Goal: Information Seeking & Learning: Learn about a topic

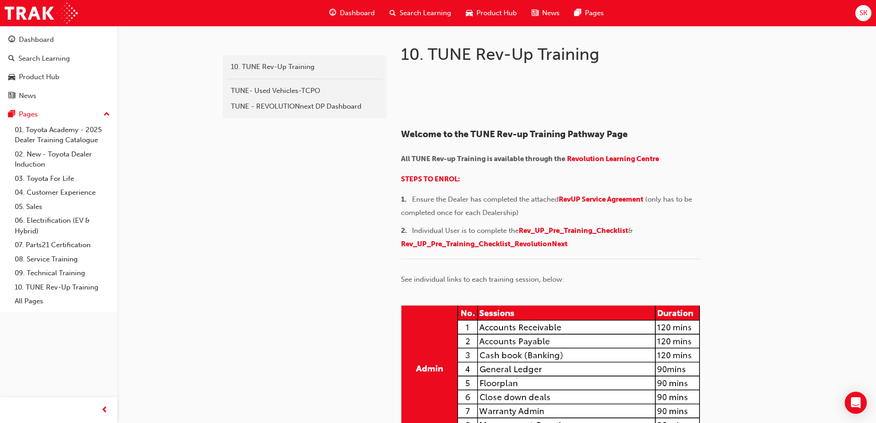
click at [372, 12] on span "Dashboard" at bounding box center [357, 13] width 35 height 11
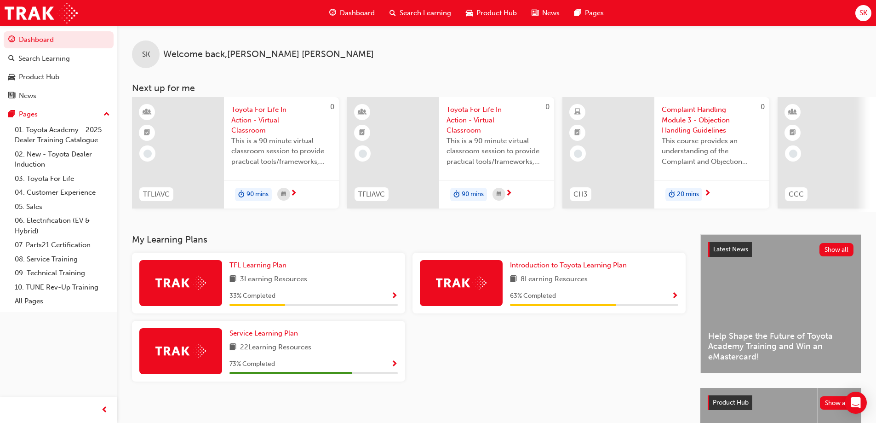
scroll to position [46, 0]
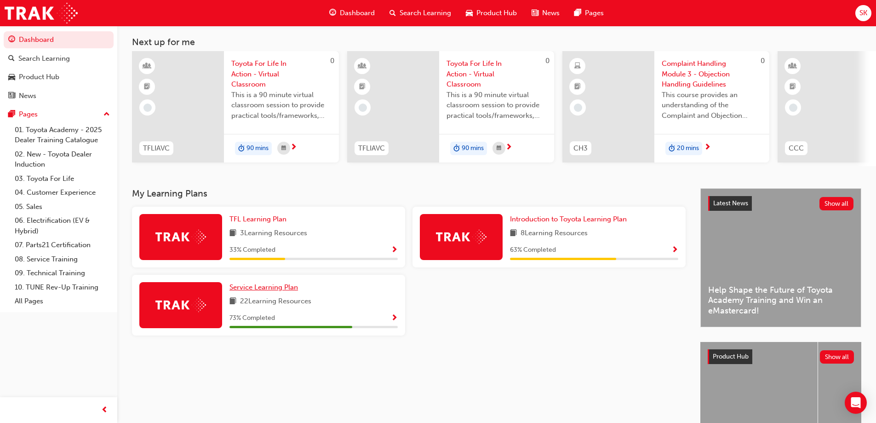
click at [252, 291] on span "Service Learning Plan" at bounding box center [264, 287] width 69 height 8
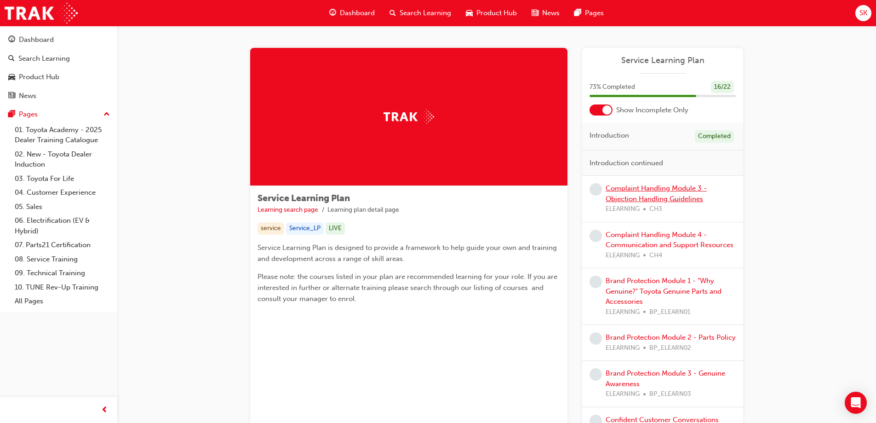
click at [668, 186] on link "Complaint Handling Module 3 - Objection Handling Guidelines" at bounding box center [656, 193] width 101 height 19
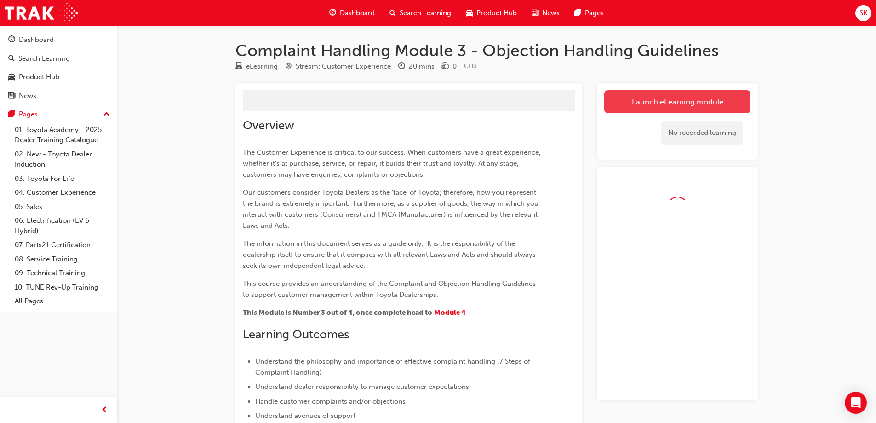
click at [652, 103] on link "Launch eLearning module" at bounding box center [678, 101] width 146 height 23
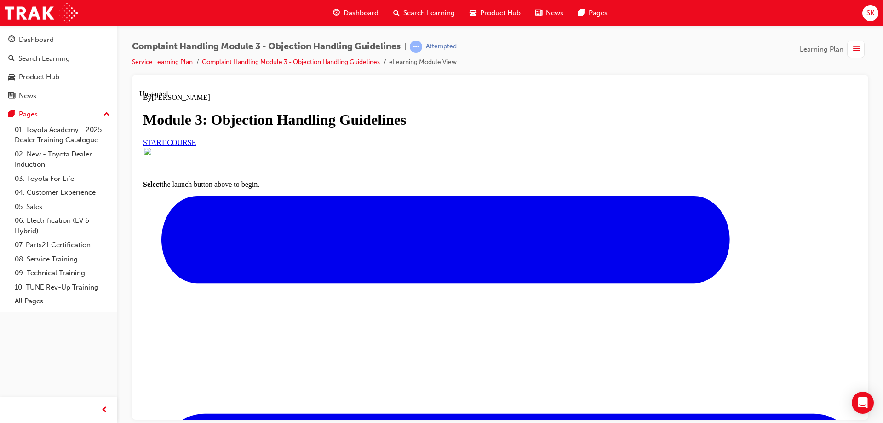
click at [196, 146] on link "START COURSE" at bounding box center [169, 142] width 53 height 8
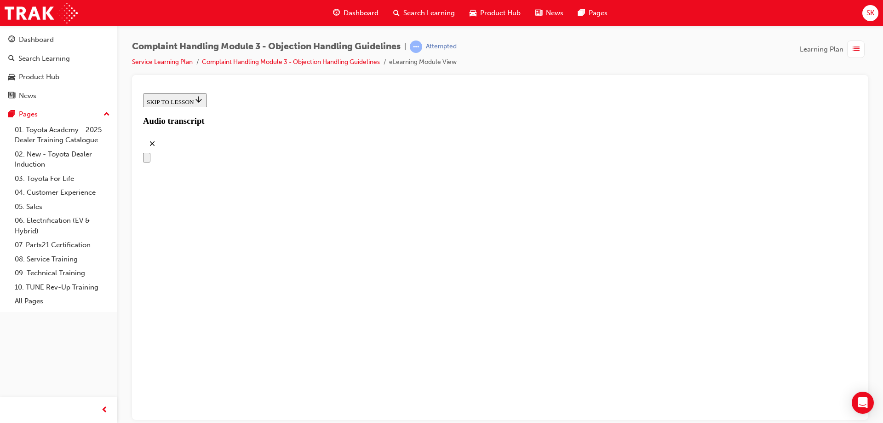
scroll to position [131, 0]
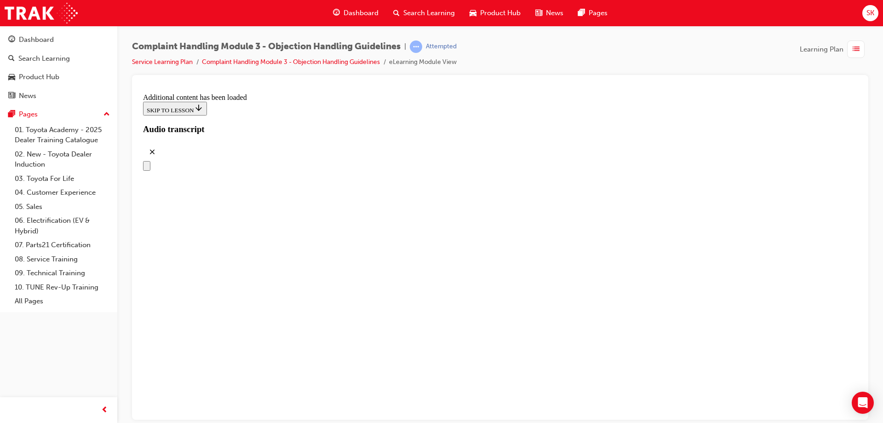
drag, startPoint x: 433, startPoint y: 197, endPoint x: 418, endPoint y: 192, distance: 16.0
drag, startPoint x: 417, startPoint y: 174, endPoint x: 458, endPoint y: 136, distance: 55.7
drag, startPoint x: 452, startPoint y: 244, endPoint x: 507, endPoint y: 196, distance: 72.4
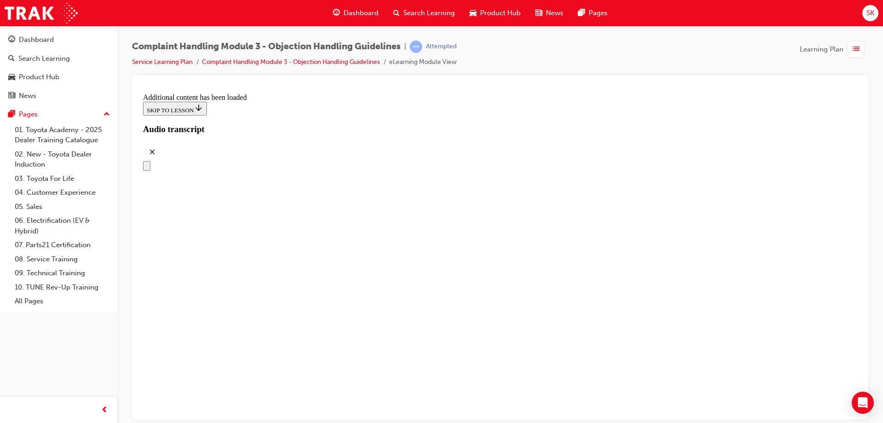
drag, startPoint x: 452, startPoint y: 245, endPoint x: 469, endPoint y: 243, distance: 17.6
drag, startPoint x: 450, startPoint y: 245, endPoint x: 557, endPoint y: 246, distance: 107.7
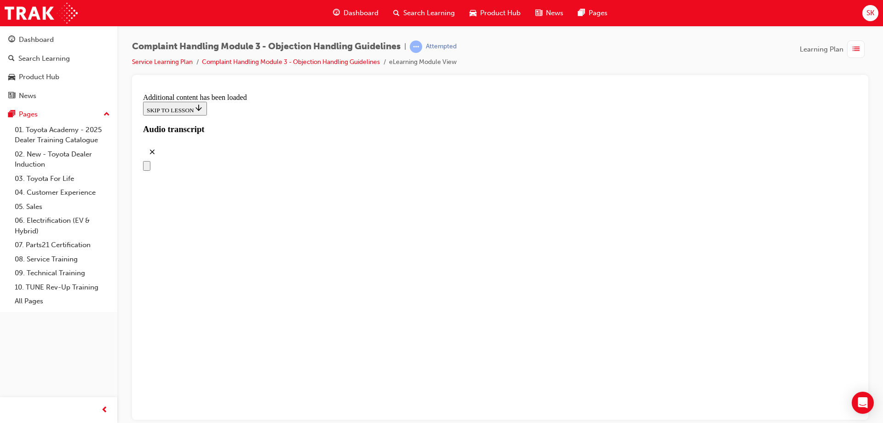
drag, startPoint x: 456, startPoint y: 296, endPoint x: 504, endPoint y: 293, distance: 48.9
drag, startPoint x: 468, startPoint y: 325, endPoint x: 548, endPoint y: 323, distance: 80.1
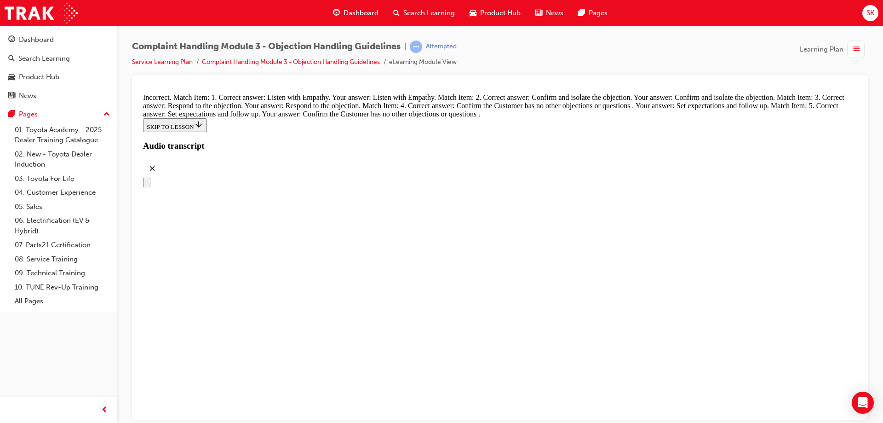
scroll to position [3729, 0]
drag, startPoint x: 442, startPoint y: 202, endPoint x: 484, endPoint y: 168, distance: 54.4
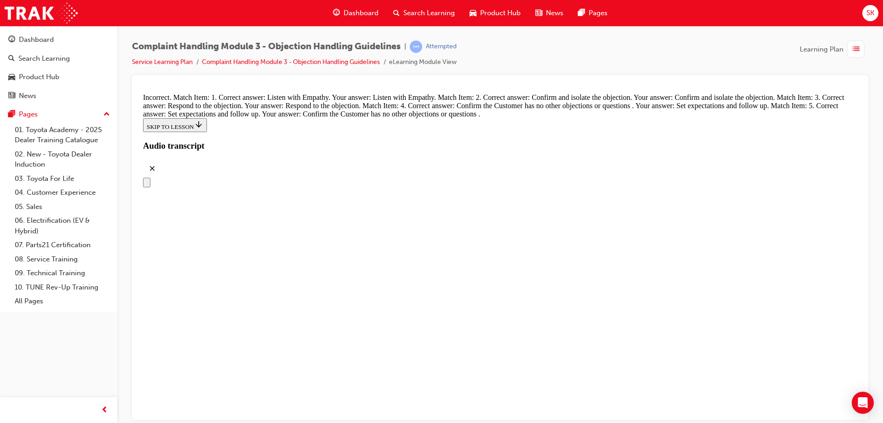
drag, startPoint x: 467, startPoint y: 262, endPoint x: 520, endPoint y: 221, distance: 67.2
drag, startPoint x: 440, startPoint y: 263, endPoint x: 513, endPoint y: 261, distance: 73.2
drag, startPoint x: 456, startPoint y: 358, endPoint x: 522, endPoint y: 303, distance: 86.2
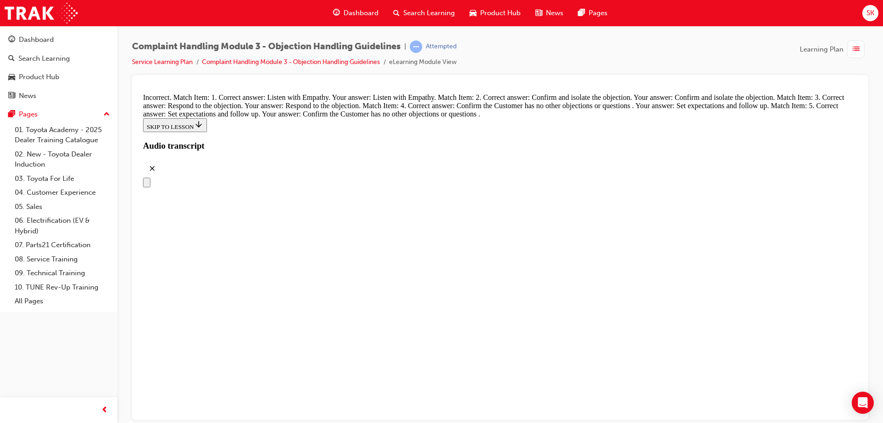
drag, startPoint x: 461, startPoint y: 347, endPoint x: 535, endPoint y: 354, distance: 74.4
drag, startPoint x: 462, startPoint y: 275, endPoint x: 481, endPoint y: 366, distance: 93.4
drag, startPoint x: 468, startPoint y: 254, endPoint x: 471, endPoint y: 247, distance: 7.9
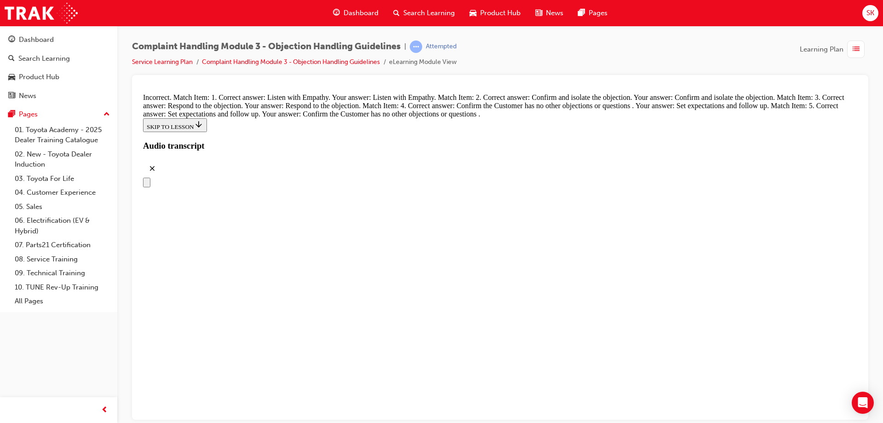
drag, startPoint x: 469, startPoint y: 227, endPoint x: 484, endPoint y: 208, distance: 24.5
drag, startPoint x: 472, startPoint y: 270, endPoint x: 493, endPoint y: 264, distance: 21.9
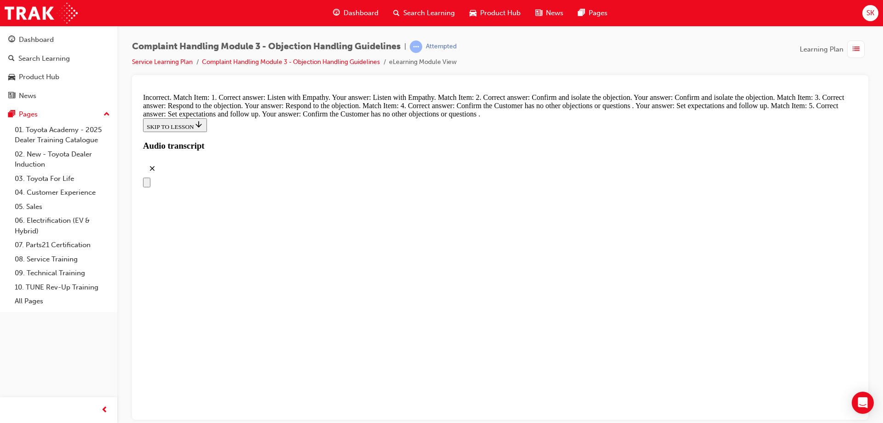
drag, startPoint x: 472, startPoint y: 261, endPoint x: 514, endPoint y: 262, distance: 42.8
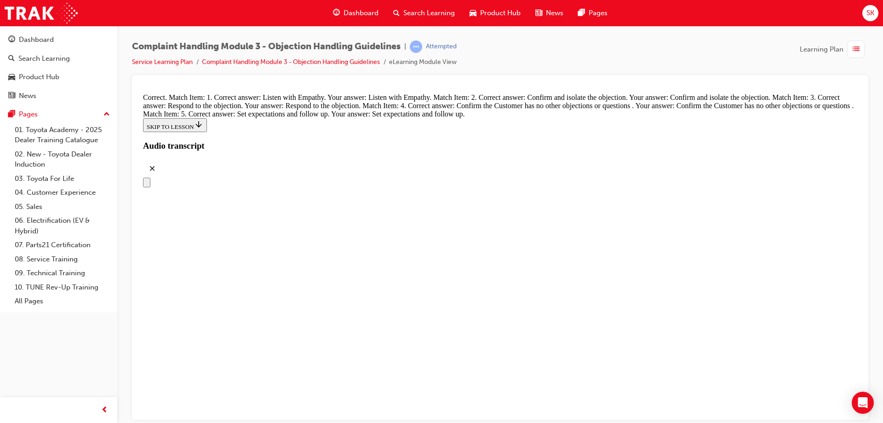
radio input "true"
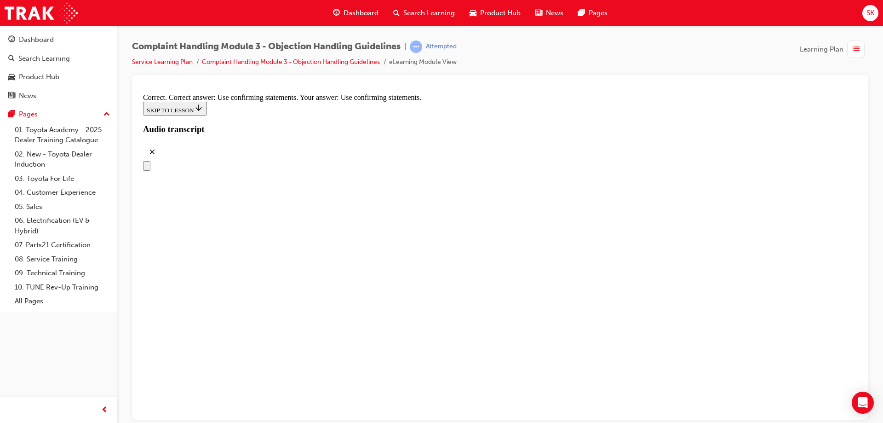
scroll to position [4333, 0]
radio input "true"
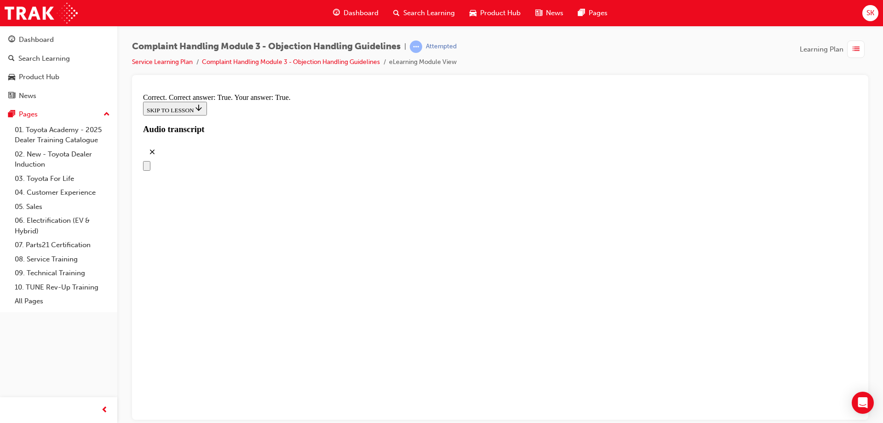
scroll to position [4701, 0]
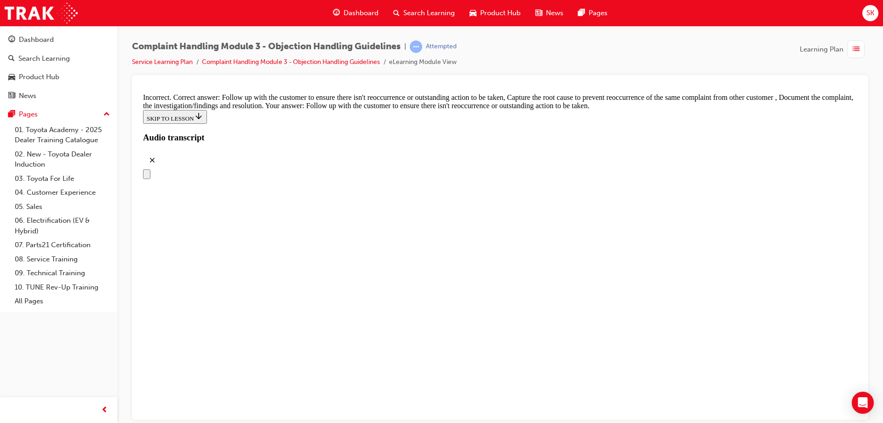
scroll to position [4712, 0]
checkbox input "false"
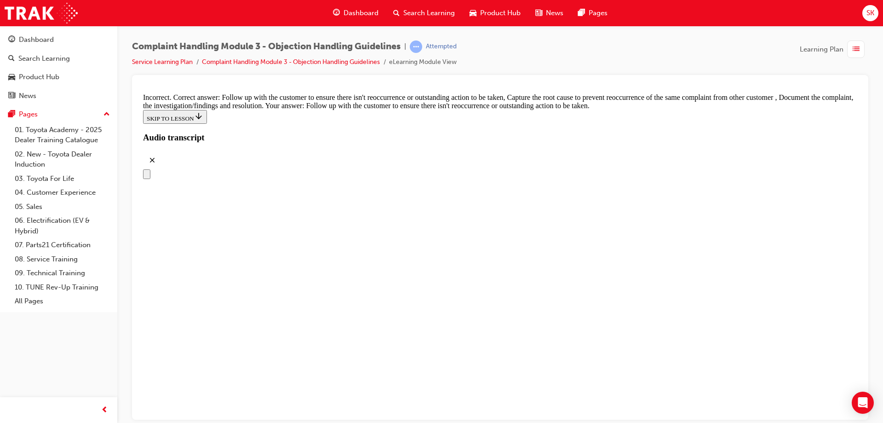
checkbox input "true"
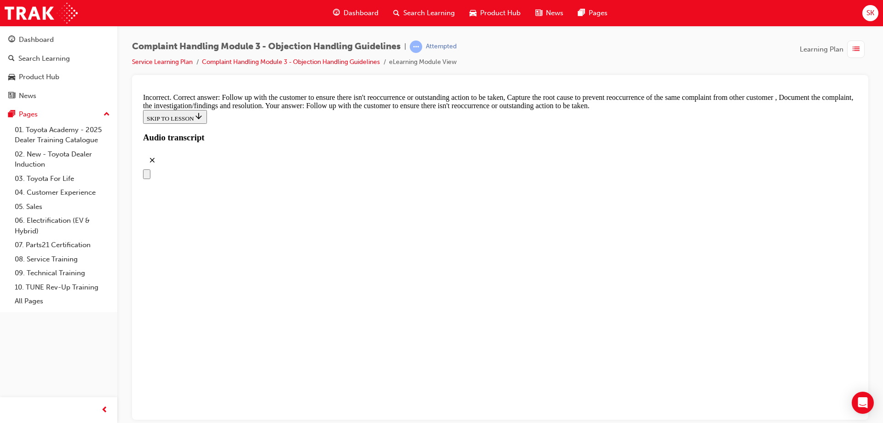
checkbox input "true"
drag, startPoint x: 495, startPoint y: 338, endPoint x: 616, endPoint y: 332, distance: 121.6
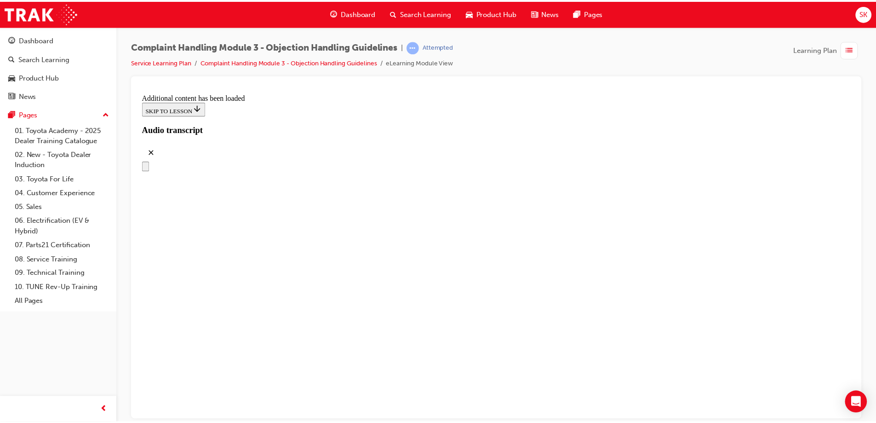
scroll to position [5205, 0]
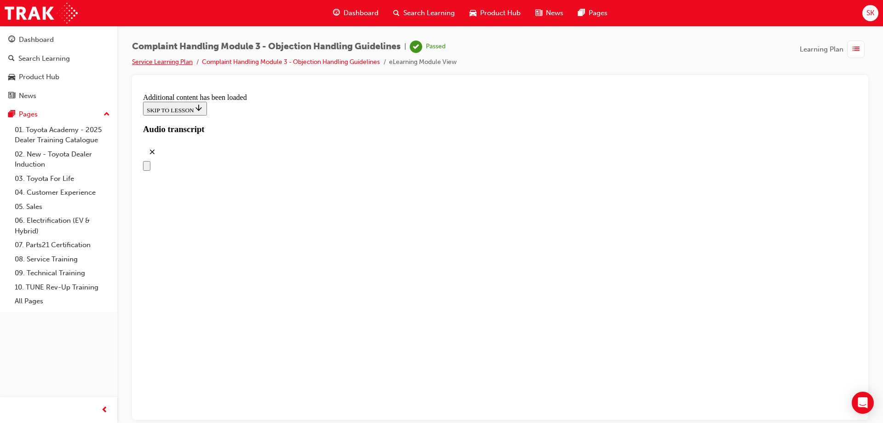
click at [148, 63] on link "Service Learning Plan" at bounding box center [162, 62] width 61 height 8
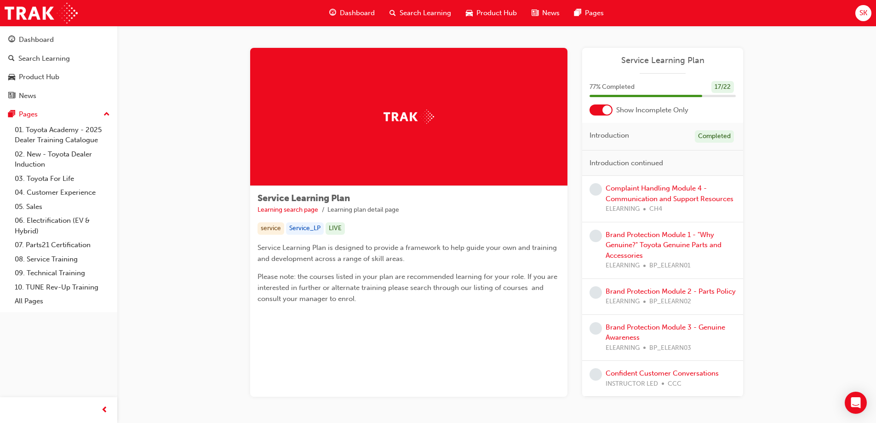
scroll to position [41, 0]
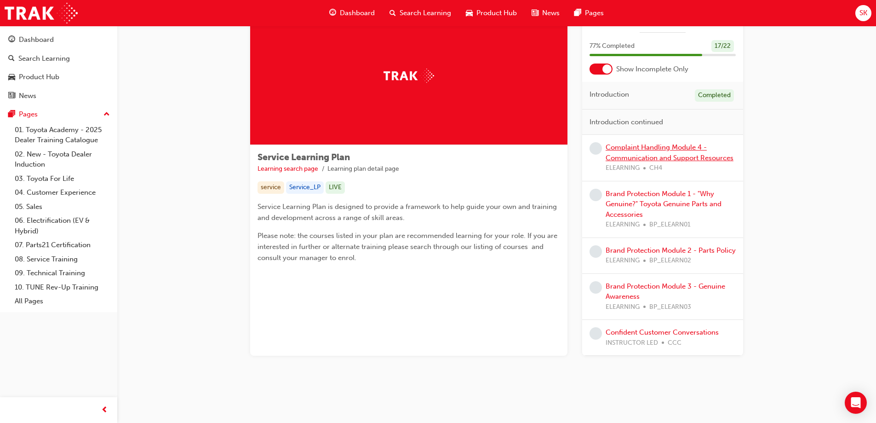
click at [676, 150] on link "Complaint Handling Module 4 - Communication and Support Resources" at bounding box center [670, 152] width 128 height 19
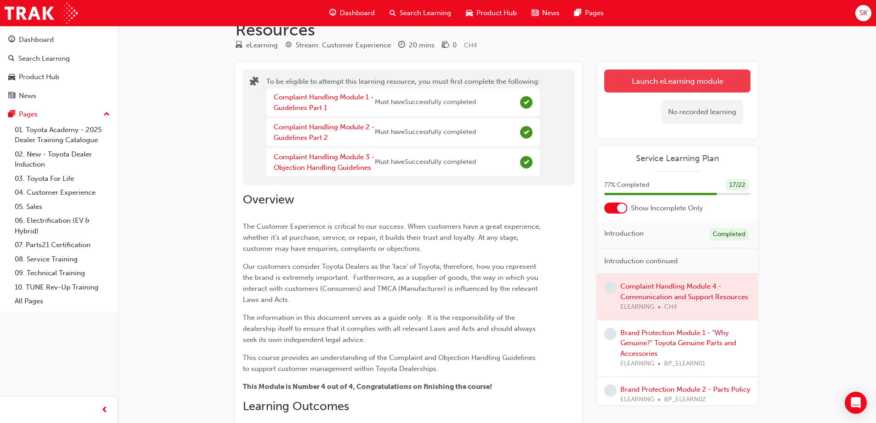
click at [710, 81] on button "Launch eLearning module" at bounding box center [678, 80] width 146 height 23
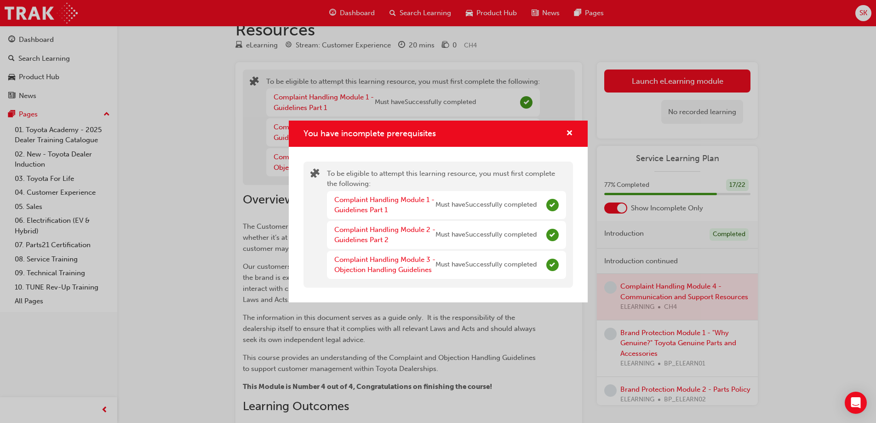
click at [573, 133] on div "You have incomplete prerequisites" at bounding box center [438, 134] width 299 height 26
drag, startPoint x: 568, startPoint y: 131, endPoint x: 579, endPoint y: 131, distance: 10.6
click at [569, 131] on span "cross-icon" at bounding box center [569, 134] width 7 height 8
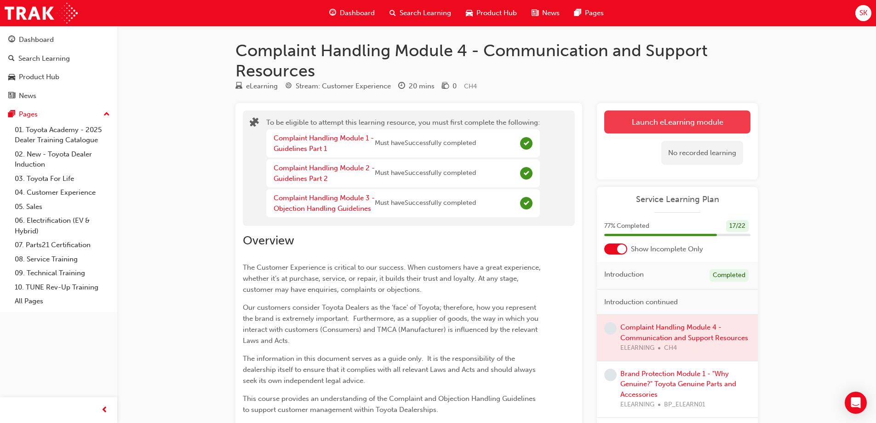
click at [658, 129] on button "Launch eLearning module" at bounding box center [678, 121] width 146 height 23
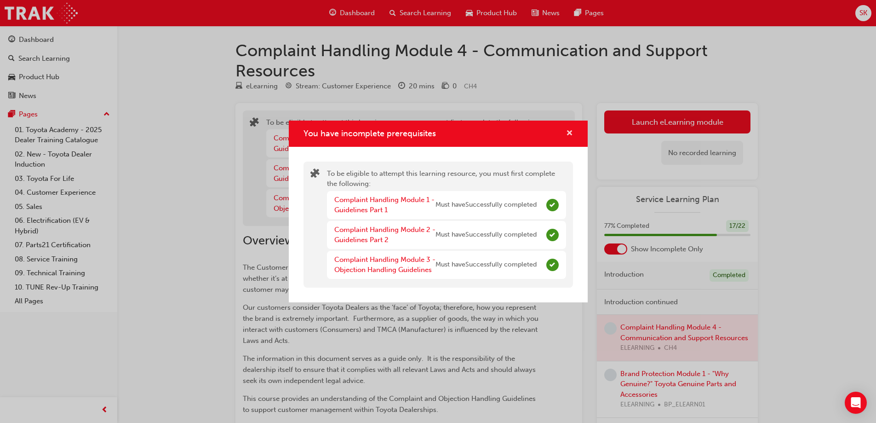
click at [572, 131] on span "cross-icon" at bounding box center [569, 134] width 7 height 8
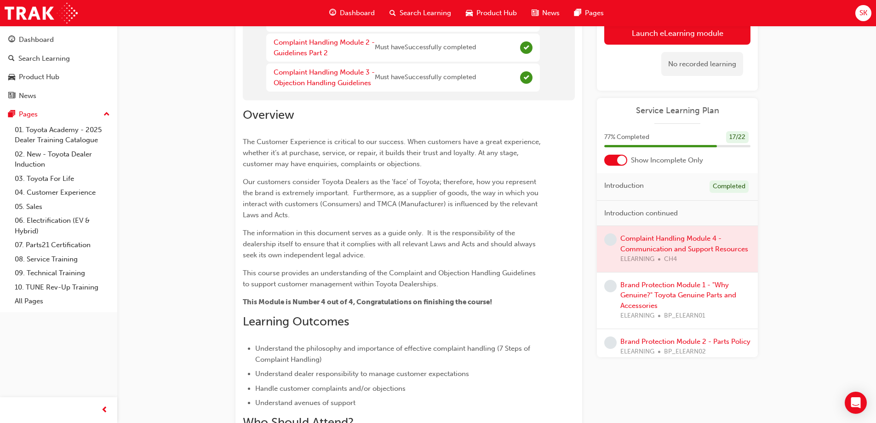
scroll to position [184, 0]
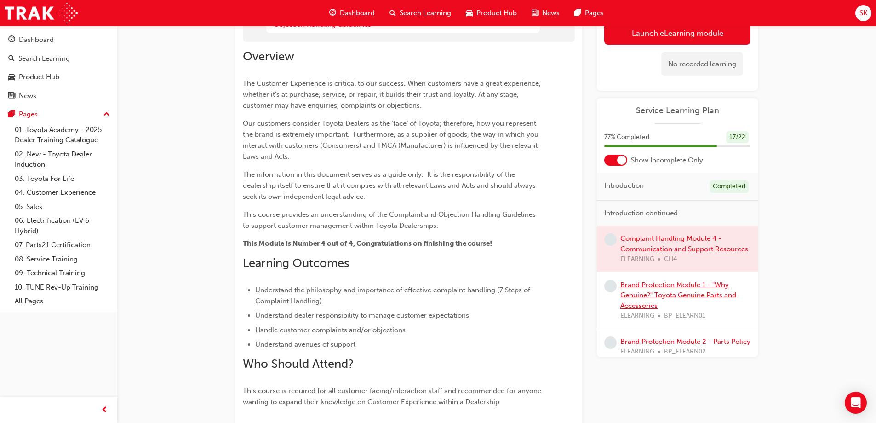
click at [677, 298] on link "Brand Protection Module 1 - "Why Genuine?" Toyota Genuine Parts and Accessories" at bounding box center [679, 294] width 116 height 29
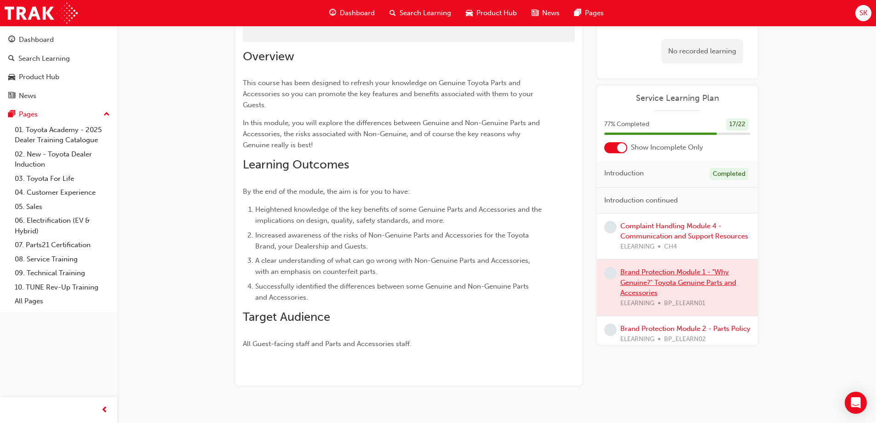
scroll to position [69, 0]
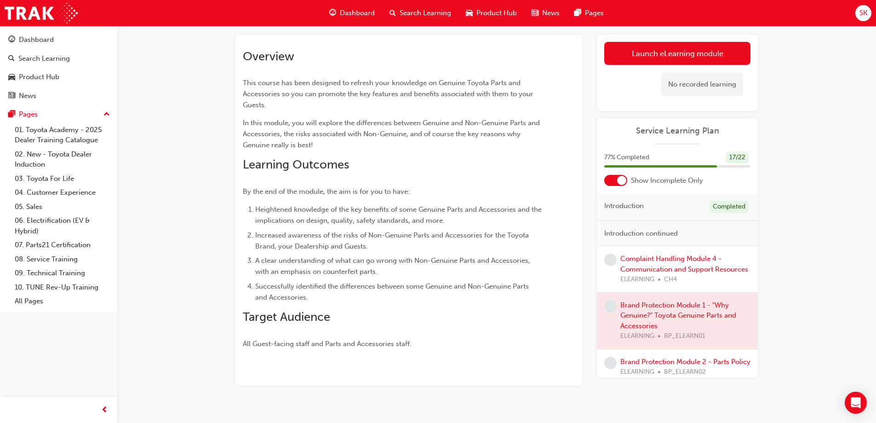
click at [675, 56] on link "Launch eLearning module" at bounding box center [678, 53] width 146 height 23
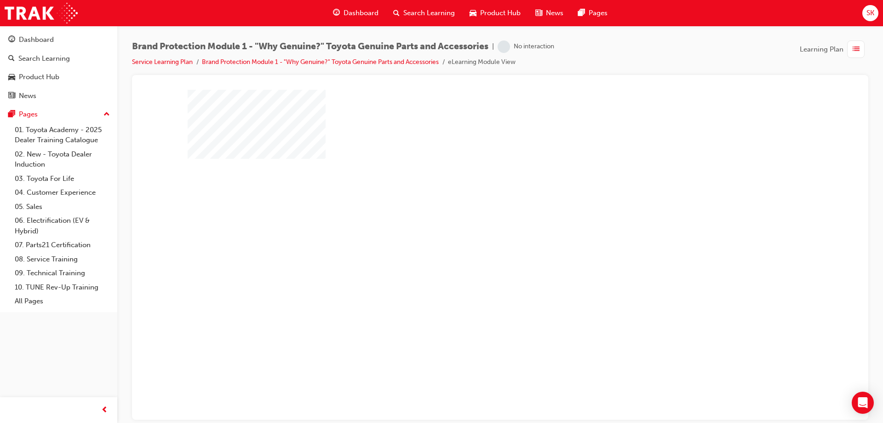
click at [474, 228] on div "play" at bounding box center [474, 228] width 0 height 0
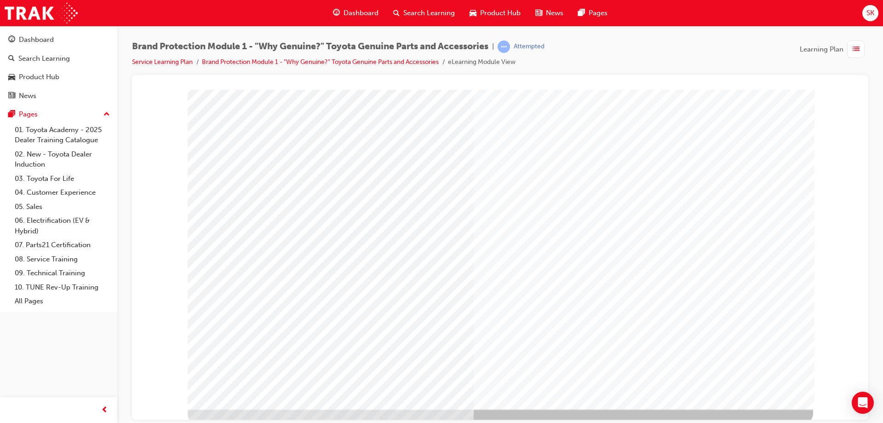
scroll to position [15, 0]
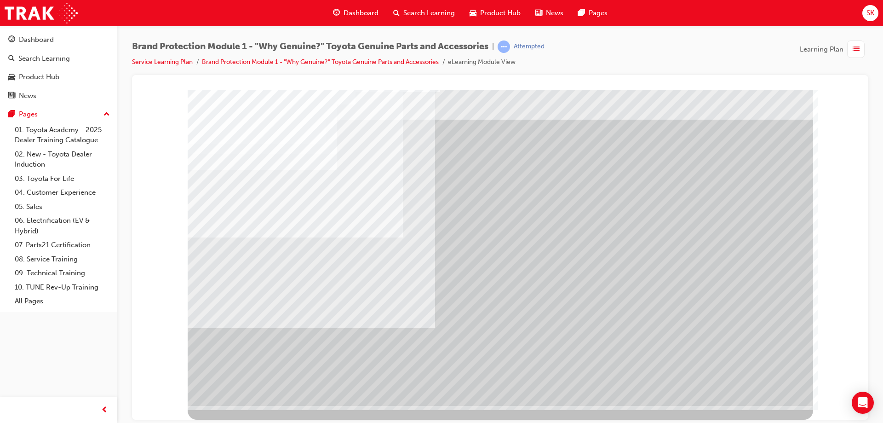
scroll to position [0, 0]
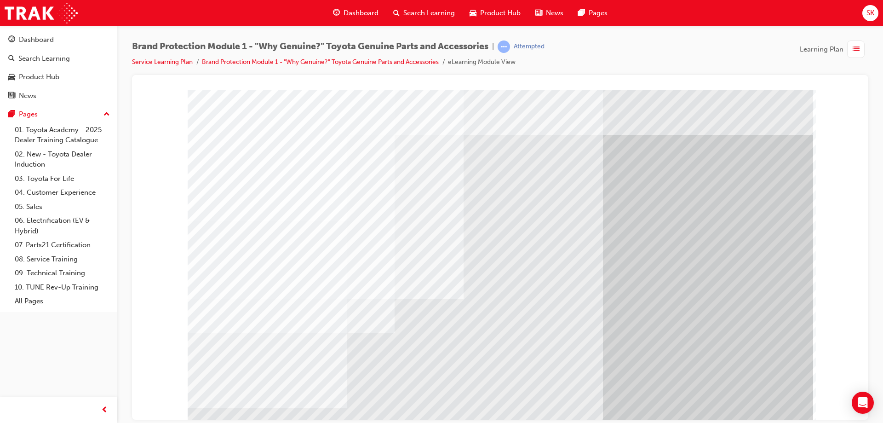
scroll to position [15, 0]
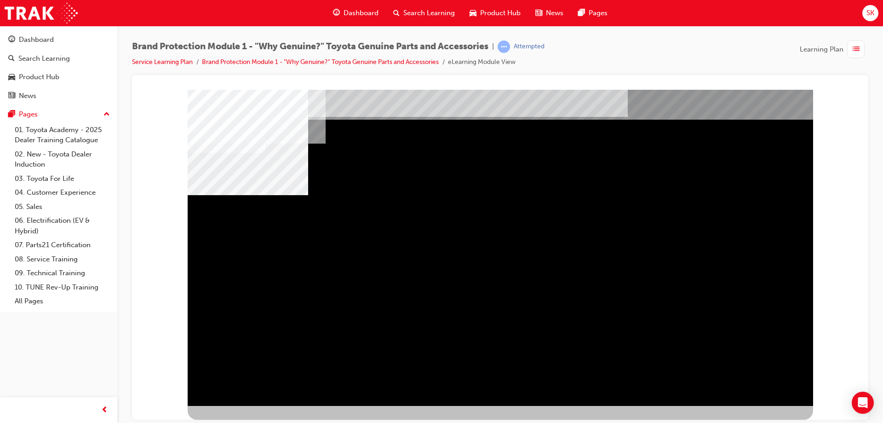
drag, startPoint x: 410, startPoint y: 245, endPoint x: 416, endPoint y: 247, distance: 5.8
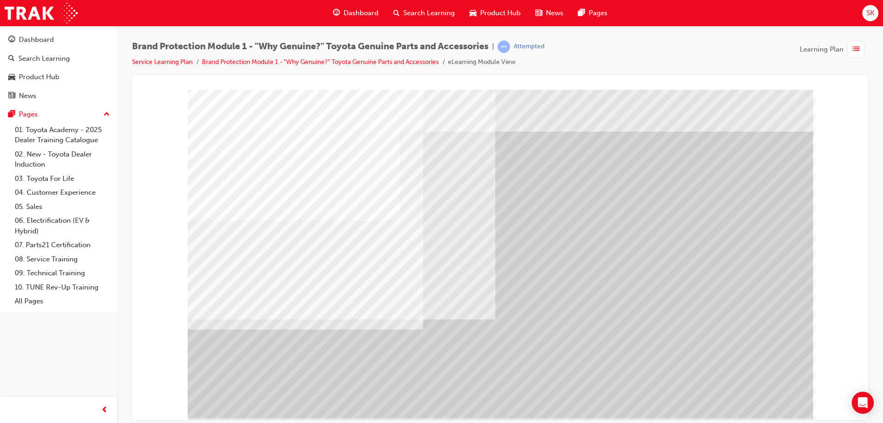
scroll to position [0, 0]
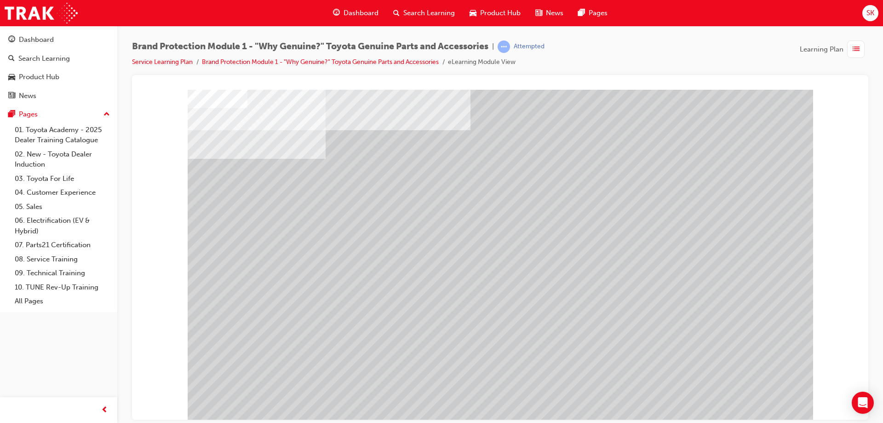
scroll to position [15, 0]
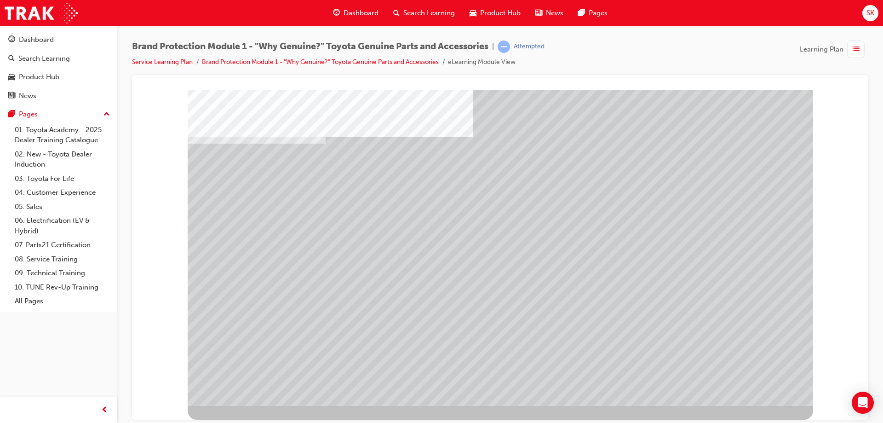
drag, startPoint x: 775, startPoint y: 381, endPoint x: 1013, endPoint y: 426, distance: 241.6
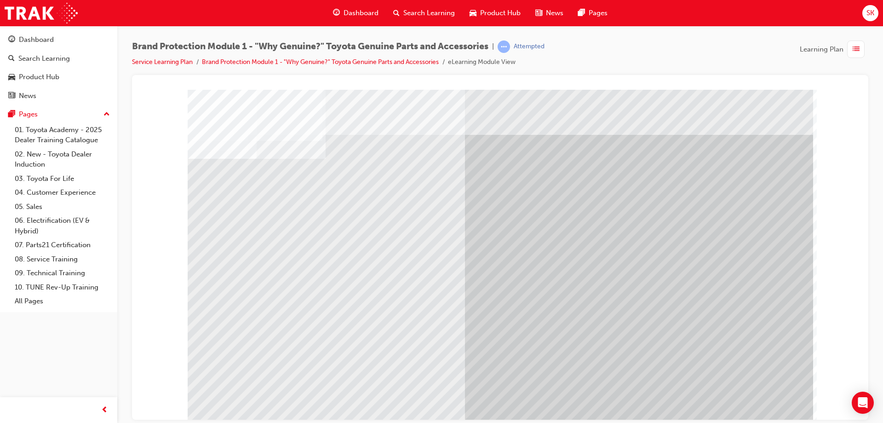
drag, startPoint x: 319, startPoint y: 203, endPoint x: 318, endPoint y: 209, distance: 6.5
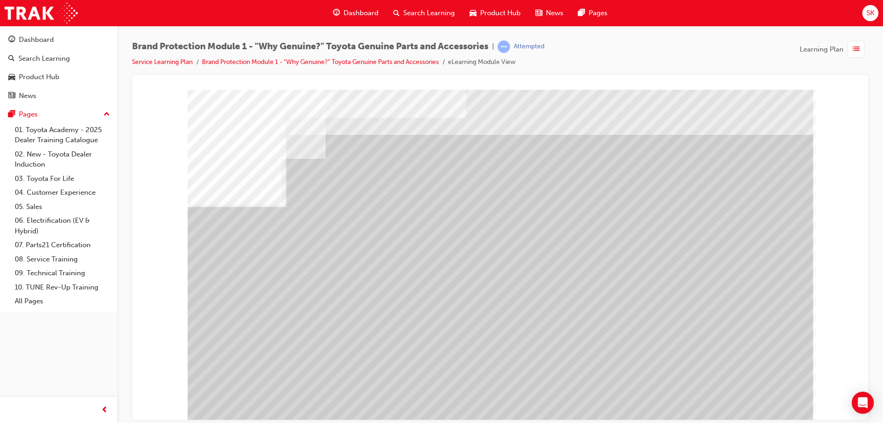
drag, startPoint x: 370, startPoint y: 156, endPoint x: 370, endPoint y: 182, distance: 25.3
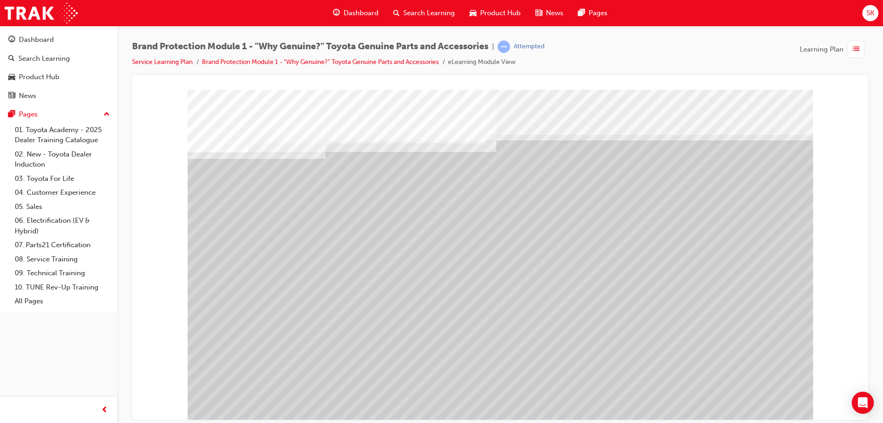
drag, startPoint x: 484, startPoint y: 238, endPoint x: 574, endPoint y: 236, distance: 89.7
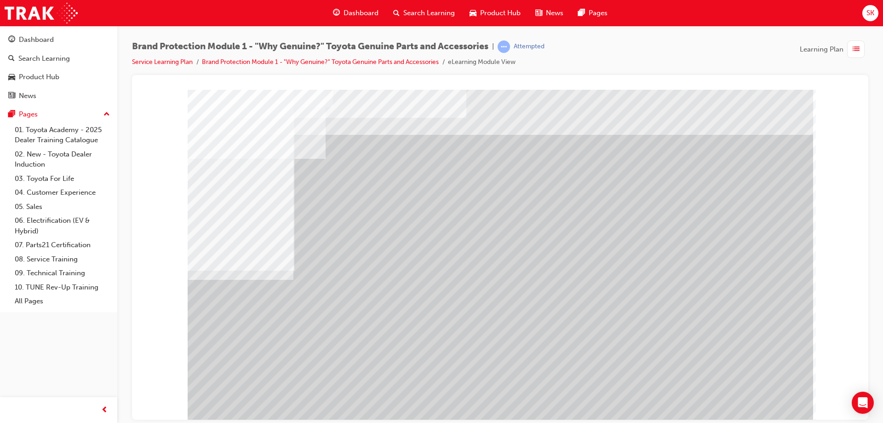
drag, startPoint x: 340, startPoint y: 321, endPoint x: 419, endPoint y: 293, distance: 84.1
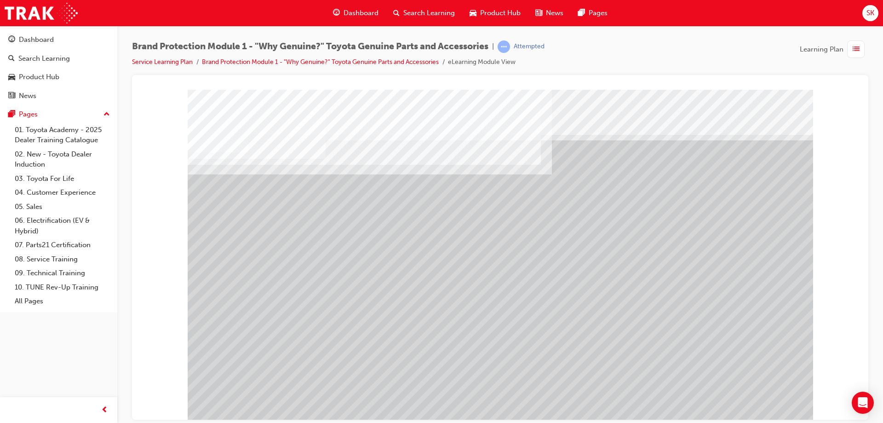
drag, startPoint x: 267, startPoint y: 208, endPoint x: 287, endPoint y: 211, distance: 19.6
drag, startPoint x: 319, startPoint y: 219, endPoint x: 403, endPoint y: 224, distance: 83.5
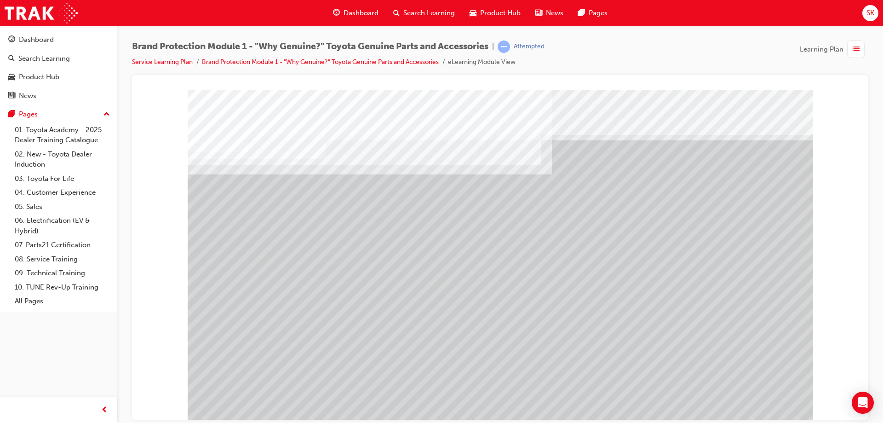
drag, startPoint x: 550, startPoint y: 235, endPoint x: 600, endPoint y: 305, distance: 85.5
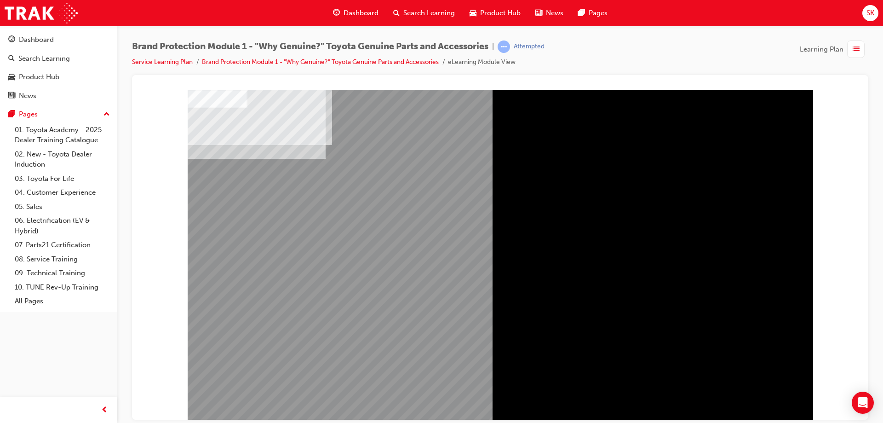
drag, startPoint x: 769, startPoint y: 404, endPoint x: 842, endPoint y: 369, distance: 80.9
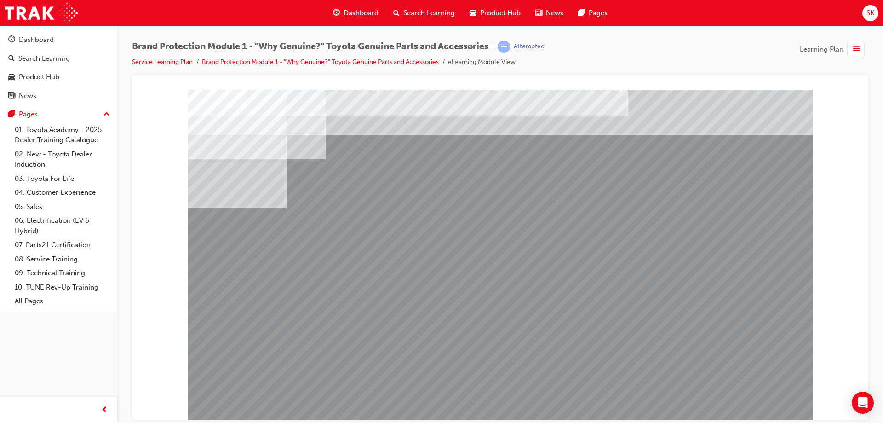
drag, startPoint x: 634, startPoint y: 213, endPoint x: 620, endPoint y: 250, distance: 40.1
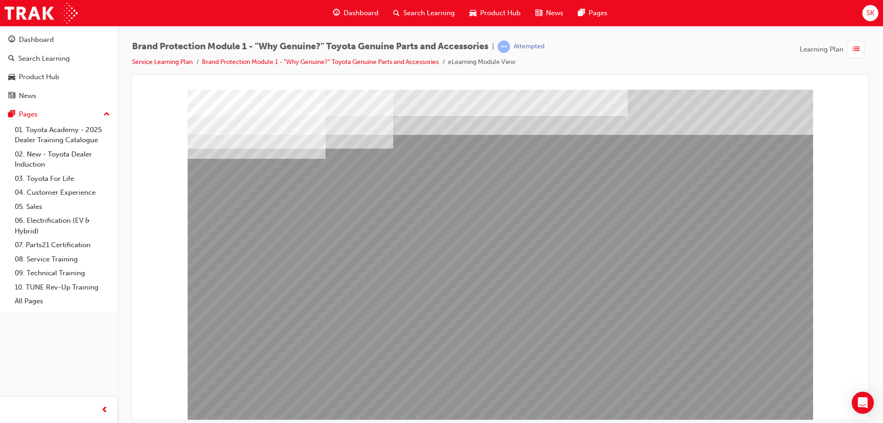
drag, startPoint x: 434, startPoint y: 337, endPoint x: 415, endPoint y: 323, distance: 22.7
drag, startPoint x: 336, startPoint y: 262, endPoint x: 347, endPoint y: 286, distance: 26.8
drag, startPoint x: 349, startPoint y: 288, endPoint x: 530, endPoint y: 354, distance: 192.7
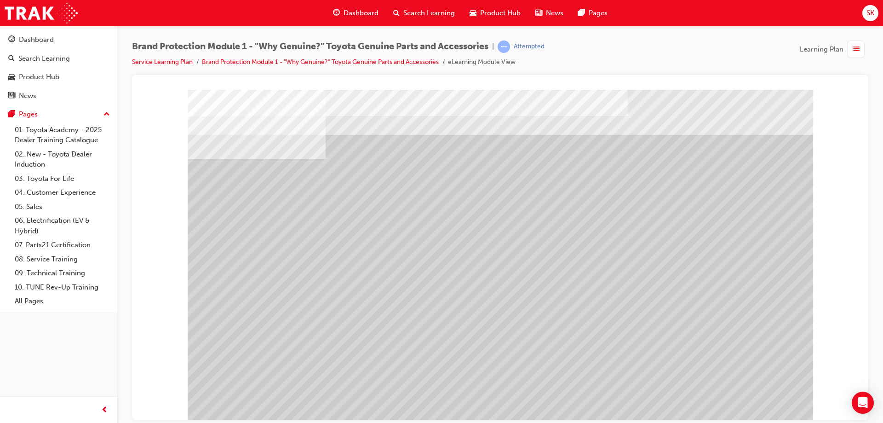
drag, startPoint x: 244, startPoint y: 221, endPoint x: 251, endPoint y: 249, distance: 28.9
drag, startPoint x: 242, startPoint y: 340, endPoint x: 327, endPoint y: 312, distance: 90.2
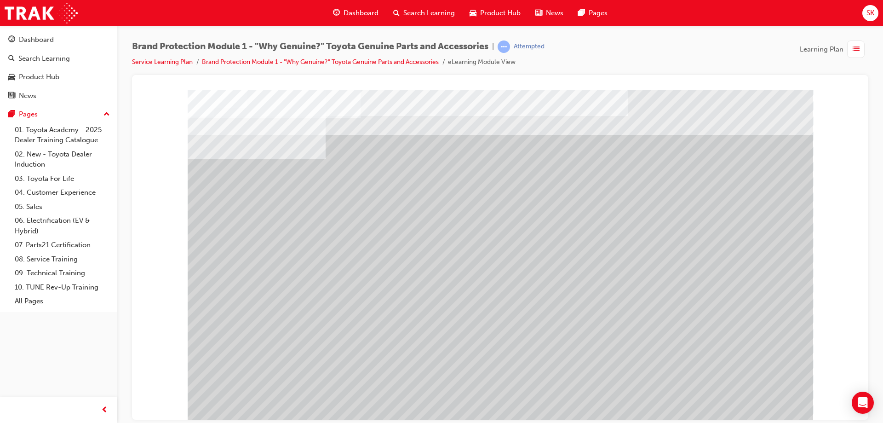
drag, startPoint x: 435, startPoint y: 289, endPoint x: 509, endPoint y: 340, distance: 90.0
drag, startPoint x: 576, startPoint y: 345, endPoint x: 655, endPoint y: 311, distance: 85.4
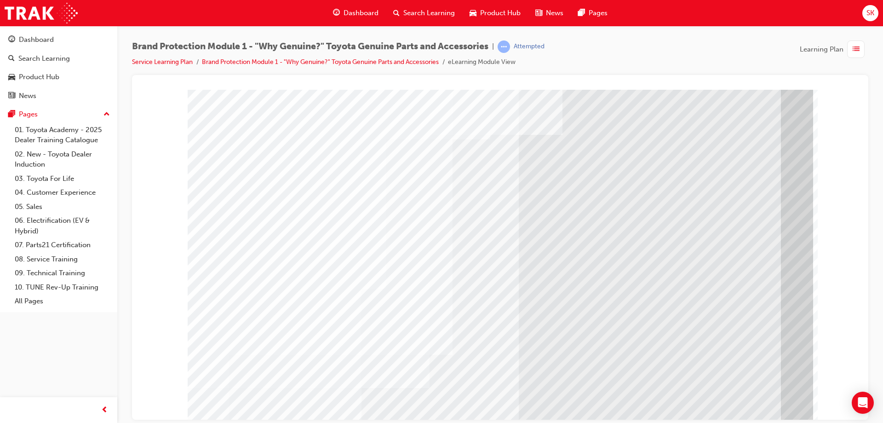
drag, startPoint x: 680, startPoint y: 249, endPoint x: 687, endPoint y: 249, distance: 6.9
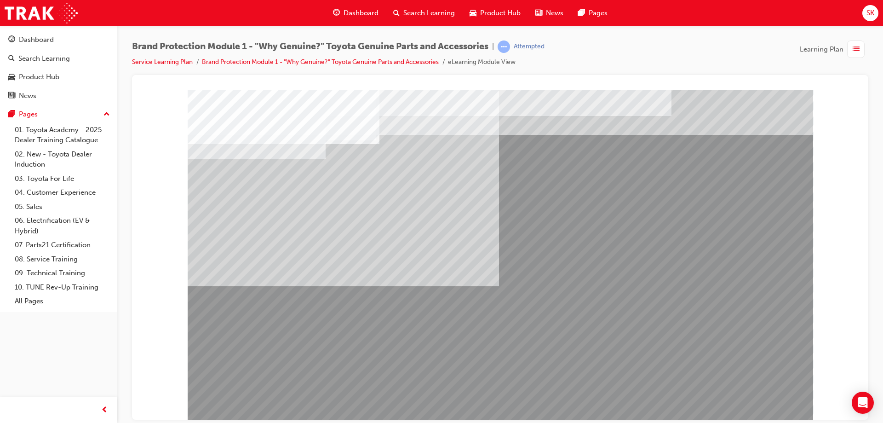
drag, startPoint x: 369, startPoint y: 298, endPoint x: 692, endPoint y: 374, distance: 332.1
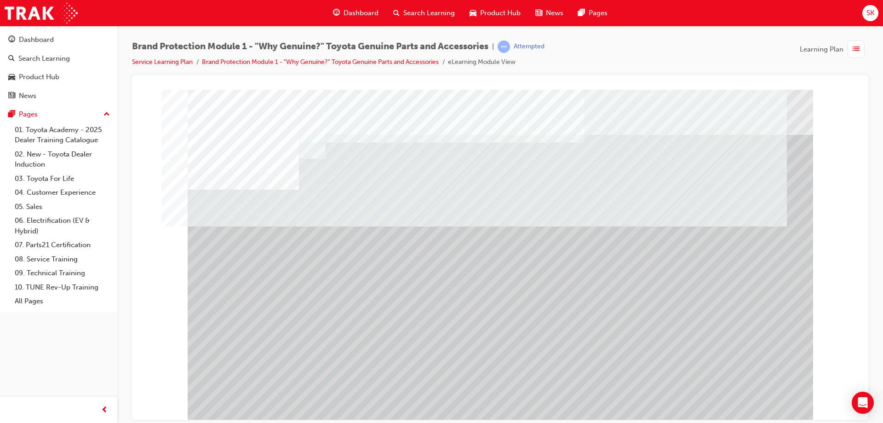
drag, startPoint x: 191, startPoint y: 211, endPoint x: 233, endPoint y: 219, distance: 43.0
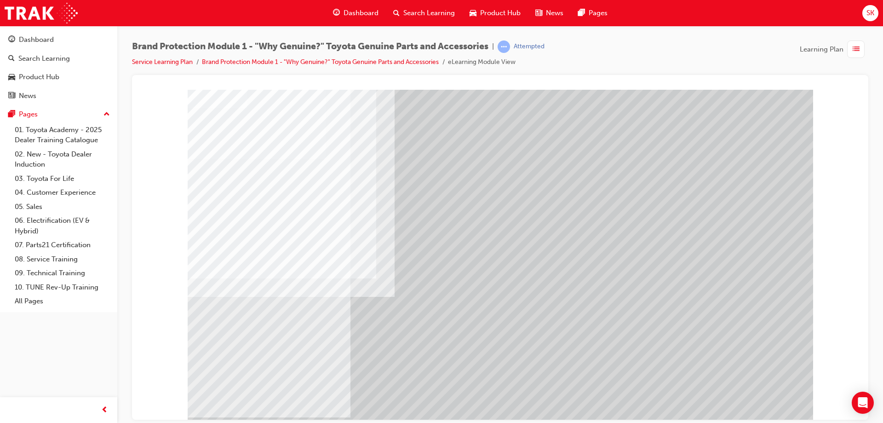
drag, startPoint x: 292, startPoint y: 197, endPoint x: 355, endPoint y: 210, distance: 64.3
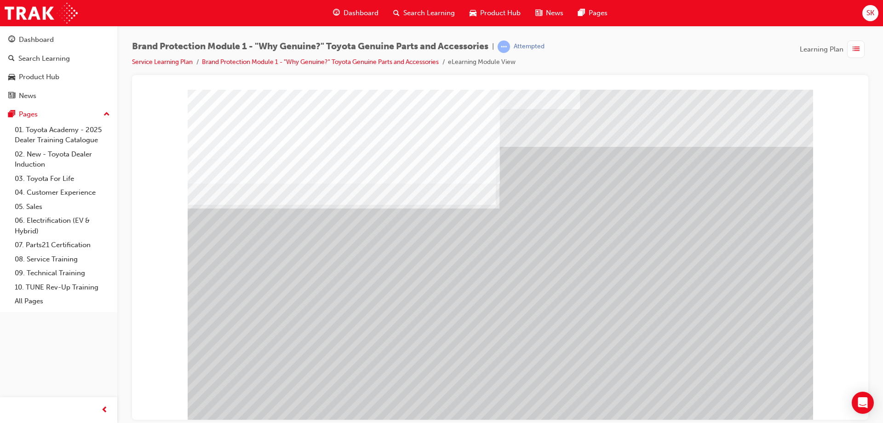
drag, startPoint x: 240, startPoint y: 292, endPoint x: 242, endPoint y: 317, distance: 25.5
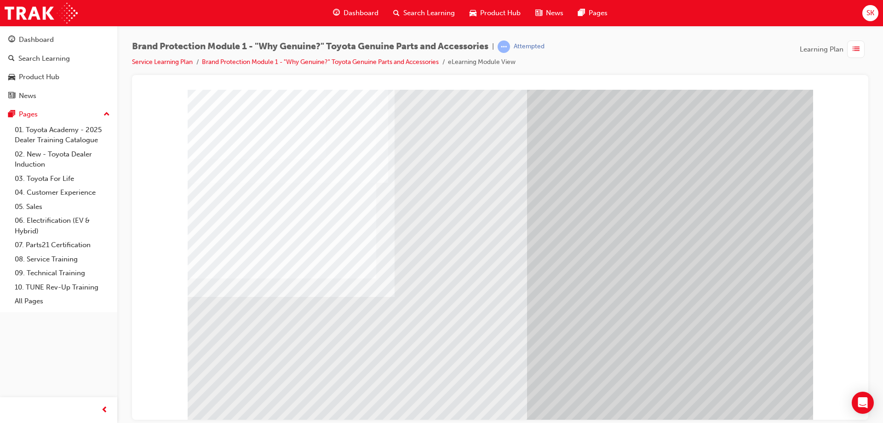
drag, startPoint x: 308, startPoint y: 238, endPoint x: 529, endPoint y: 275, distance: 223.9
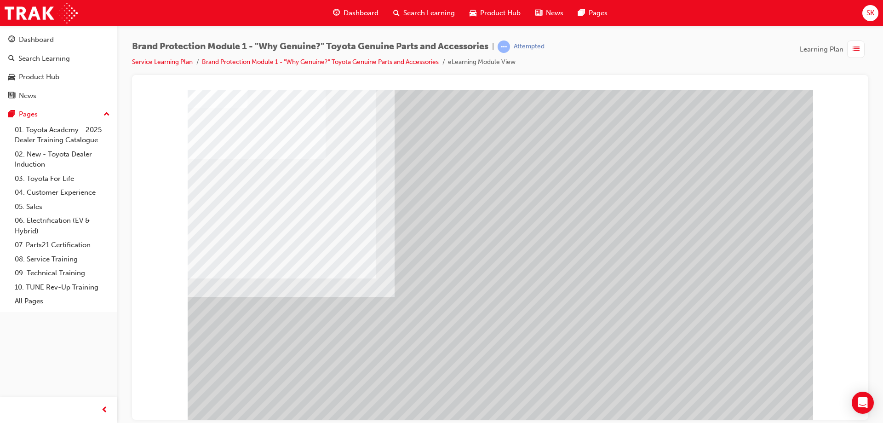
drag, startPoint x: 621, startPoint y: 135, endPoint x: 630, endPoint y: 162, distance: 28.4
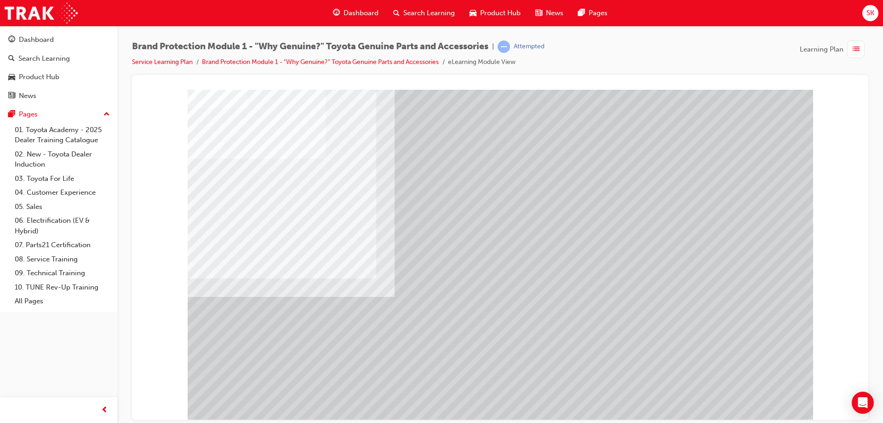
drag, startPoint x: 753, startPoint y: 265, endPoint x: 715, endPoint y: 321, distance: 68.2
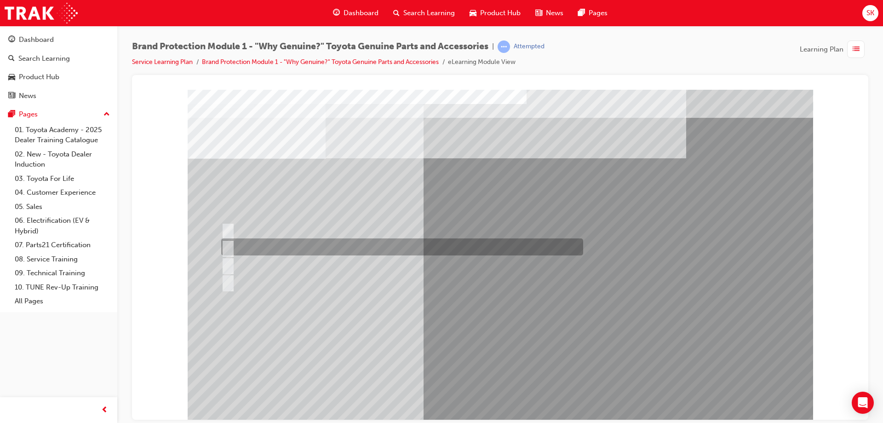
click at [332, 249] on div at bounding box center [400, 246] width 362 height 17
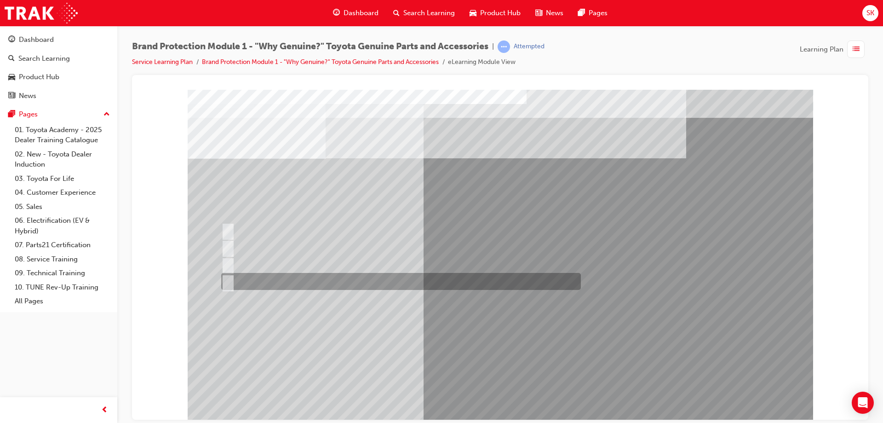
click at [311, 273] on div at bounding box center [399, 281] width 360 height 17
radio input "false"
radio input "true"
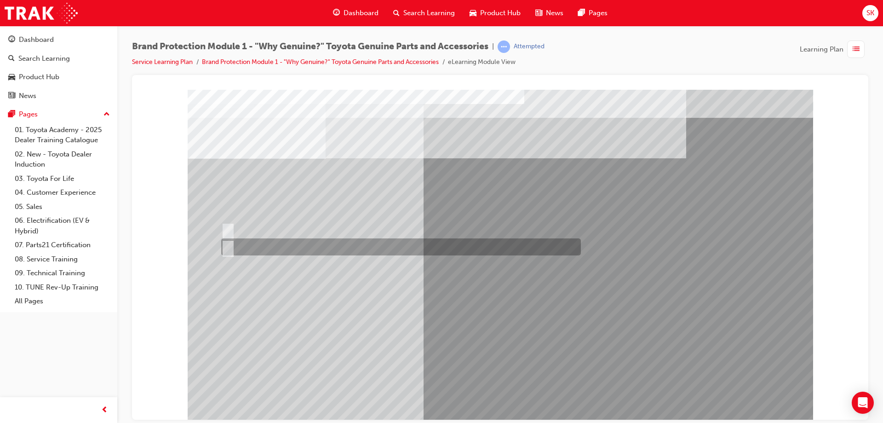
click at [259, 245] on div at bounding box center [399, 246] width 360 height 17
radio input "true"
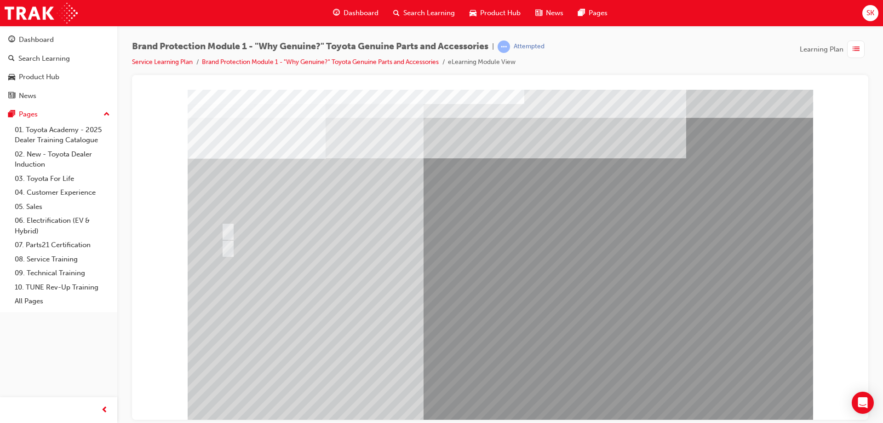
drag, startPoint x: 490, startPoint y: 373, endPoint x: 483, endPoint y: 372, distance: 7.0
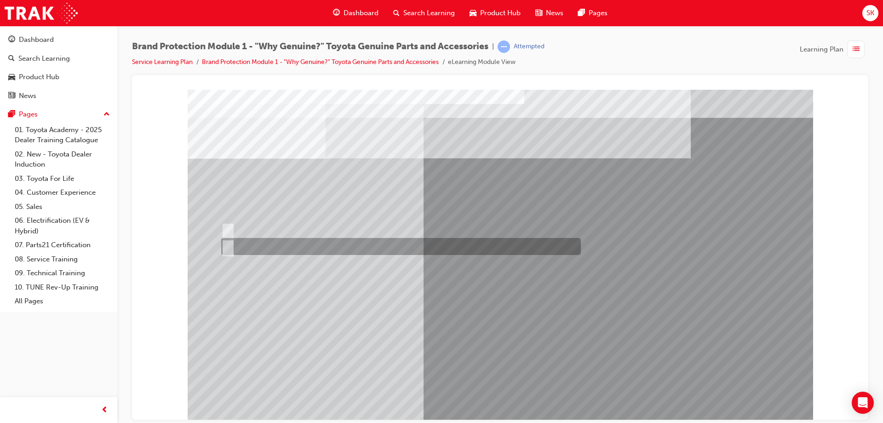
drag, startPoint x: 262, startPoint y: 246, endPoint x: 316, endPoint y: 294, distance: 72.3
click at [262, 246] on div at bounding box center [399, 246] width 360 height 17
radio input "true"
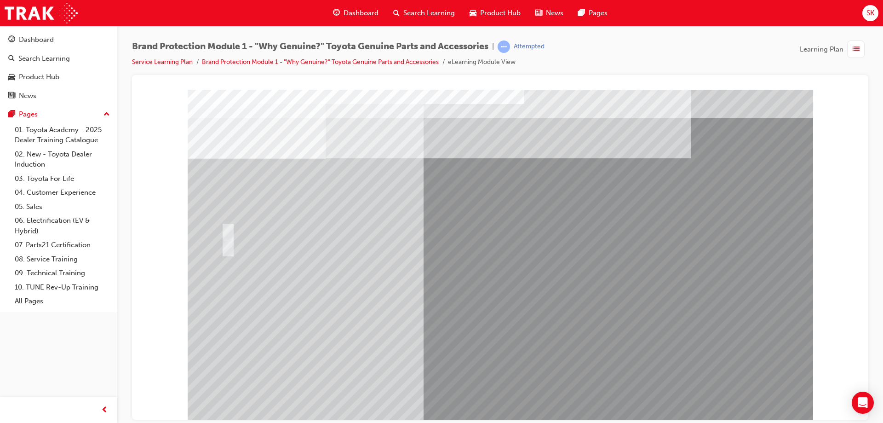
drag, startPoint x: 500, startPoint y: 374, endPoint x: 487, endPoint y: 376, distance: 13.1
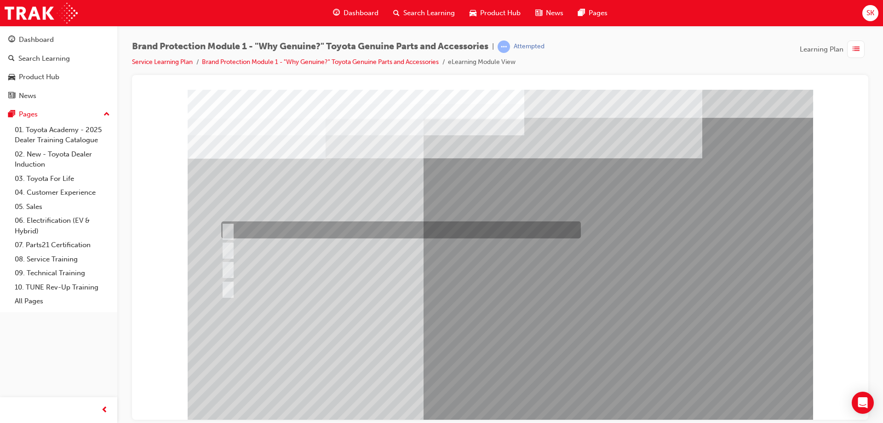
click at [335, 230] on div at bounding box center [399, 229] width 360 height 17
radio input "true"
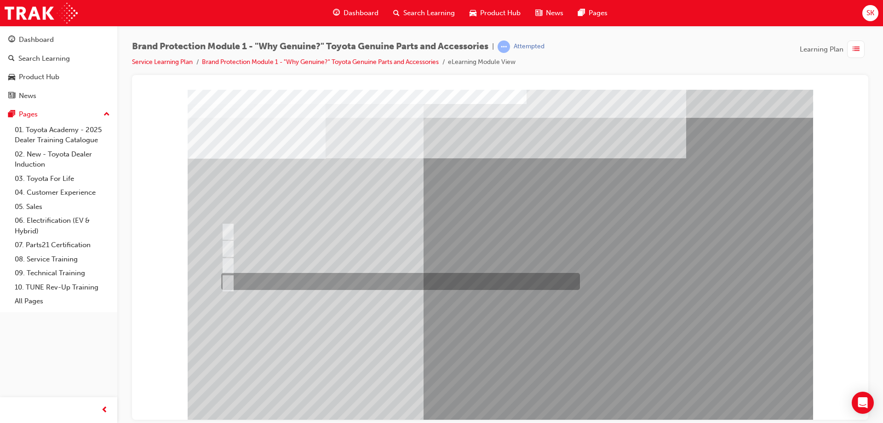
click at [316, 274] on div at bounding box center [398, 281] width 359 height 17
radio input "true"
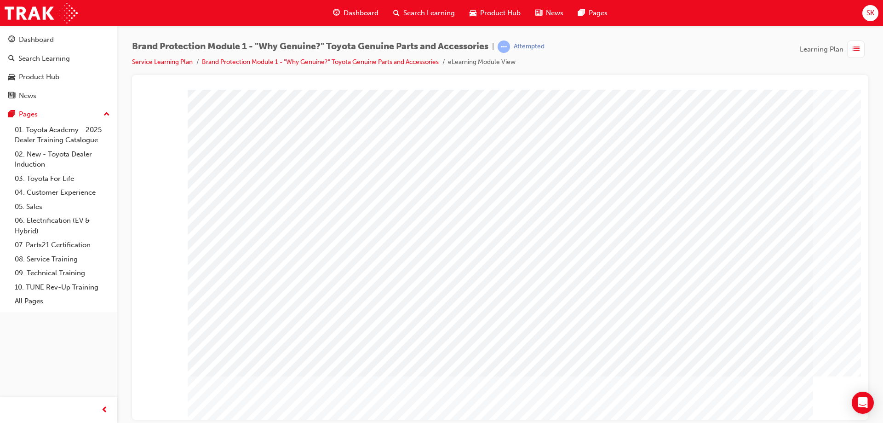
drag, startPoint x: 497, startPoint y: 390, endPoint x: 629, endPoint y: 125, distance: 296.1
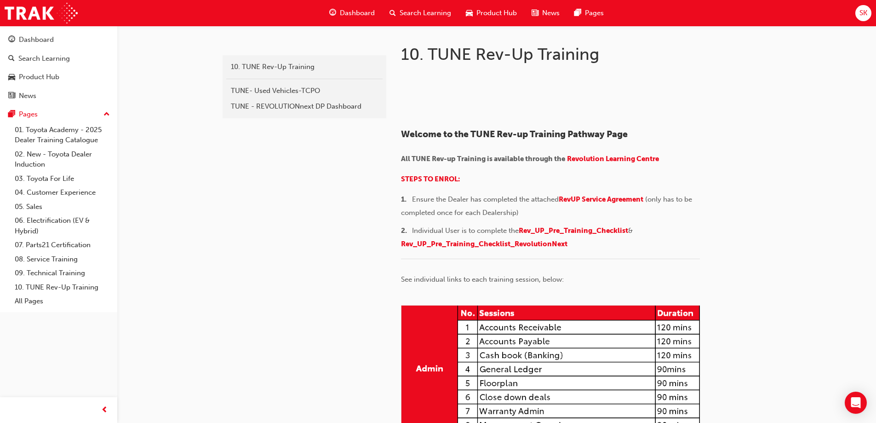
click at [358, 9] on span "Dashboard" at bounding box center [357, 13] width 35 height 11
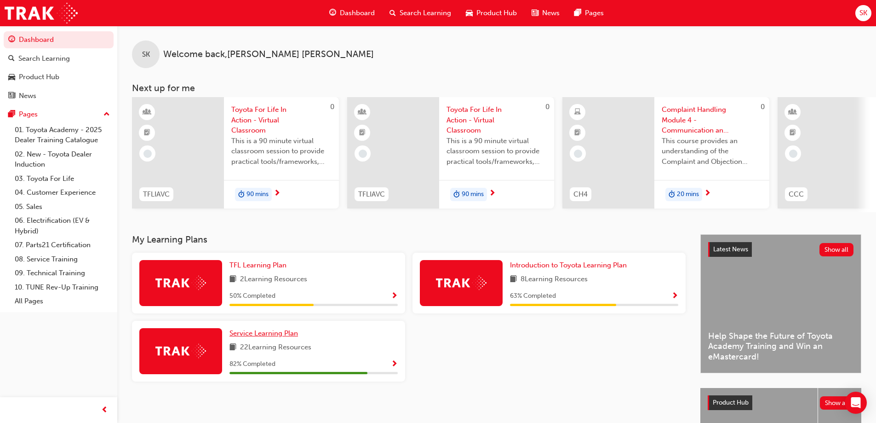
click at [291, 297] on div "50 % Completed" at bounding box center [314, 296] width 168 height 12
drag, startPoint x: 288, startPoint y: 336, endPoint x: 395, endPoint y: 360, distance: 110.2
click at [288, 336] on span "Service Learning Plan" at bounding box center [264, 333] width 69 height 8
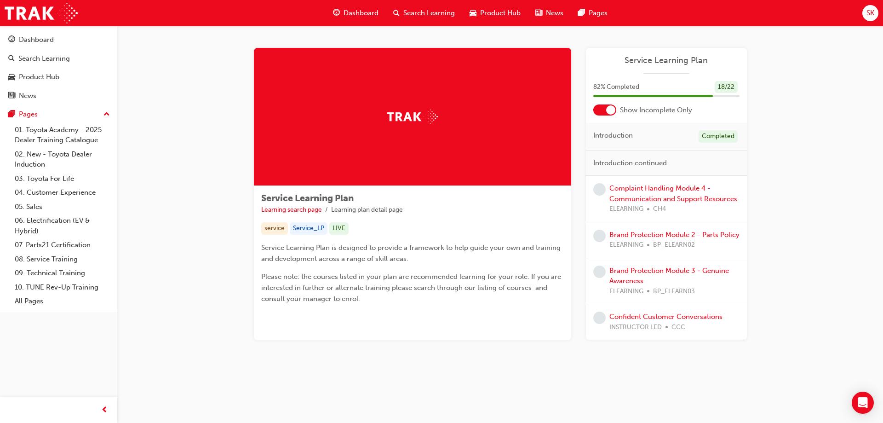
click at [654, 193] on div "Complaint Handling Module 4 - Communication and Support Resources ELEARNING CH4" at bounding box center [675, 198] width 130 height 31
click at [666, 187] on link "Complaint Handling Module 4 - Communication and Support Resources" at bounding box center [674, 193] width 128 height 19
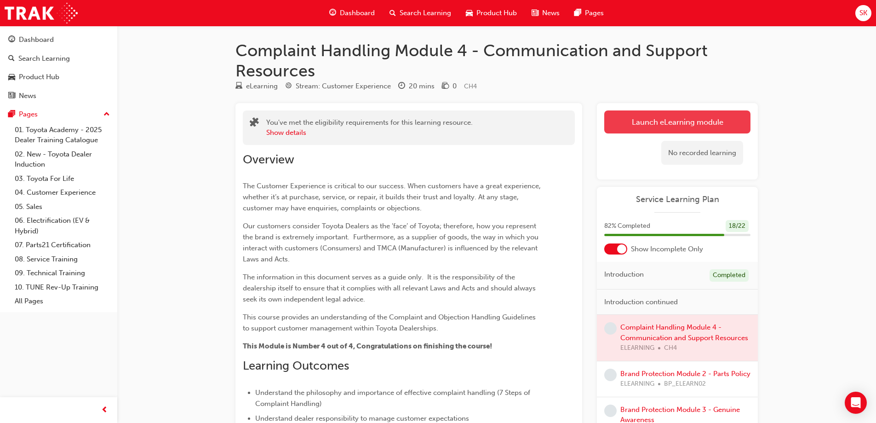
click at [646, 116] on link "Launch eLearning module" at bounding box center [678, 121] width 146 height 23
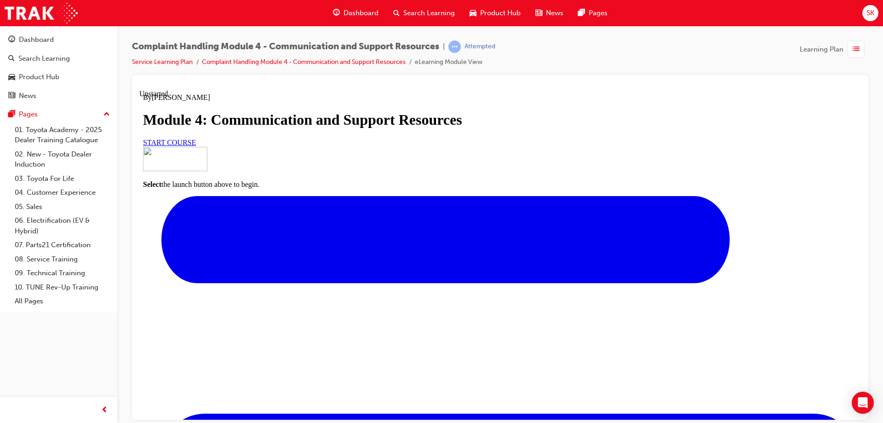
click at [196, 146] on link "START COURSE" at bounding box center [169, 142] width 53 height 8
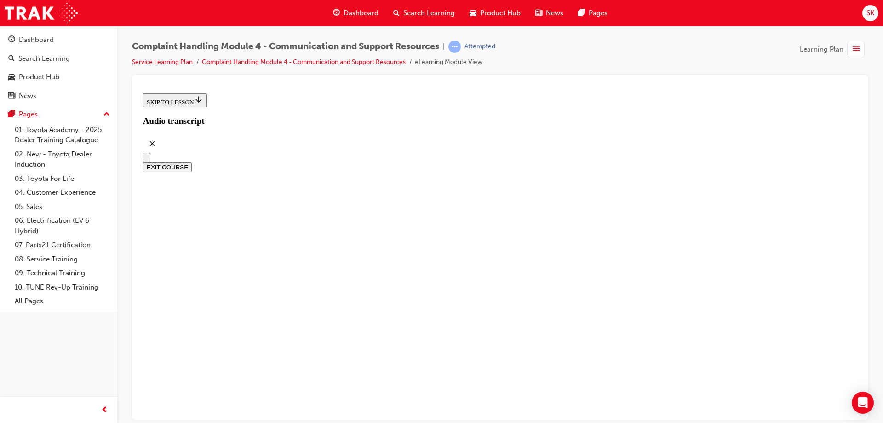
scroll to position [265, 0]
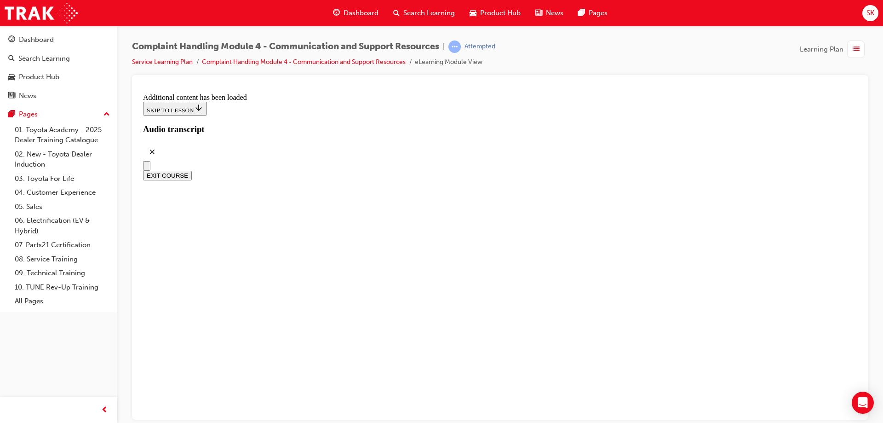
scroll to position [1532, 0]
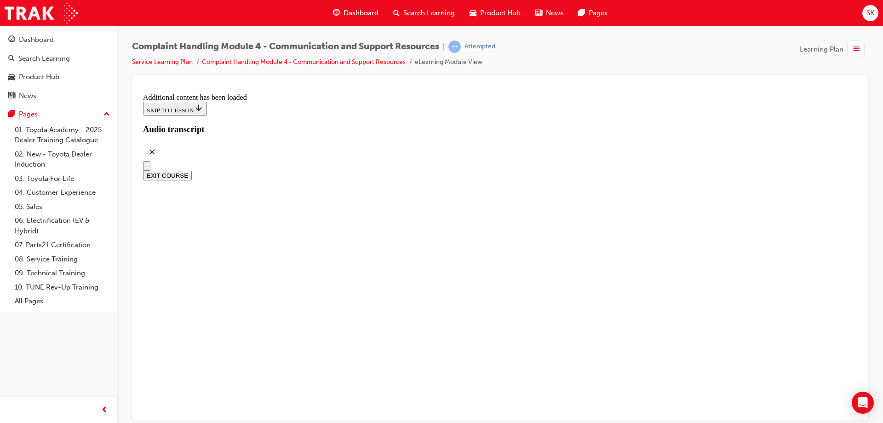
scroll to position [4263, 0]
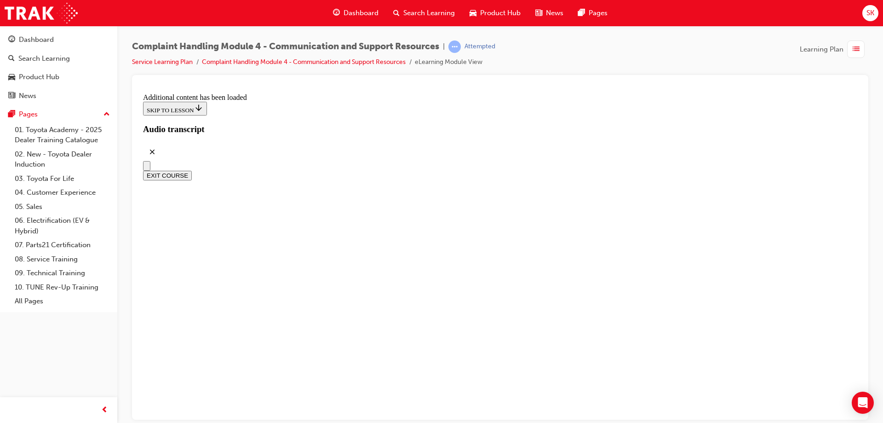
radio input "true"
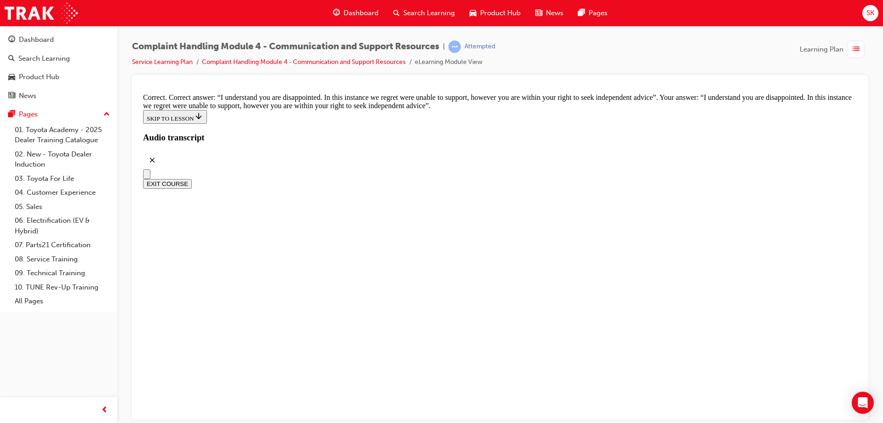
scroll to position [6027, 0]
checkbox input "true"
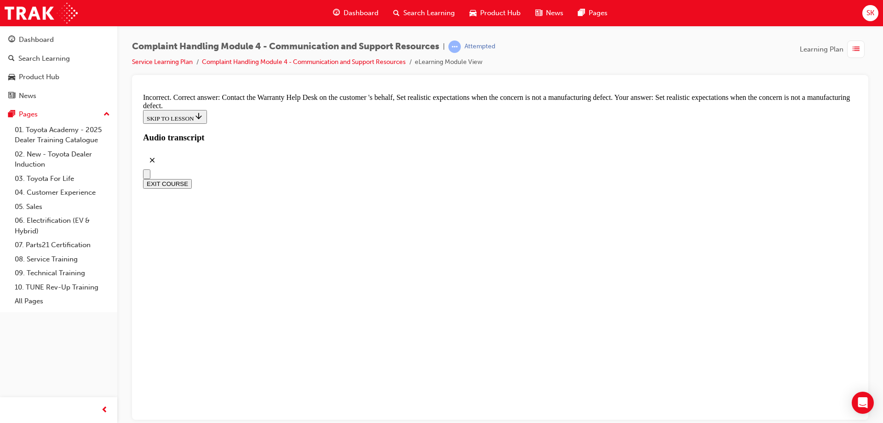
scroll to position [6119, 0]
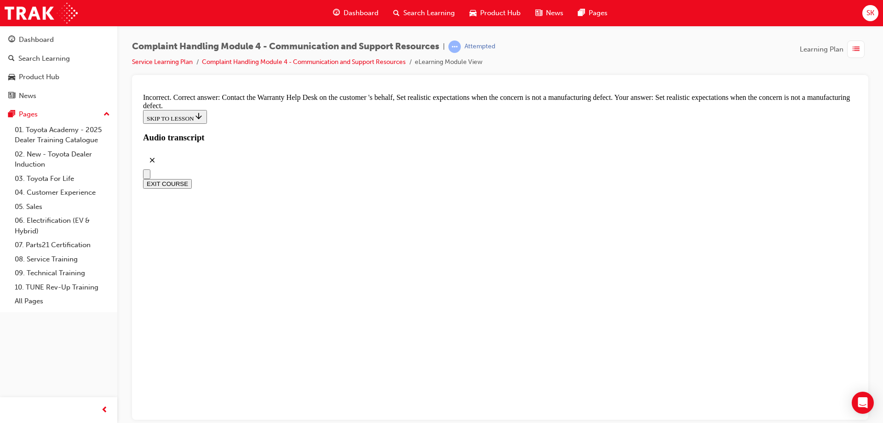
checkbox input "true"
checkbox input "false"
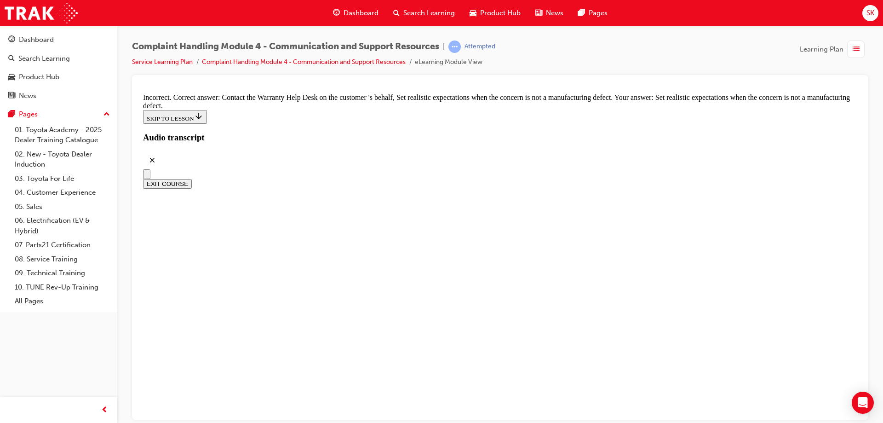
checkbox input "true"
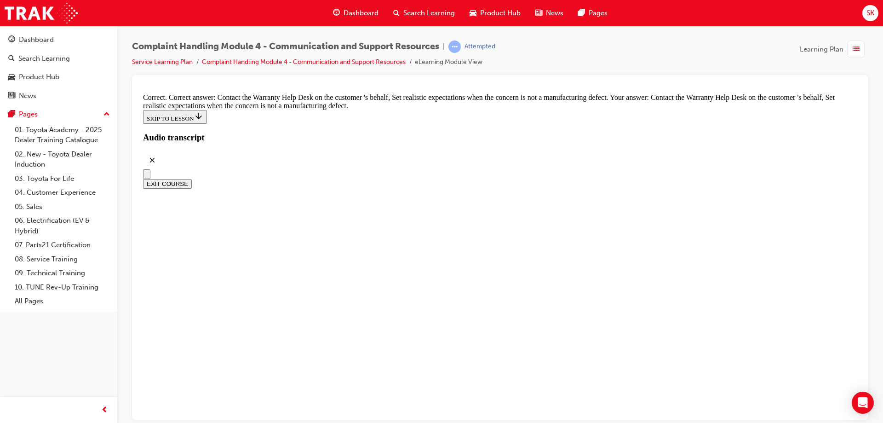
checkbox input "true"
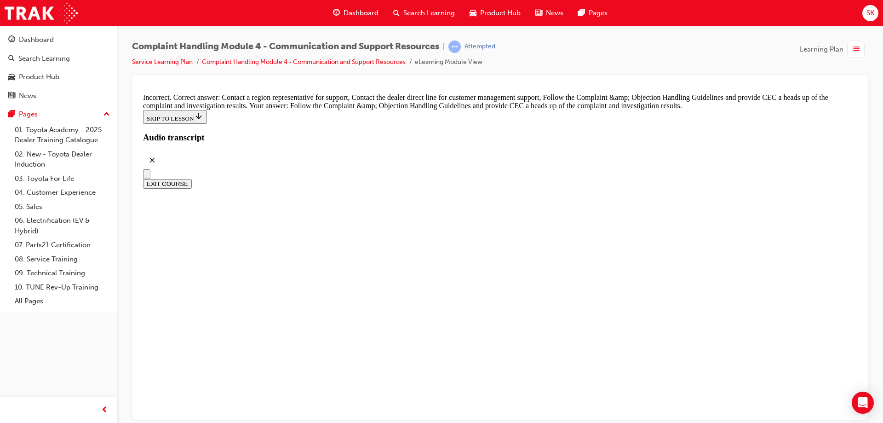
checkbox input "true"
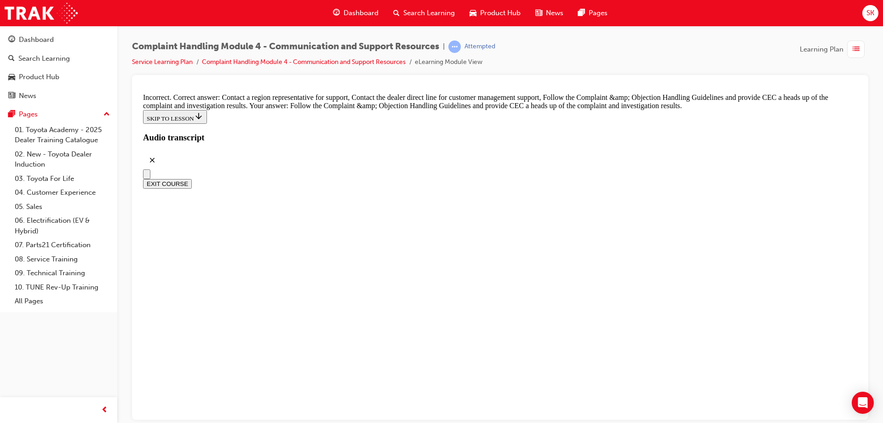
checkbox input "false"
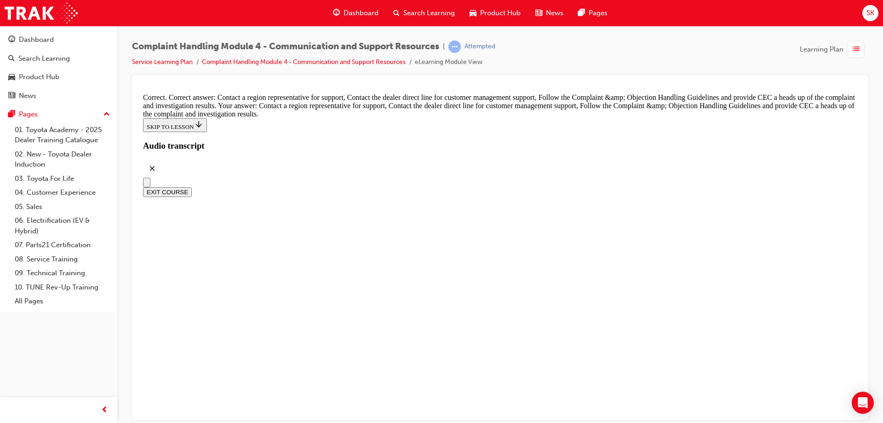
radio input "true"
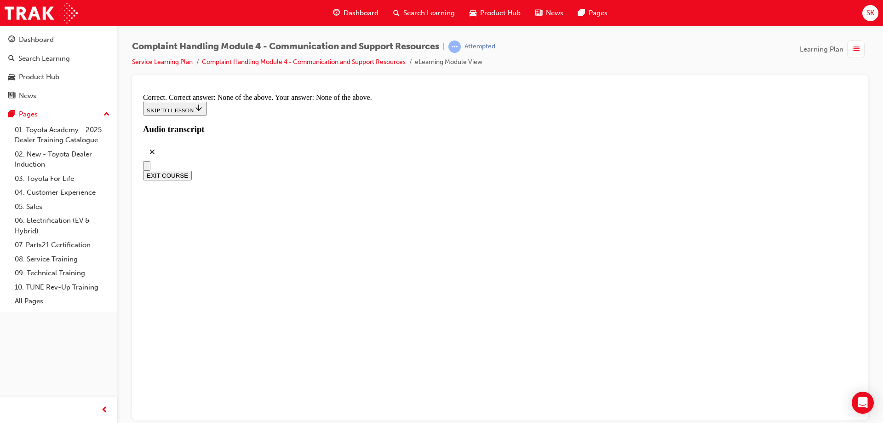
scroll to position [6932, 0]
click at [192, 170] on button "EXIT COURSE" at bounding box center [167, 175] width 49 height 10
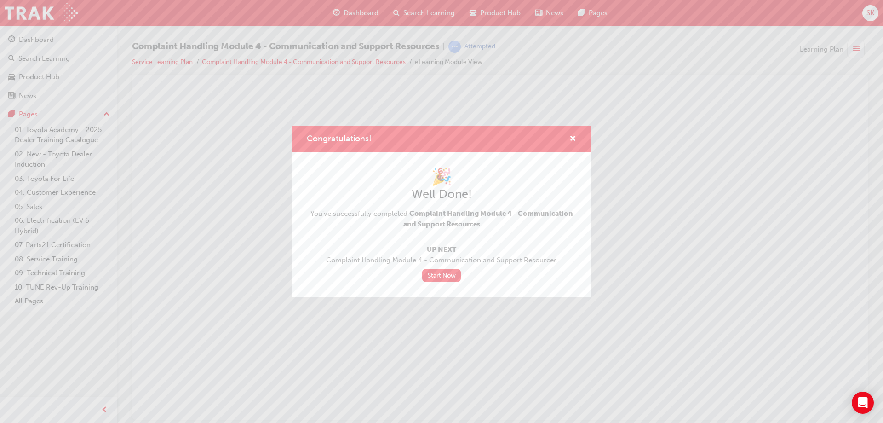
scroll to position [0, 0]
click at [450, 277] on link "Start Now" at bounding box center [441, 275] width 39 height 13
click at [571, 136] on span "cross-icon" at bounding box center [573, 139] width 7 height 8
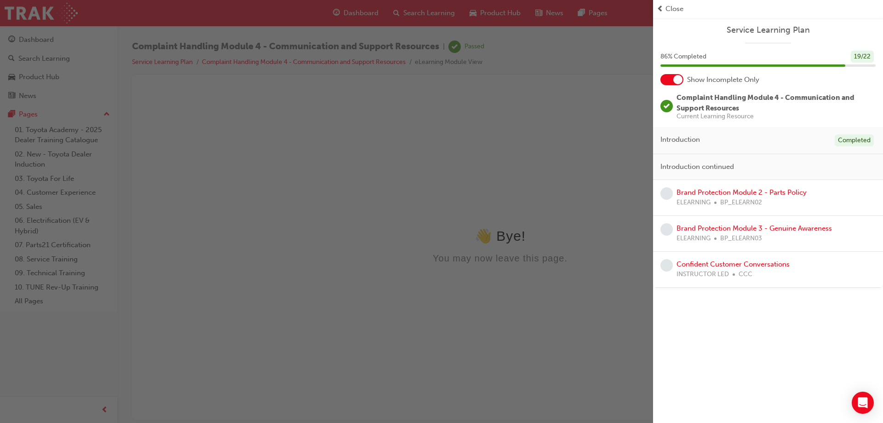
click at [565, 110] on div "button" at bounding box center [326, 211] width 653 height 423
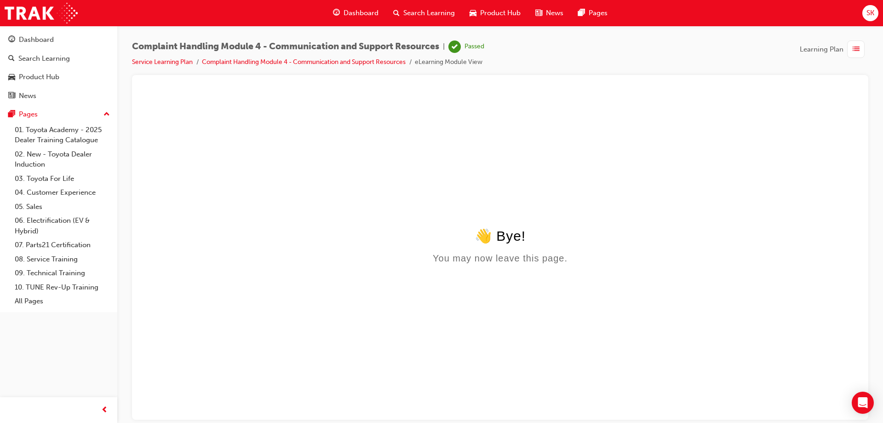
click at [344, 17] on span "Dashboard" at bounding box center [361, 13] width 35 height 11
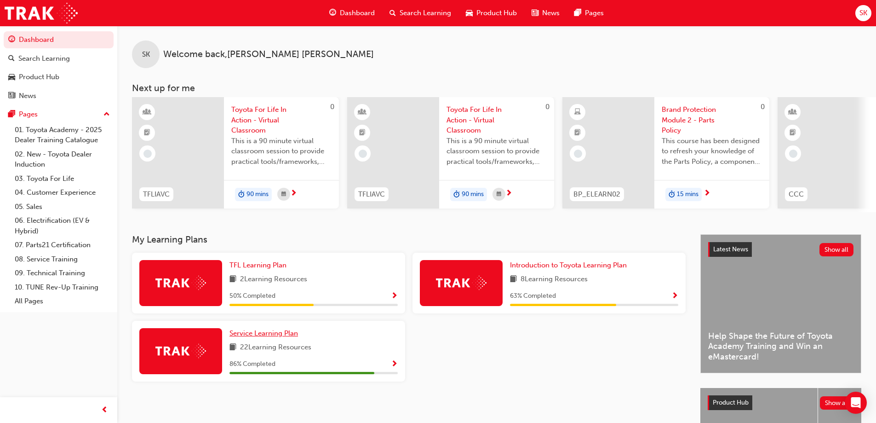
click at [267, 334] on span "Service Learning Plan" at bounding box center [264, 333] width 69 height 8
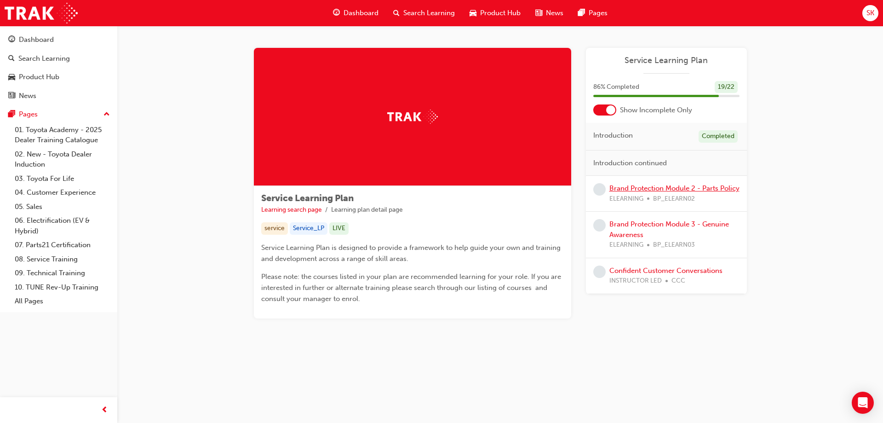
click at [701, 186] on link "Brand Protection Module 2 - Parts Policy" at bounding box center [675, 188] width 130 height 8
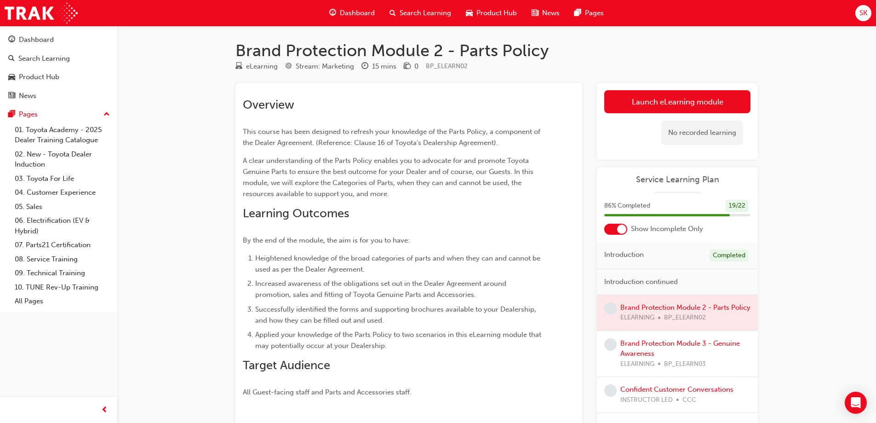
click at [675, 115] on div "No recorded learning" at bounding box center [678, 132] width 146 height 39
click at [681, 106] on link "Launch eLearning module" at bounding box center [678, 101] width 146 height 23
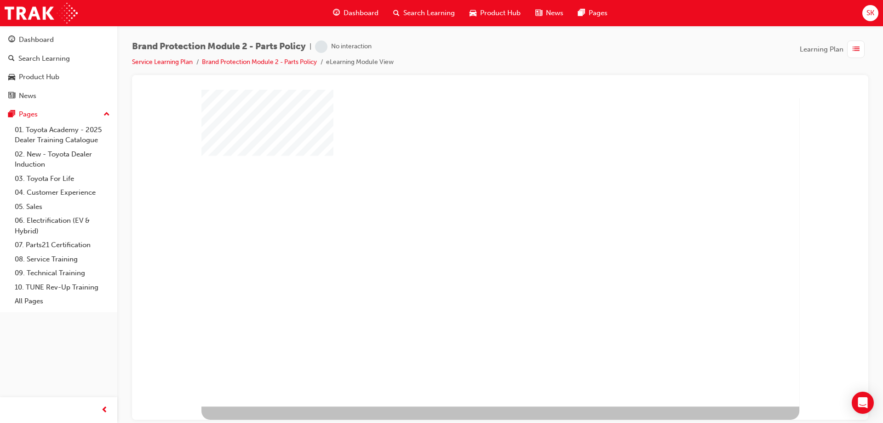
click at [475, 222] on div "play" at bounding box center [475, 222] width 0 height 0
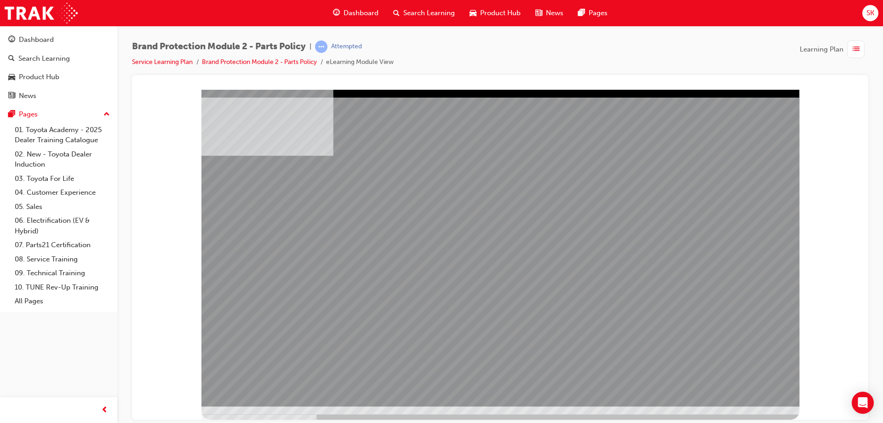
drag, startPoint x: 549, startPoint y: 268, endPoint x: 648, endPoint y: 274, distance: 98.6
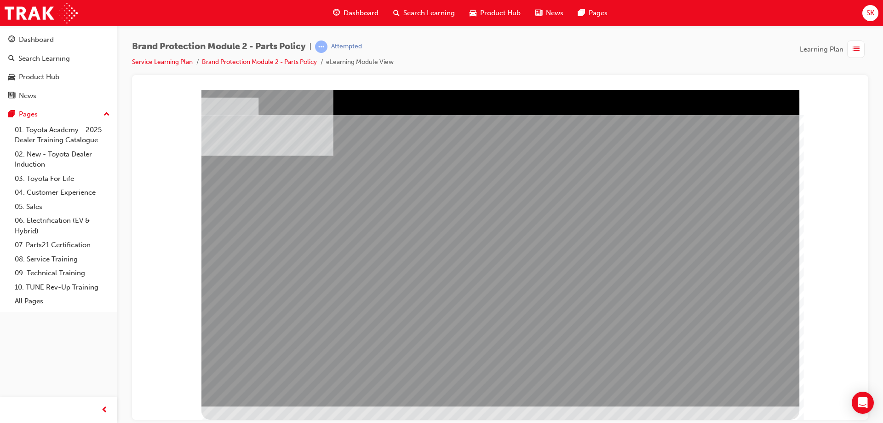
drag, startPoint x: 715, startPoint y: 274, endPoint x: 727, endPoint y: 286, distance: 17.2
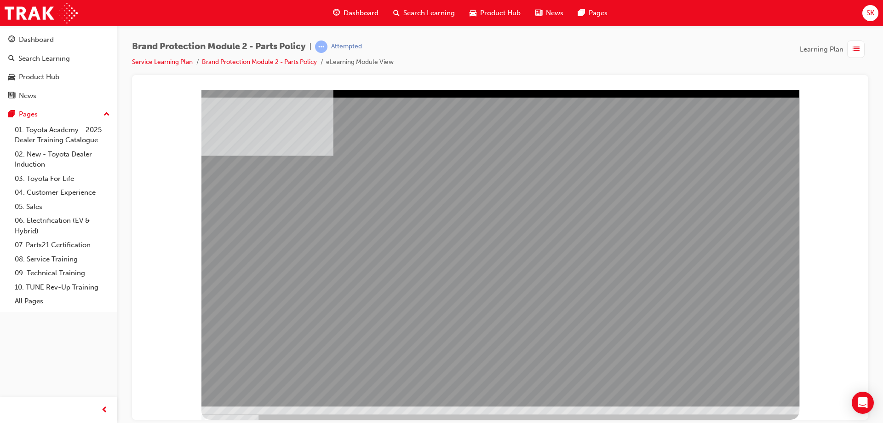
drag, startPoint x: 606, startPoint y: 265, endPoint x: 706, endPoint y: 281, distance: 101.1
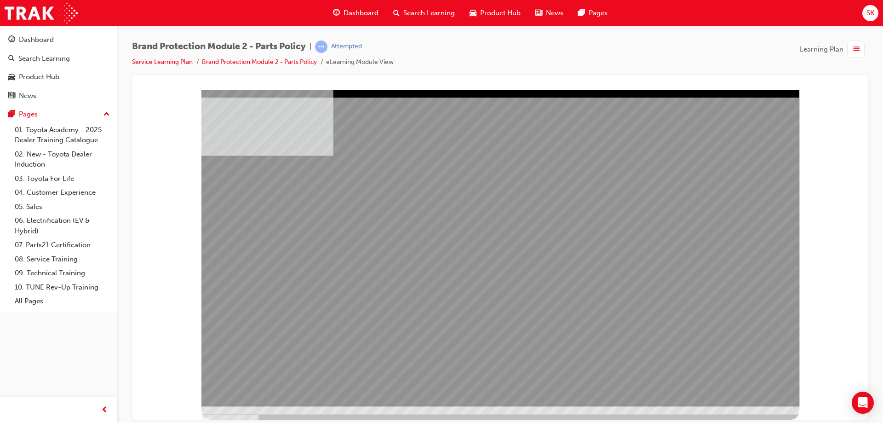
drag, startPoint x: 738, startPoint y: 392, endPoint x: 740, endPoint y: 387, distance: 5.8
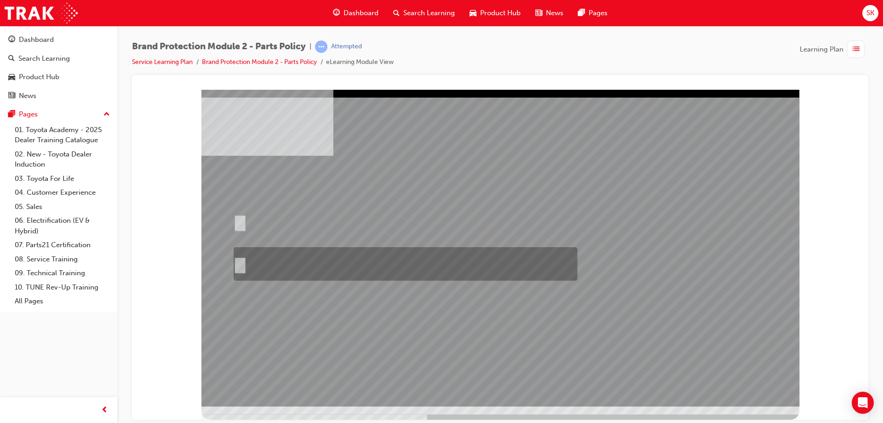
radio input "true"
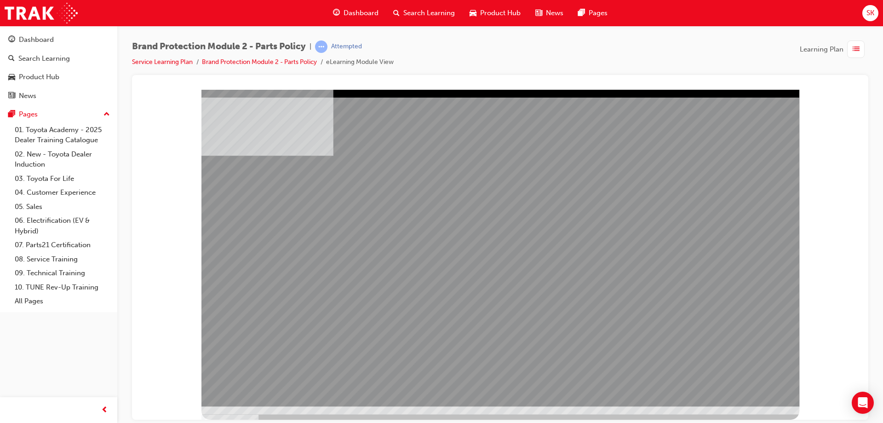
click at [816, 93] on div "multistate" at bounding box center [500, 93] width 715 height 0
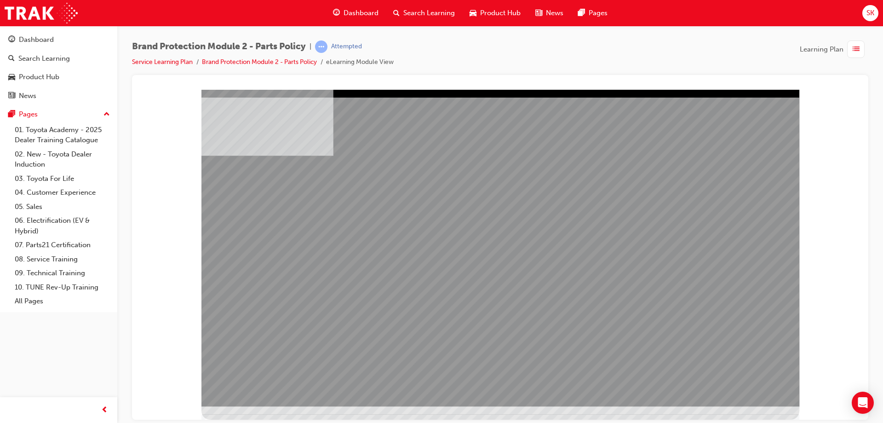
drag, startPoint x: 571, startPoint y: 187, endPoint x: 583, endPoint y: 196, distance: 15.1
drag, startPoint x: 588, startPoint y: 203, endPoint x: 605, endPoint y: 215, distance: 21.1
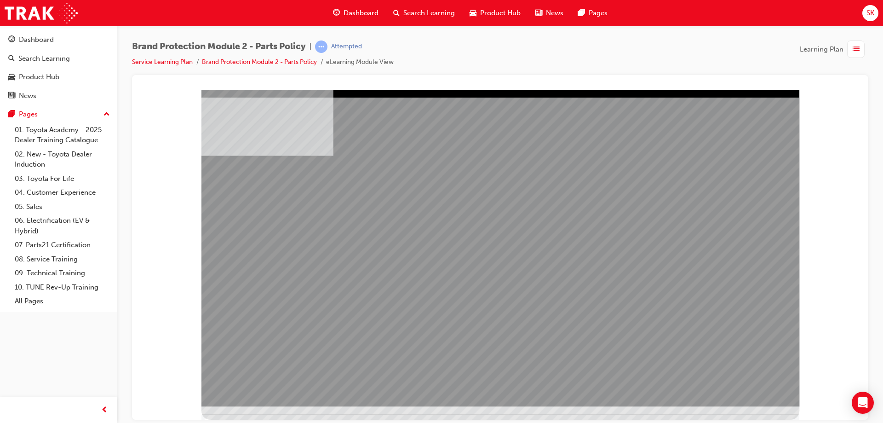
click at [765, 393] on div "multistate" at bounding box center [501, 247] width 598 height 317
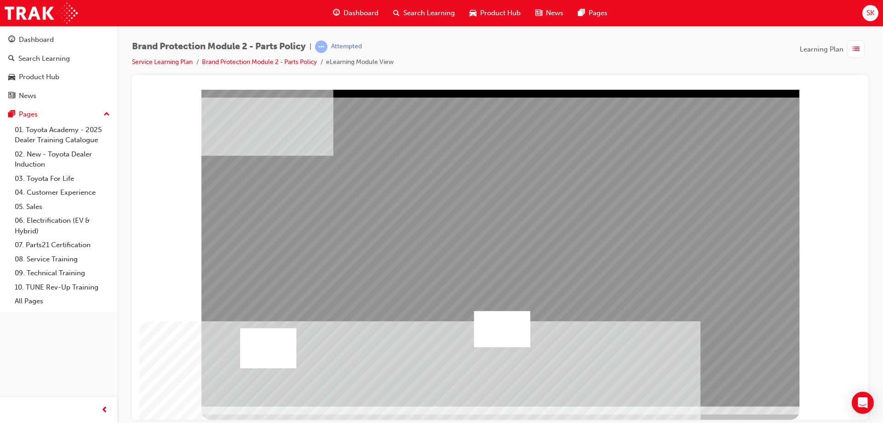
drag, startPoint x: 296, startPoint y: 269, endPoint x: 343, endPoint y: 313, distance: 64.4
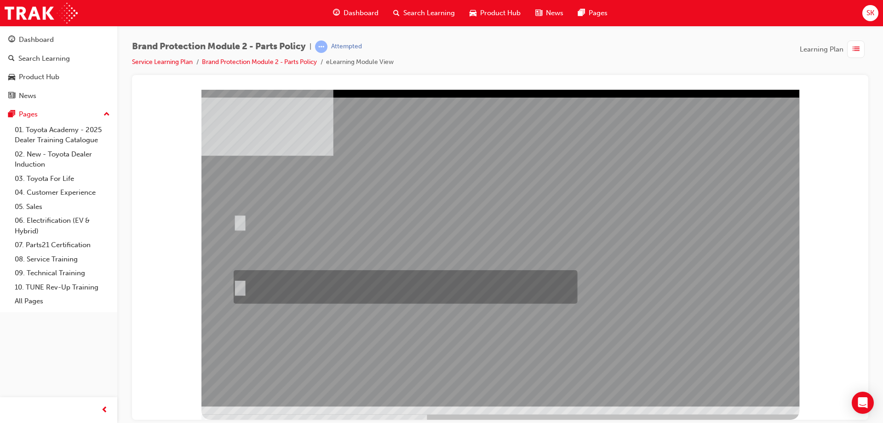
radio input "true"
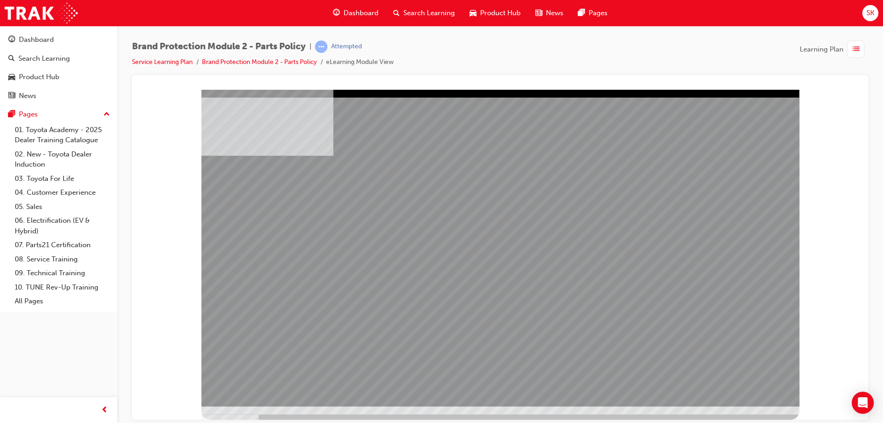
drag, startPoint x: 549, startPoint y: 334, endPoint x: 645, endPoint y: 363, distance: 99.7
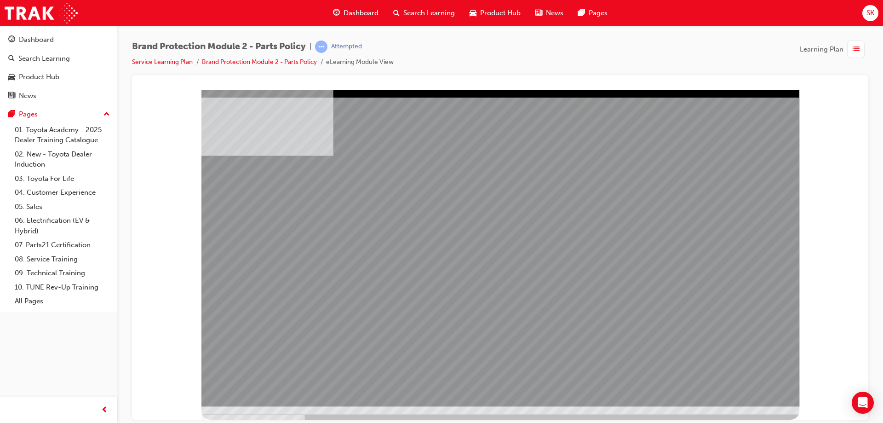
drag, startPoint x: 776, startPoint y: 386, endPoint x: 767, endPoint y: 387, distance: 9.2
click at [770, 386] on div "multistate" at bounding box center [501, 247] width 598 height 317
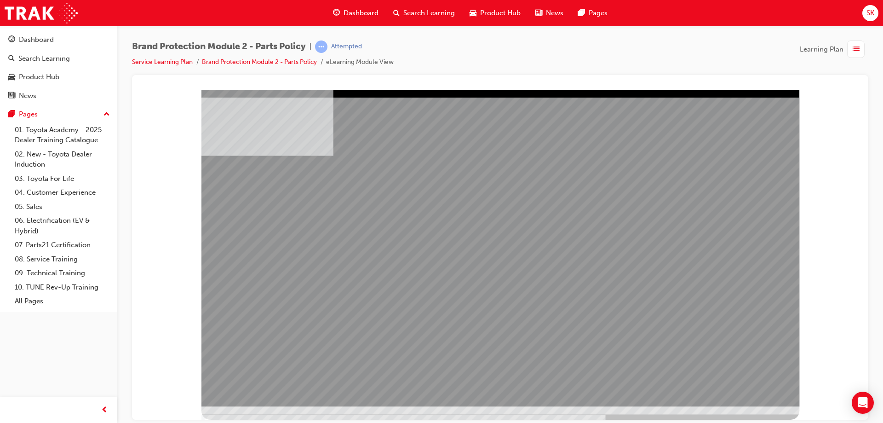
drag, startPoint x: 475, startPoint y: 239, endPoint x: 482, endPoint y: 237, distance: 6.7
drag, startPoint x: 582, startPoint y: 177, endPoint x: 586, endPoint y: 205, distance: 28.4
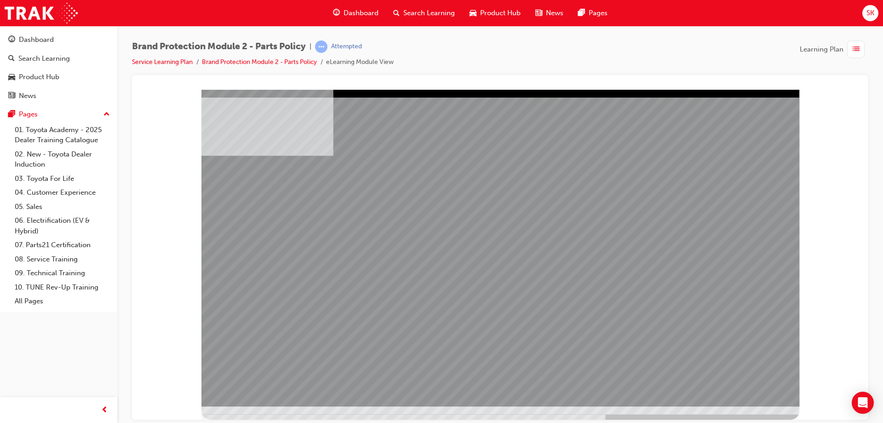
drag, startPoint x: 562, startPoint y: 266, endPoint x: 584, endPoint y: 266, distance: 21.6
drag, startPoint x: 666, startPoint y: 269, endPoint x: 674, endPoint y: 278, distance: 12.1
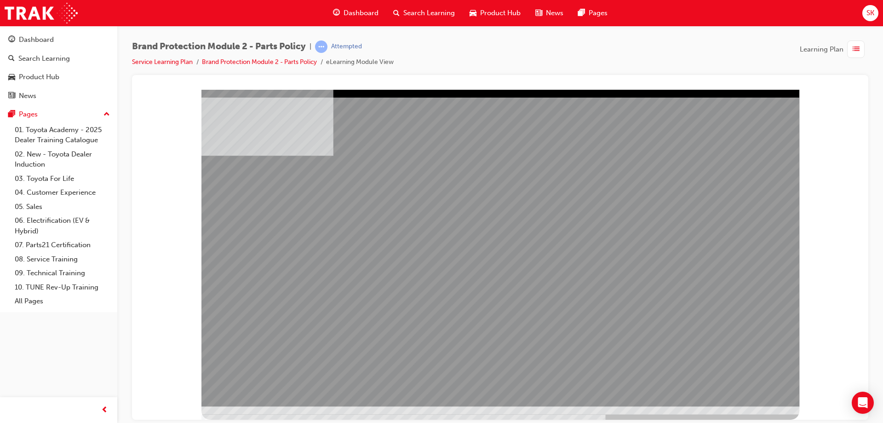
drag, startPoint x: 742, startPoint y: 386, endPoint x: 726, endPoint y: 376, distance: 18.4
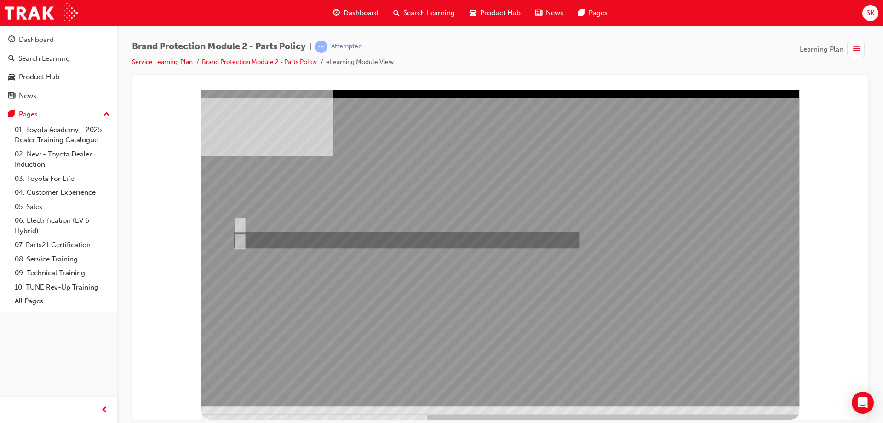
radio input "true"
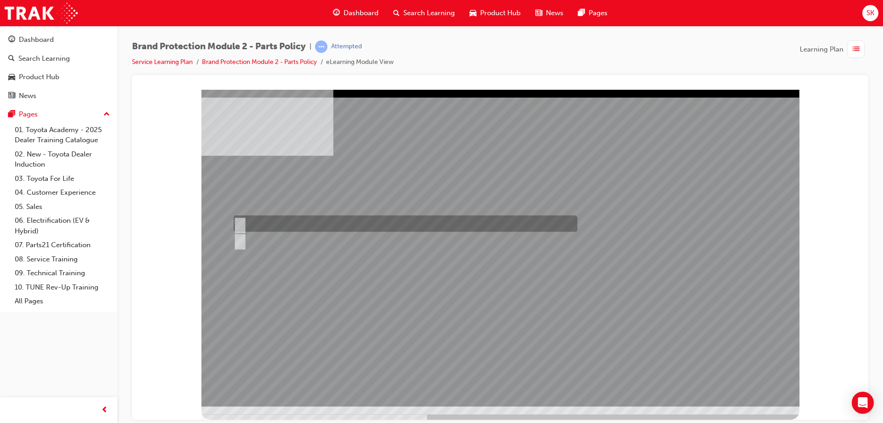
drag, startPoint x: 277, startPoint y: 219, endPoint x: 339, endPoint y: 275, distance: 83.4
radio input "true"
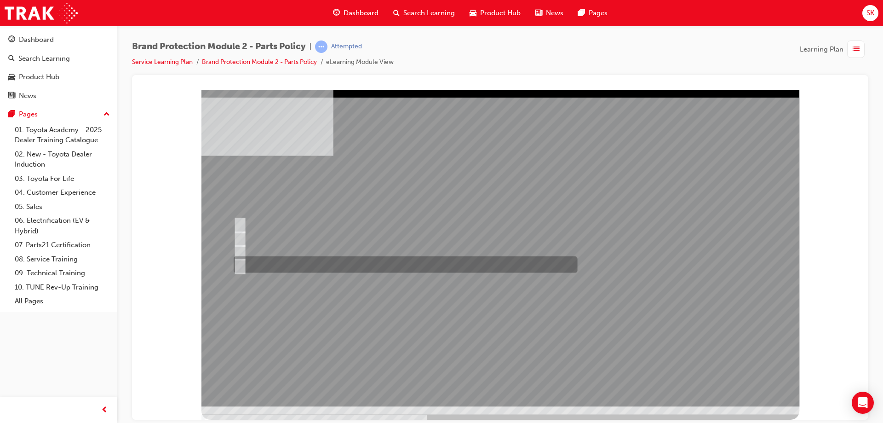
radio input "true"
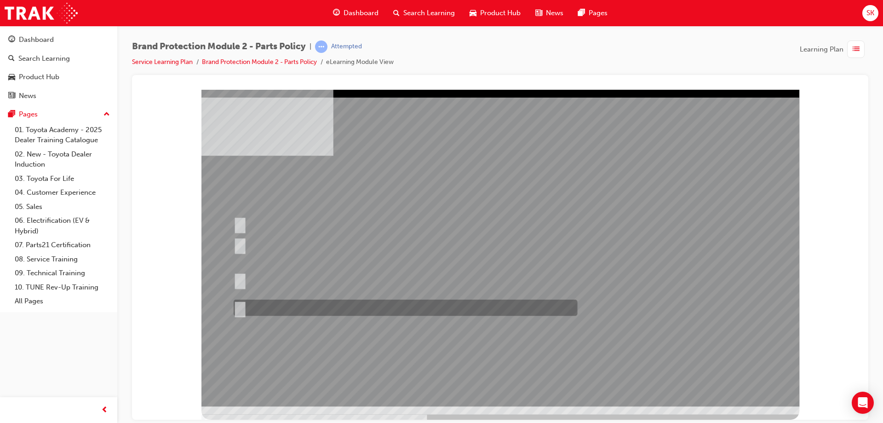
radio input "true"
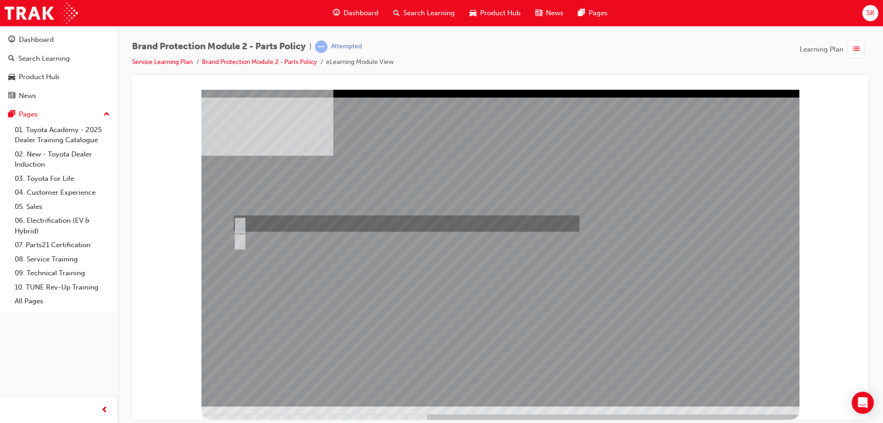
radio input "true"
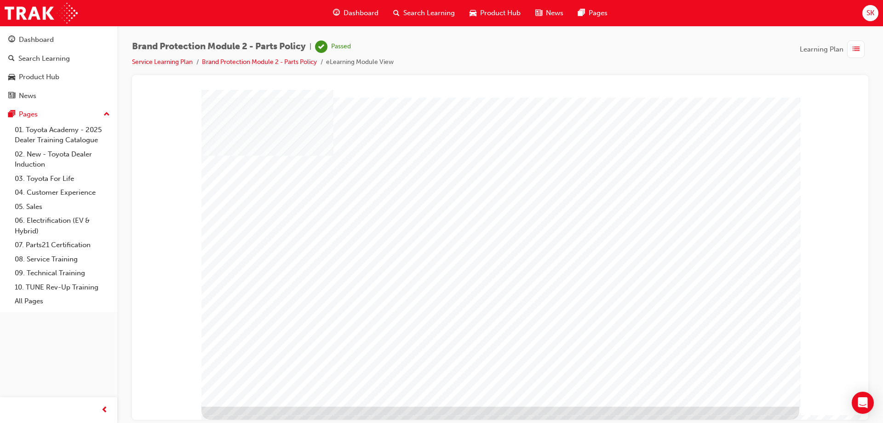
click at [167, 60] on link "Service Learning Plan" at bounding box center [162, 62] width 61 height 8
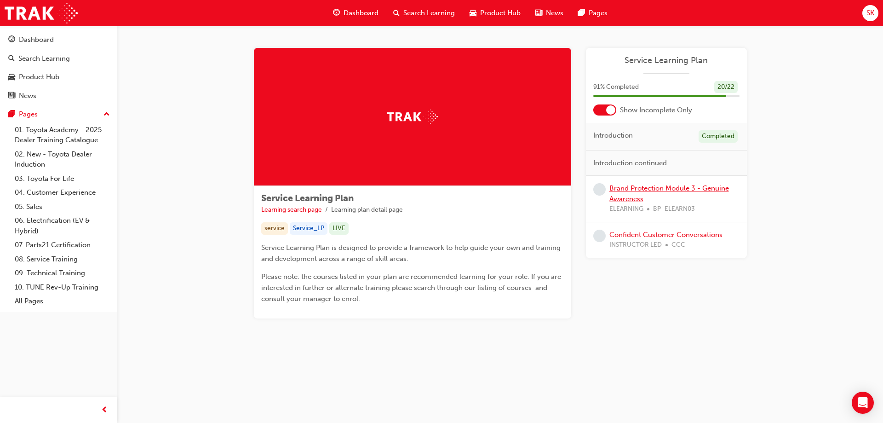
click at [665, 188] on link "Brand Protection Module 3 - Genuine Awareness" at bounding box center [670, 193] width 120 height 19
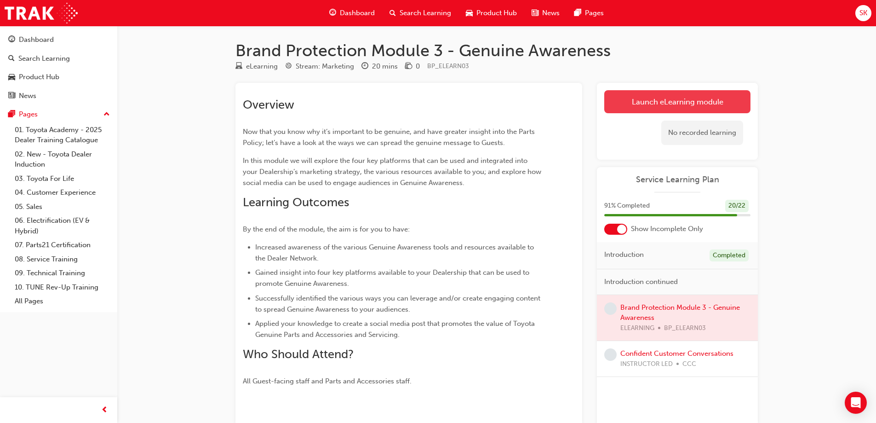
click at [691, 105] on link "Launch eLearning module" at bounding box center [678, 101] width 146 height 23
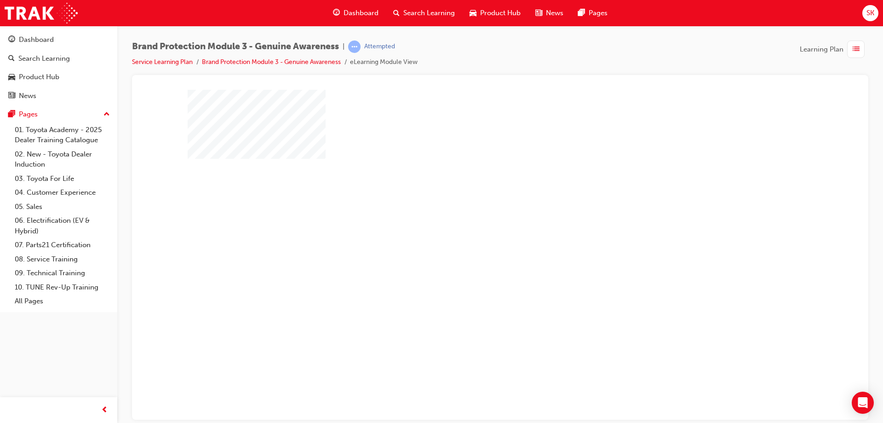
click at [474, 228] on div "play" at bounding box center [474, 228] width 0 height 0
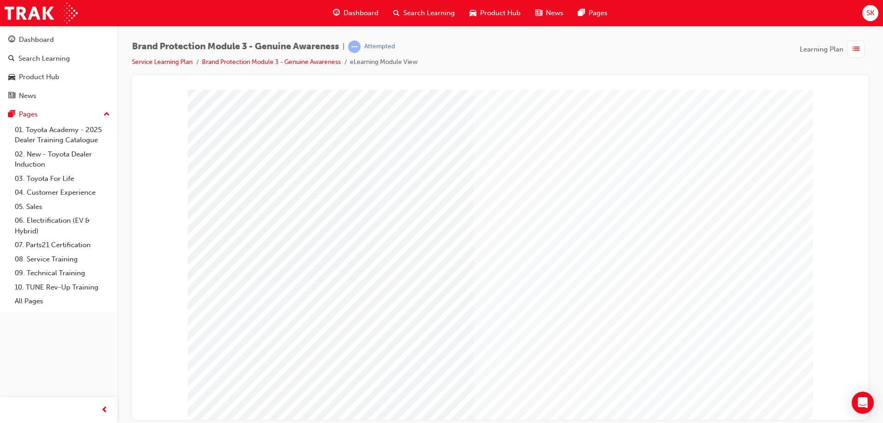
drag, startPoint x: 731, startPoint y: 364, endPoint x: 734, endPoint y: 370, distance: 7.2
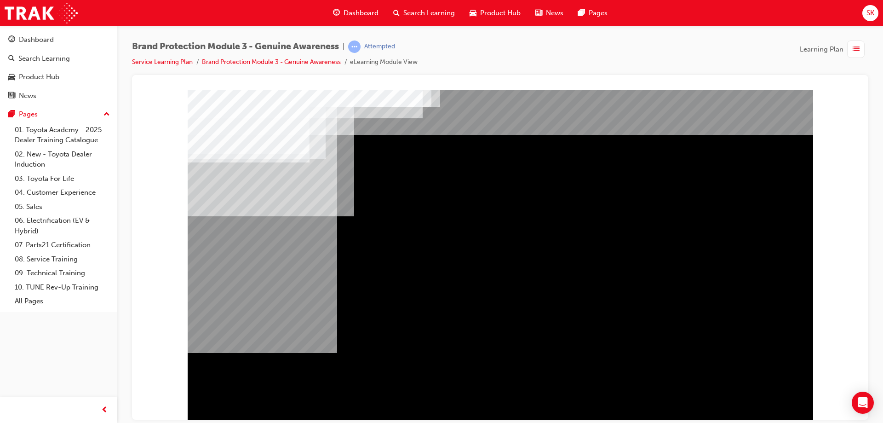
click at [734, 370] on div "Navigation" at bounding box center [501, 254] width 626 height 331
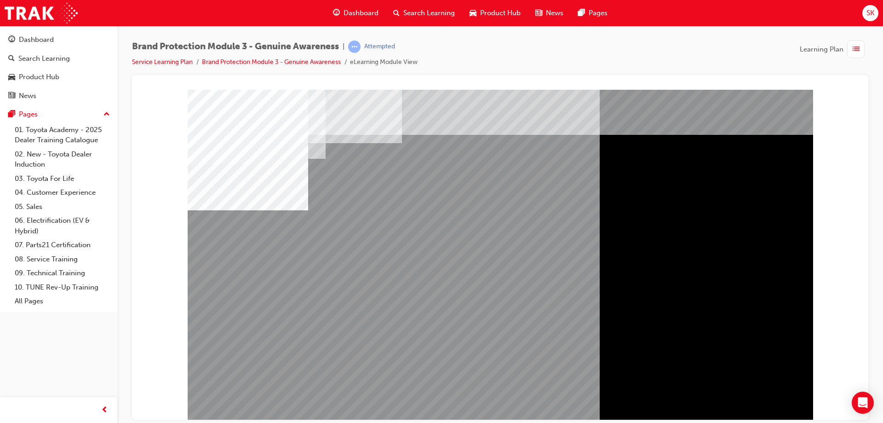
drag, startPoint x: 680, startPoint y: 274, endPoint x: 580, endPoint y: 262, distance: 101.5
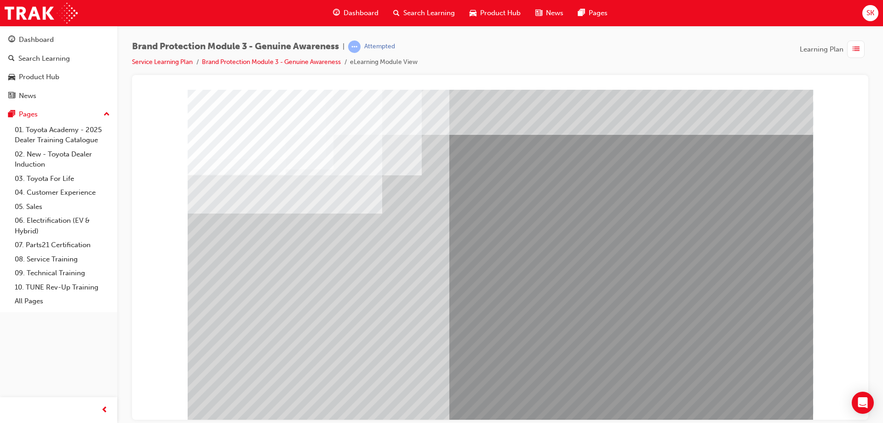
drag, startPoint x: 496, startPoint y: 302, endPoint x: 601, endPoint y: 331, distance: 109.3
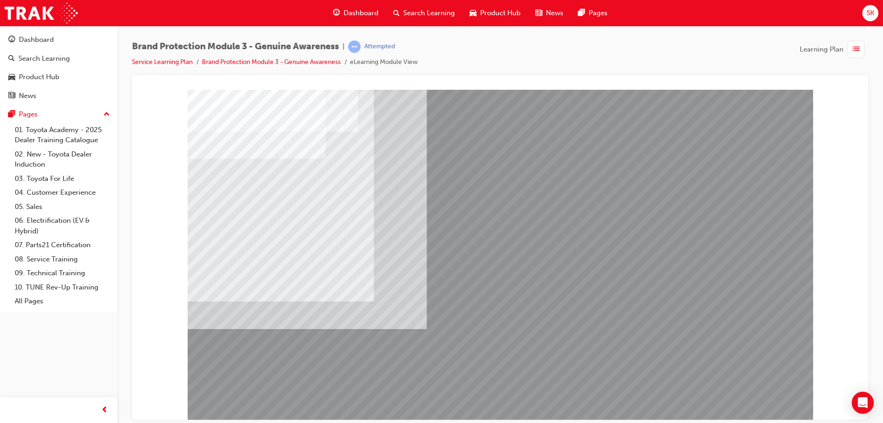
drag, startPoint x: 555, startPoint y: 409, endPoint x: 544, endPoint y: 399, distance: 15.3
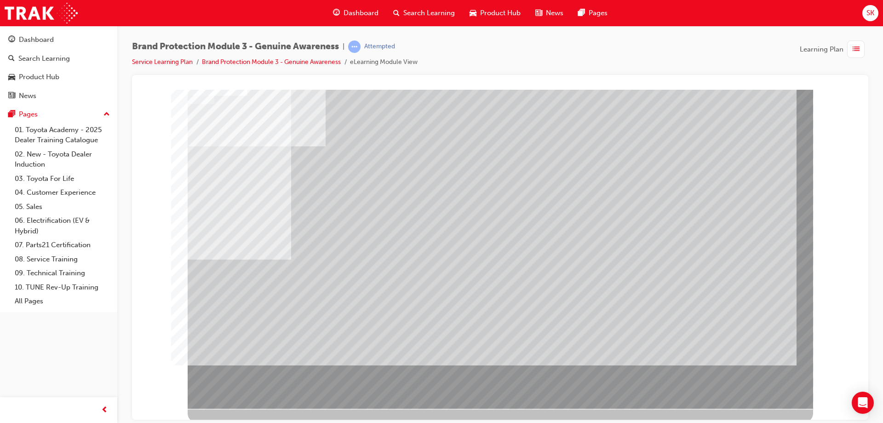
scroll to position [15, 0]
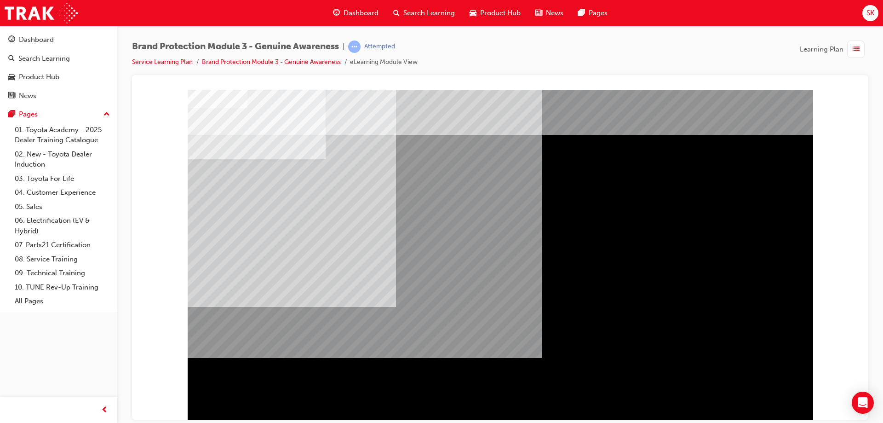
click at [778, 399] on div "" at bounding box center [501, 254] width 626 height 331
drag, startPoint x: 642, startPoint y: 255, endPoint x: 699, endPoint y: 255, distance: 57.1
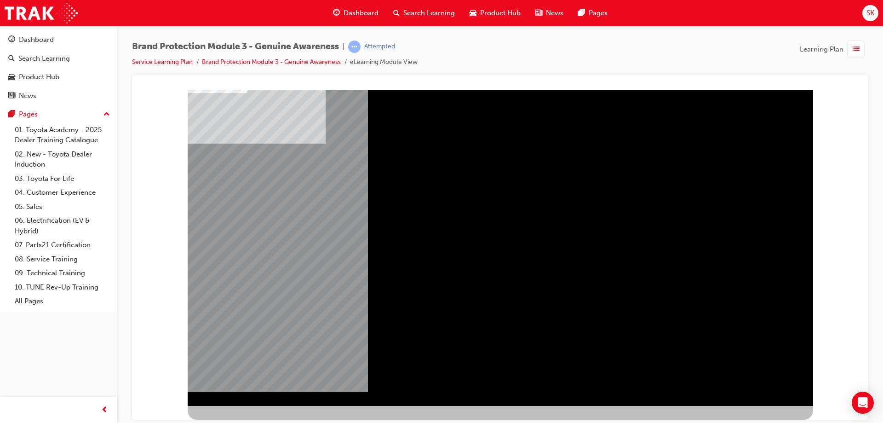
click at [758, 380] on div at bounding box center [501, 239] width 626 height 331
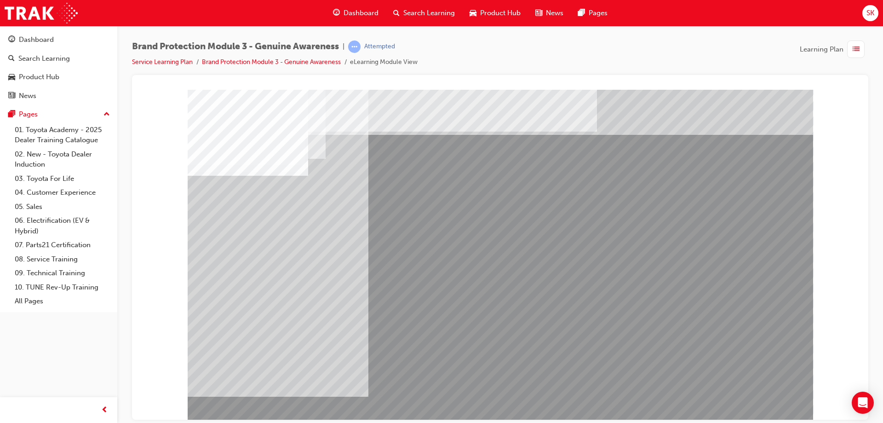
drag, startPoint x: 754, startPoint y: 388, endPoint x: 756, endPoint y: 393, distance: 5.8
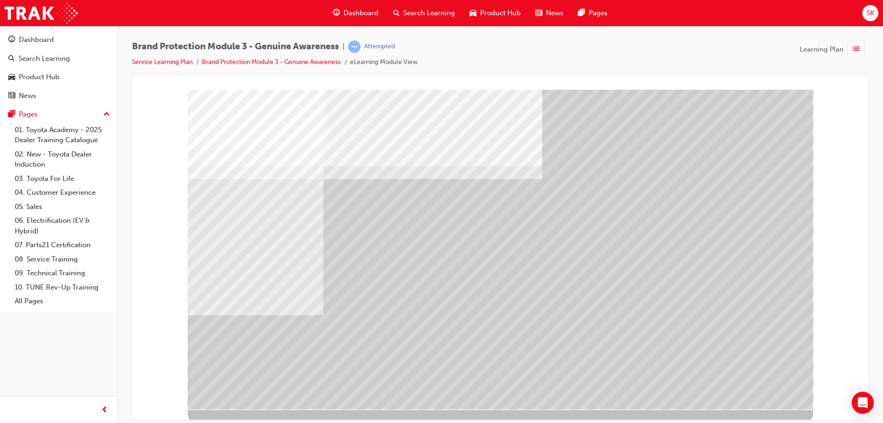
scroll to position [15, 0]
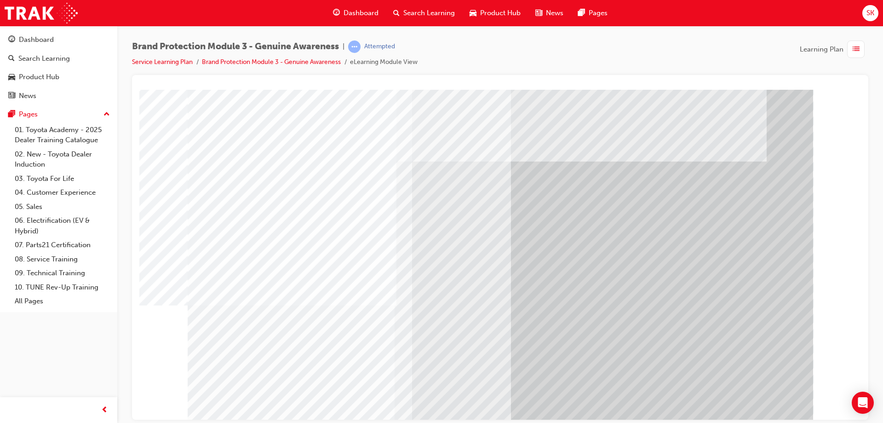
scroll to position [15, 0]
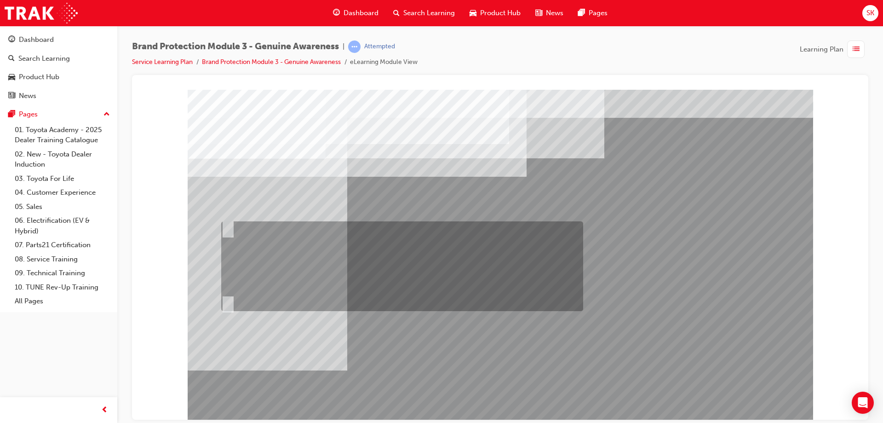
click at [407, 250] on div at bounding box center [400, 266] width 362 height 90
radio input "true"
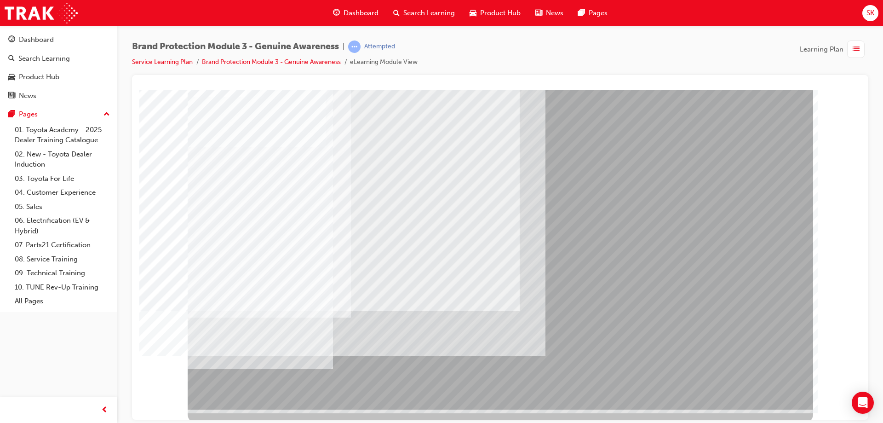
scroll to position [15, 0]
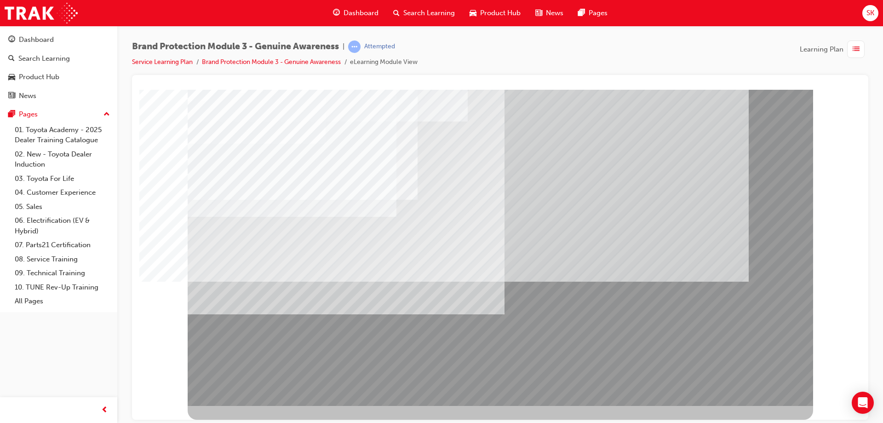
scroll to position [0, 0]
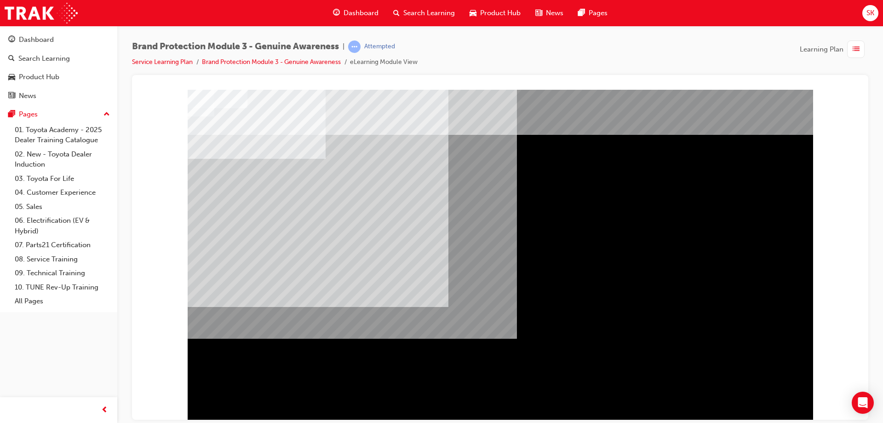
click at [774, 398] on div "" at bounding box center [501, 263] width 626 height 331
drag, startPoint x: 617, startPoint y: 153, endPoint x: 650, endPoint y: 169, distance: 37.2
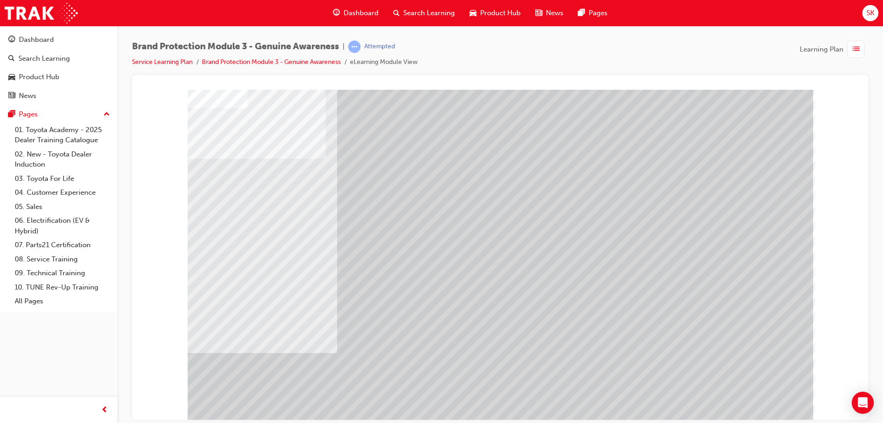
drag, startPoint x: 767, startPoint y: 382, endPoint x: 764, endPoint y: 395, distance: 12.8
click at [764, 391] on div at bounding box center [501, 254] width 626 height 331
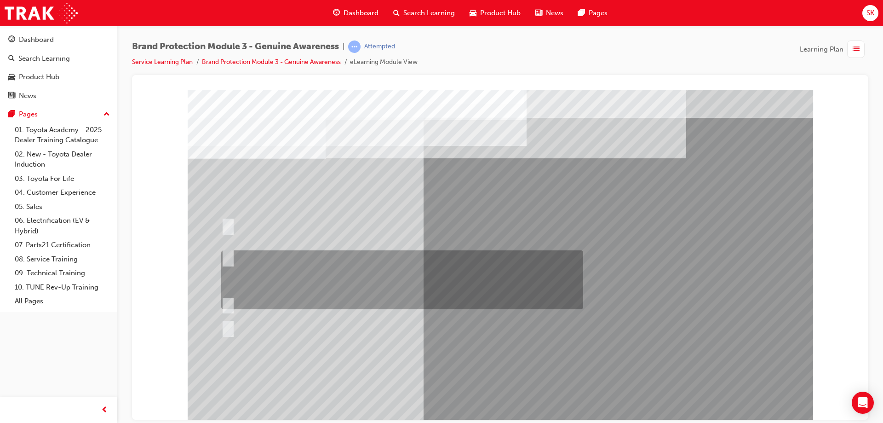
click at [390, 267] on div at bounding box center [400, 279] width 362 height 59
radio input "true"
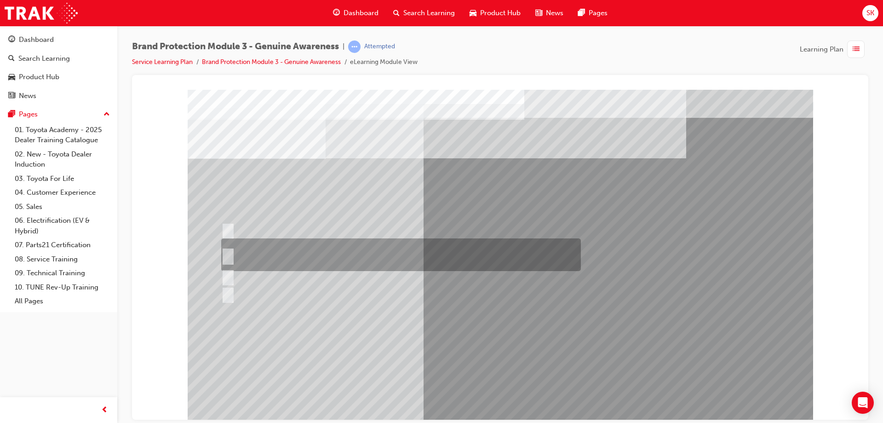
click at [380, 254] on div at bounding box center [399, 254] width 360 height 33
radio input "true"
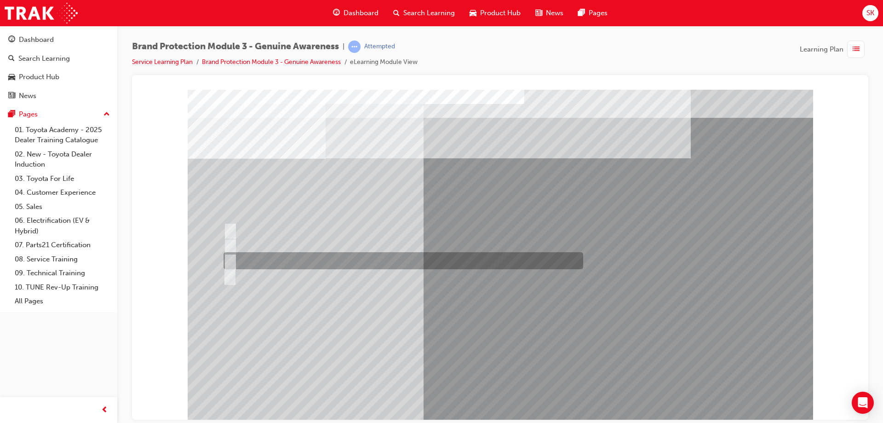
click at [272, 265] on div at bounding box center [401, 260] width 360 height 17
radio input "true"
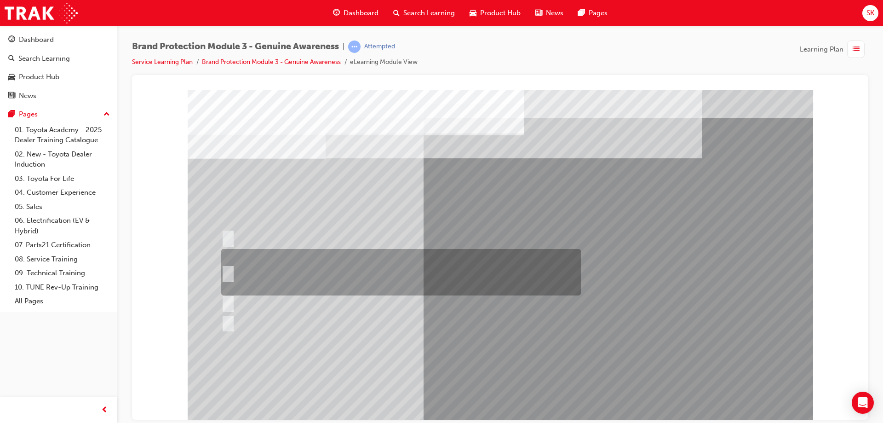
click at [323, 273] on div at bounding box center [399, 272] width 360 height 46
radio input "true"
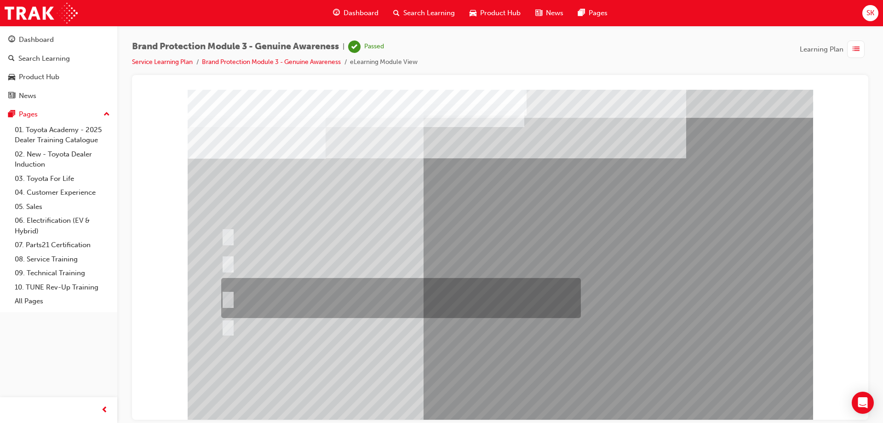
click at [352, 314] on div at bounding box center [399, 298] width 360 height 40
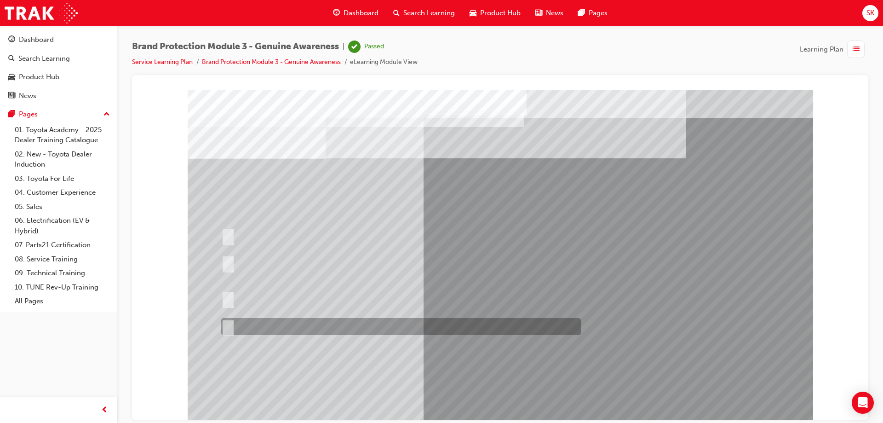
click at [353, 329] on div at bounding box center [399, 326] width 360 height 17
radio input "false"
radio input "true"
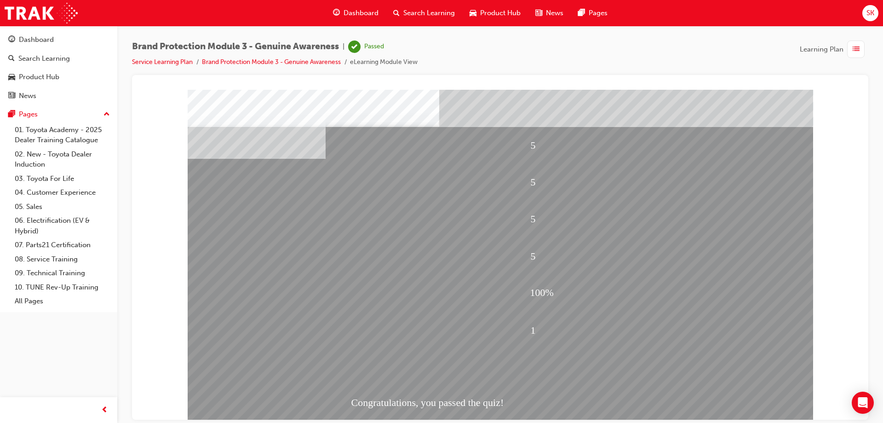
click at [530, 384] on div "5 5 5 5 100% 1 Congratulations, you passed the quiz!" at bounding box center [501, 254] width 626 height 331
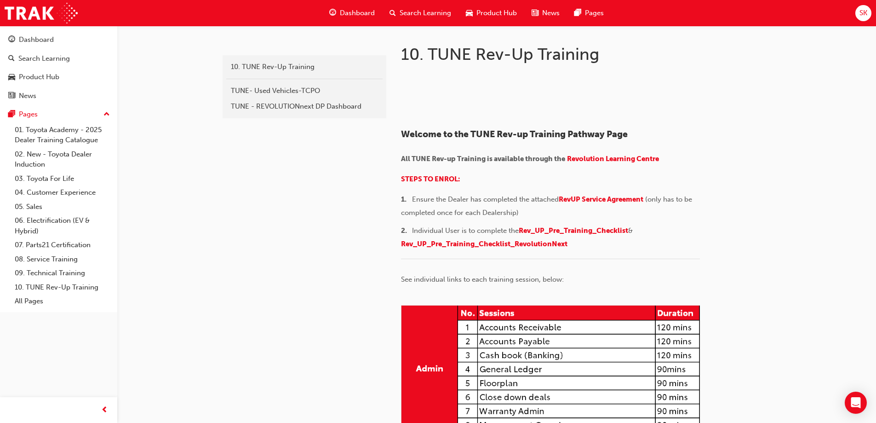
click at [359, 12] on span "Dashboard" at bounding box center [357, 13] width 35 height 11
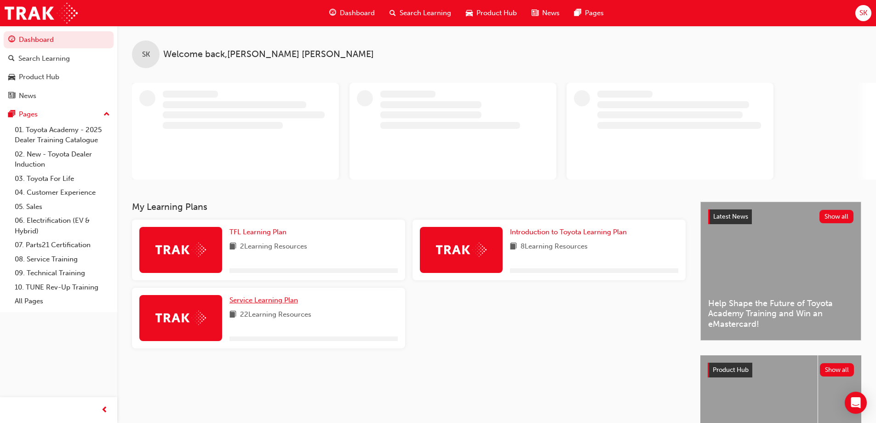
click at [268, 298] on span "Service Learning Plan" at bounding box center [264, 300] width 69 height 8
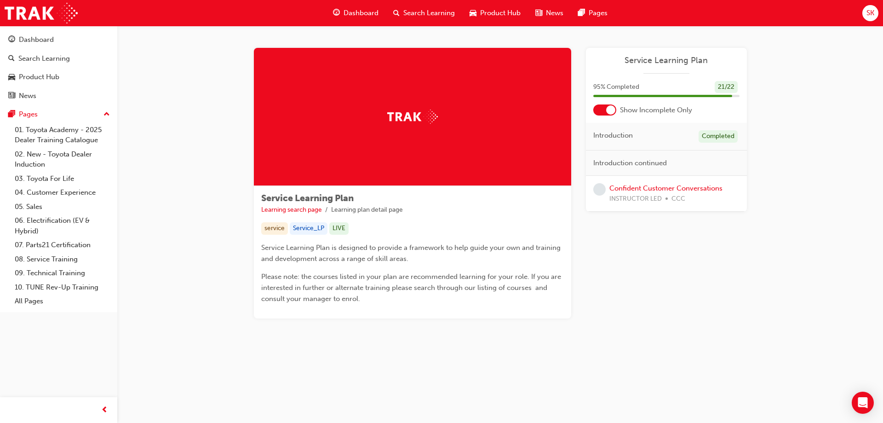
click at [348, 10] on span "Dashboard" at bounding box center [361, 13] width 35 height 11
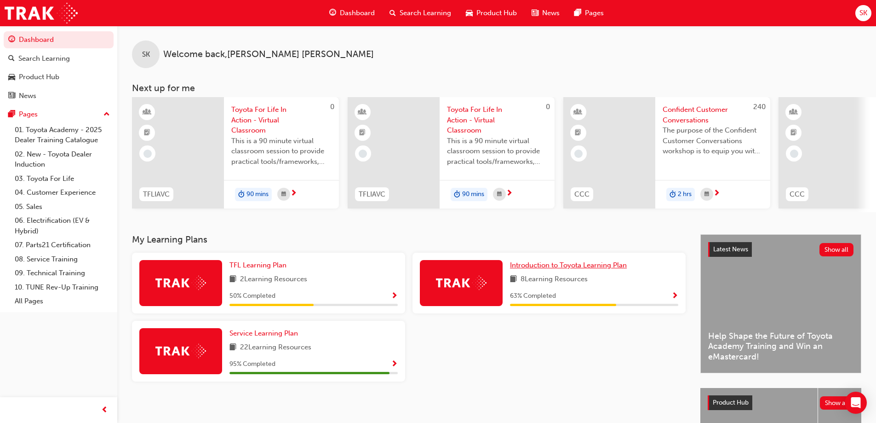
click at [545, 266] on span "Introduction to Toyota Learning Plan" at bounding box center [568, 265] width 117 height 8
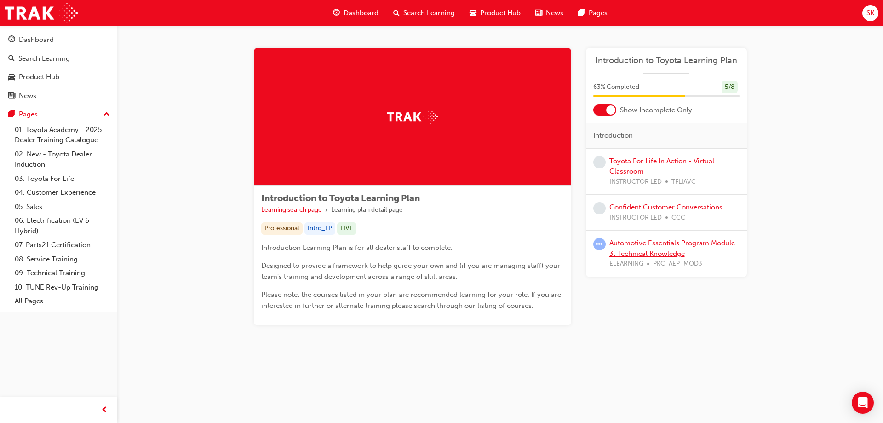
click at [652, 244] on link "Automotive Essentials Program Module 3: Technical Knowledge" at bounding box center [673, 248] width 126 height 19
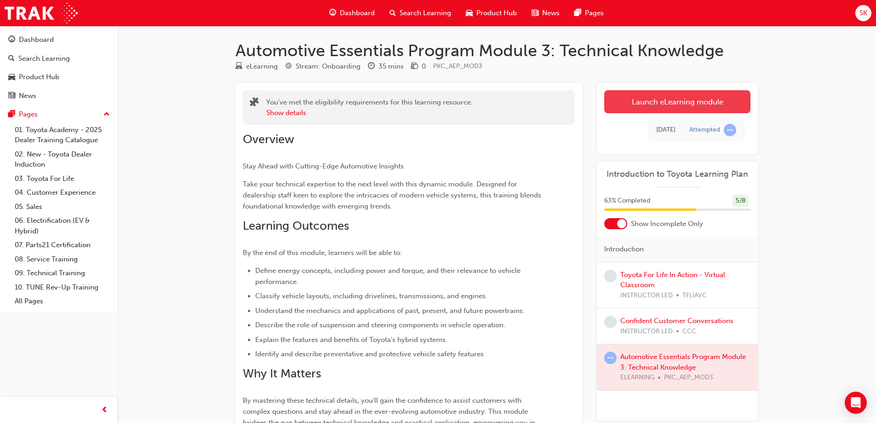
click at [640, 104] on link "Launch eLearning module" at bounding box center [678, 101] width 146 height 23
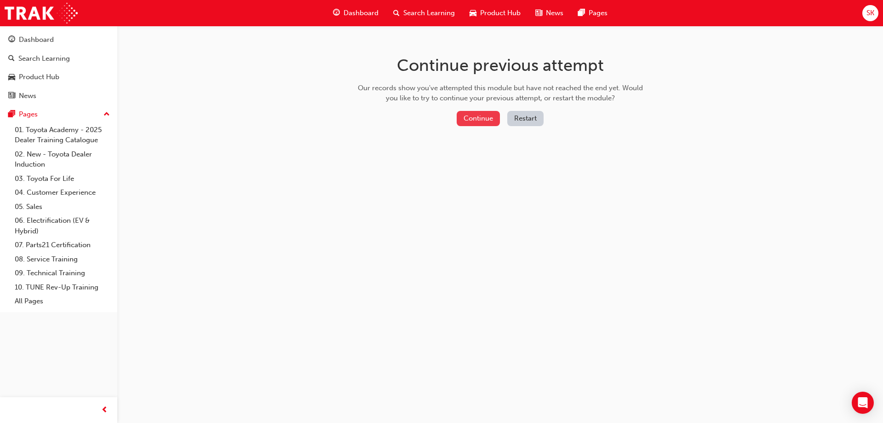
click at [484, 121] on button "Continue" at bounding box center [478, 118] width 43 height 15
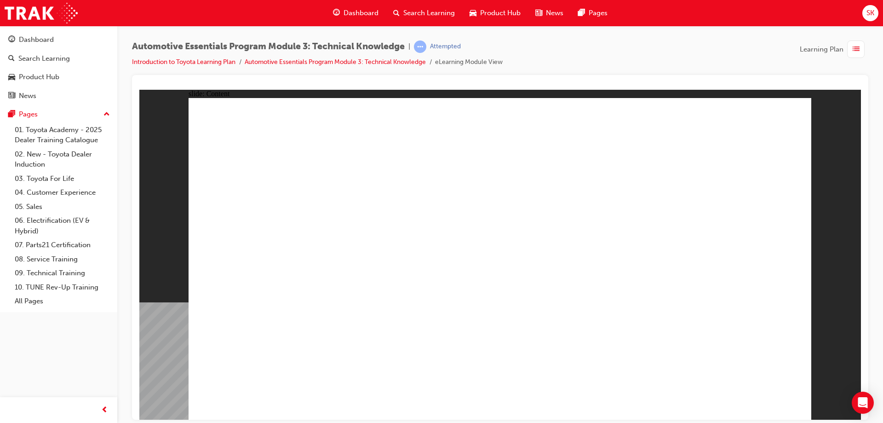
drag, startPoint x: 324, startPoint y: 294, endPoint x: 380, endPoint y: 298, distance: 56.3
drag, startPoint x: 519, startPoint y: 294, endPoint x: 721, endPoint y: 299, distance: 201.6
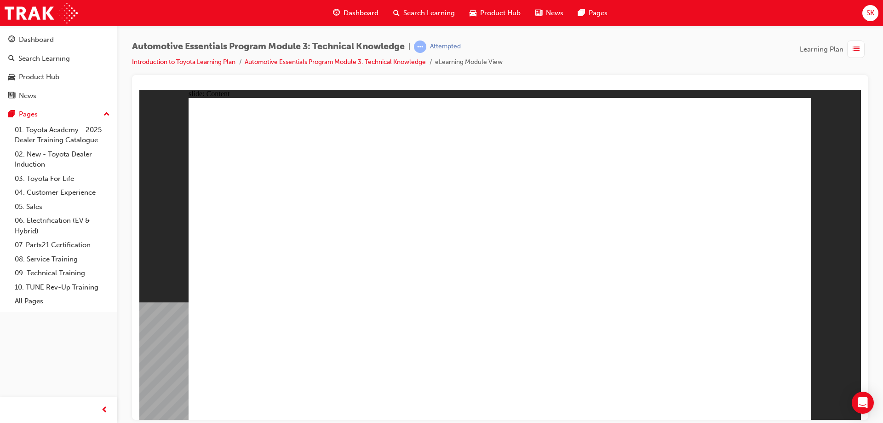
drag, startPoint x: 632, startPoint y: 305, endPoint x: 271, endPoint y: 300, distance: 361.2
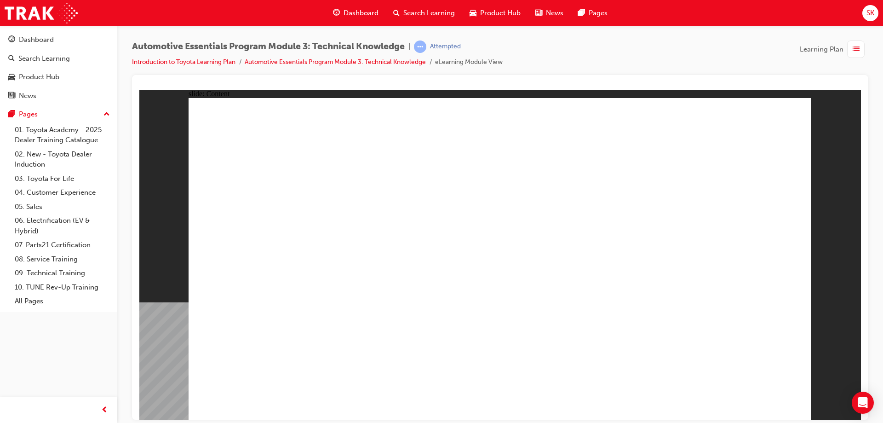
click at [190, 63] on li "Introduction to Toyota Learning Plan" at bounding box center [188, 62] width 113 height 11
click at [191, 62] on link "Introduction to Toyota Learning Plan" at bounding box center [184, 62] width 104 height 8
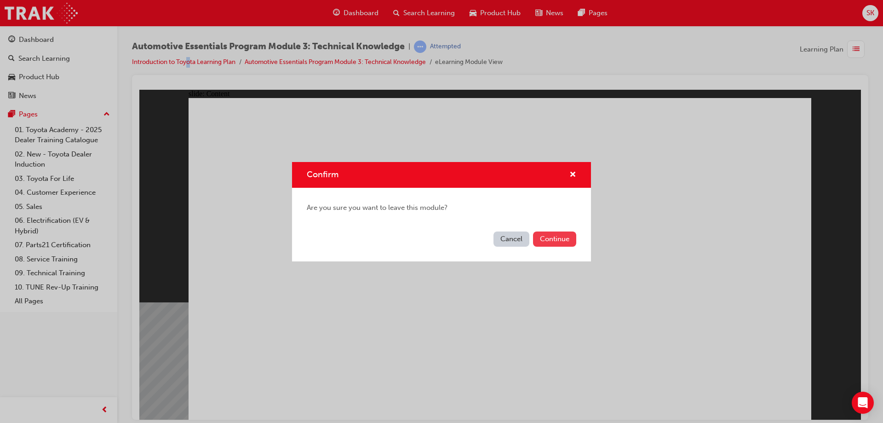
click at [548, 242] on button "Continue" at bounding box center [554, 238] width 43 height 15
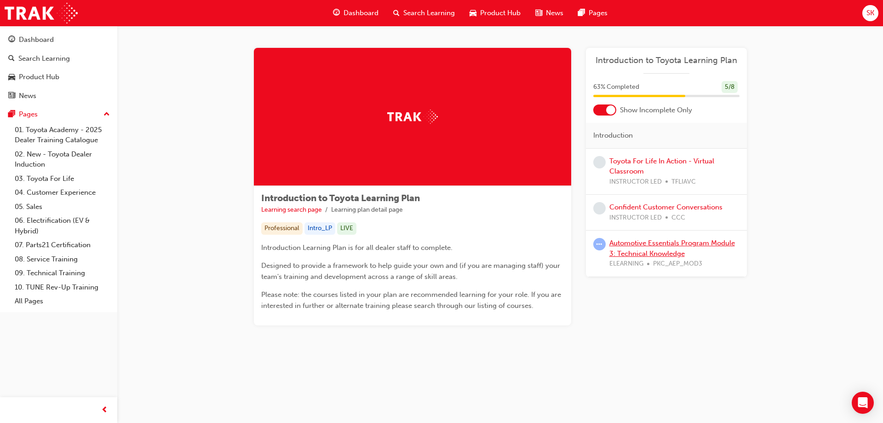
click at [667, 242] on link "Automotive Essentials Program Module 3: Technical Knowledge" at bounding box center [673, 248] width 126 height 19
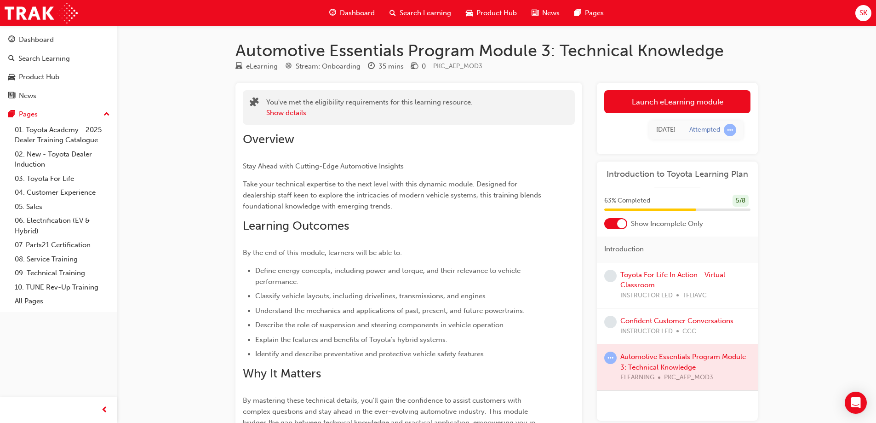
click at [698, 131] on div "Attempted" at bounding box center [705, 130] width 31 height 9
click at [671, 95] on link "Launch eLearning module" at bounding box center [678, 101] width 146 height 23
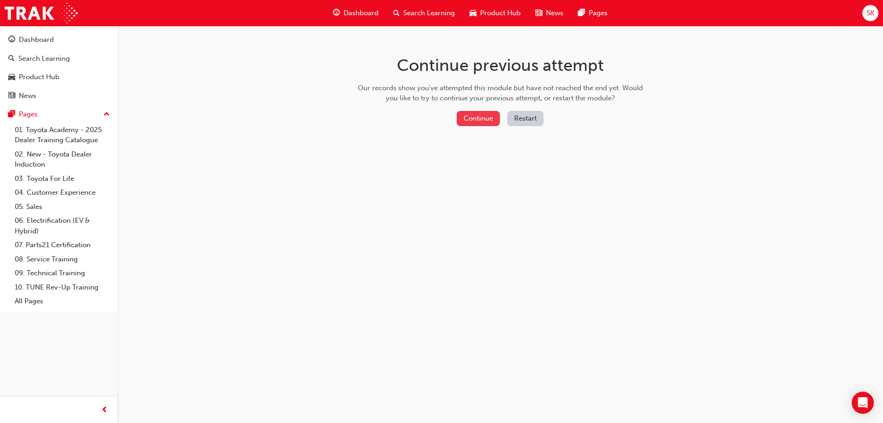
click at [477, 119] on button "Continue" at bounding box center [478, 118] width 43 height 15
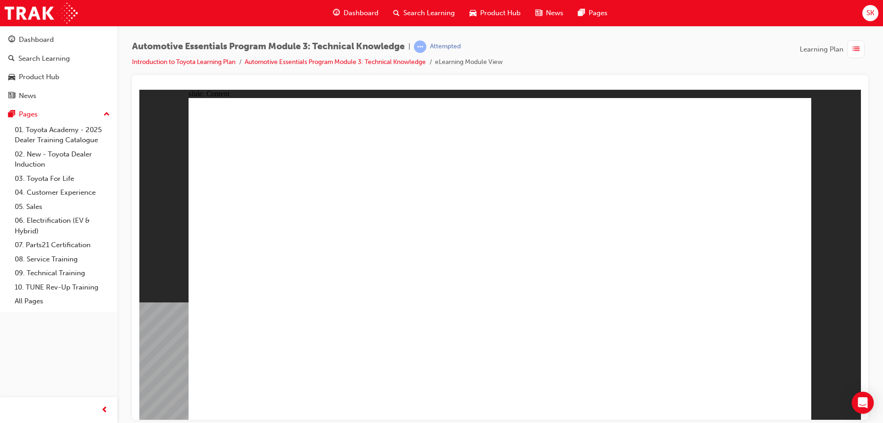
drag, startPoint x: 250, startPoint y: 410, endPoint x: 249, endPoint y: 404, distance: 6.0
drag, startPoint x: 249, startPoint y: 402, endPoint x: 264, endPoint y: 384, distance: 23.2
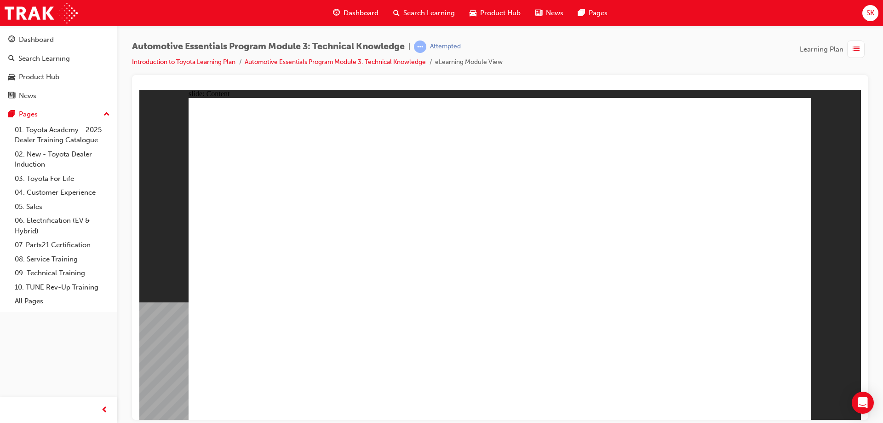
drag, startPoint x: 543, startPoint y: 164, endPoint x: 561, endPoint y: 168, distance: 17.9
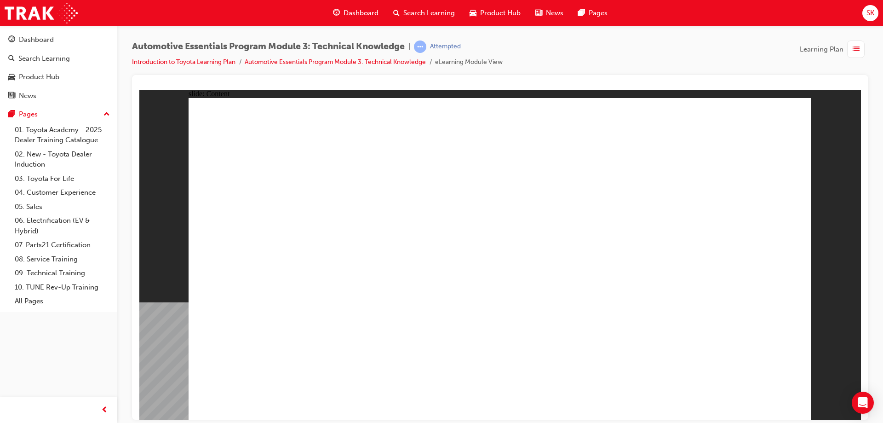
drag, startPoint x: 753, startPoint y: 277, endPoint x: 753, endPoint y: 293, distance: 16.1
drag, startPoint x: 682, startPoint y: 306, endPoint x: 666, endPoint y: 296, distance: 18.9
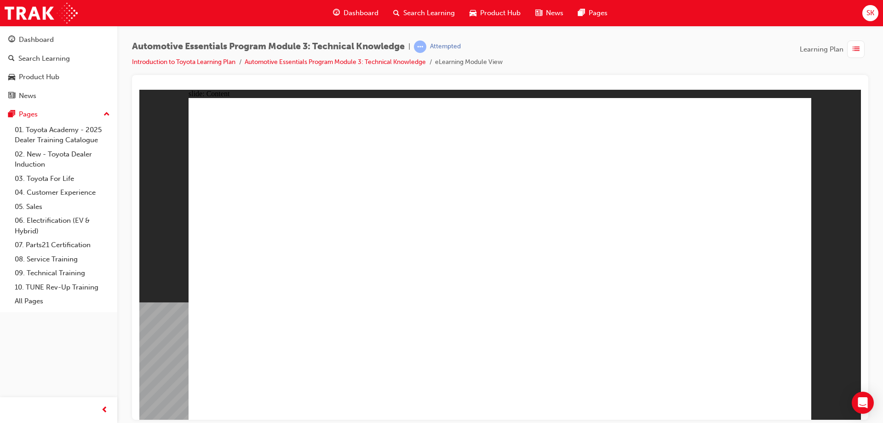
drag, startPoint x: 372, startPoint y: 211, endPoint x: 542, endPoint y: 275, distance: 181.9
drag, startPoint x: 728, startPoint y: 394, endPoint x: 757, endPoint y: 400, distance: 29.7
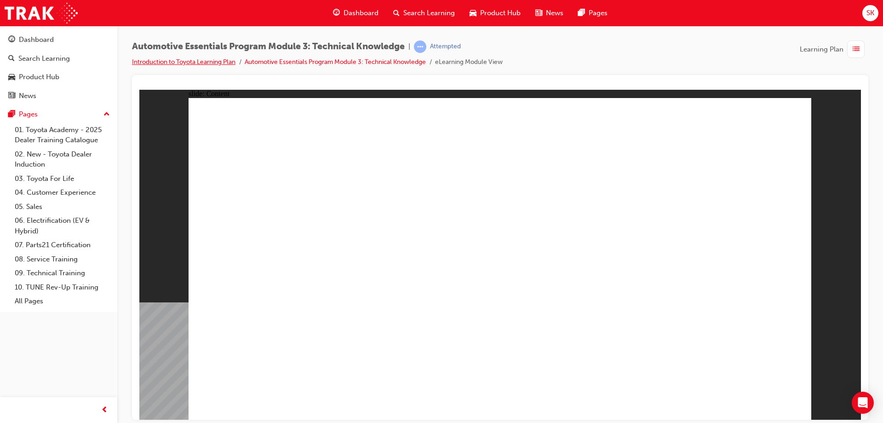
click at [182, 60] on link "Introduction to Toyota Learning Plan" at bounding box center [184, 62] width 104 height 8
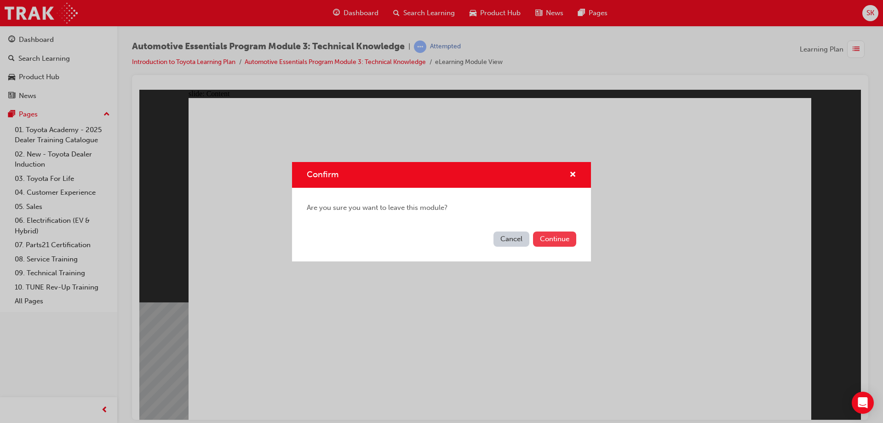
click at [546, 236] on button "Continue" at bounding box center [554, 238] width 43 height 15
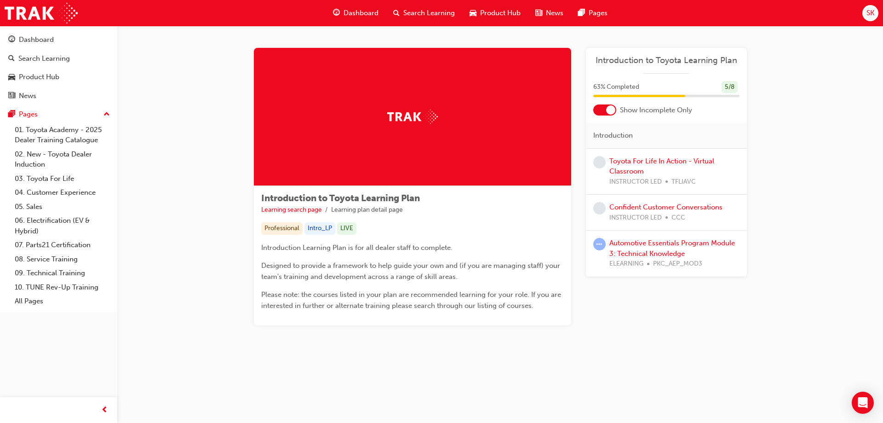
click at [660, 248] on div "Automotive Essentials Program Module 3: Technical Knowledge ELEARNING PKC_AEP_M…" at bounding box center [675, 253] width 130 height 31
click at [662, 240] on link "Automotive Essentials Program Module 3: Technical Knowledge" at bounding box center [673, 248] width 126 height 19
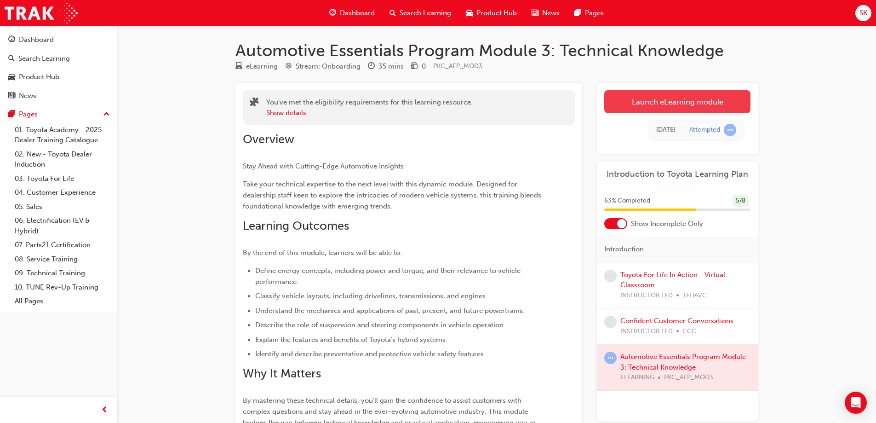
click at [657, 98] on link "Launch eLearning module" at bounding box center [678, 101] width 146 height 23
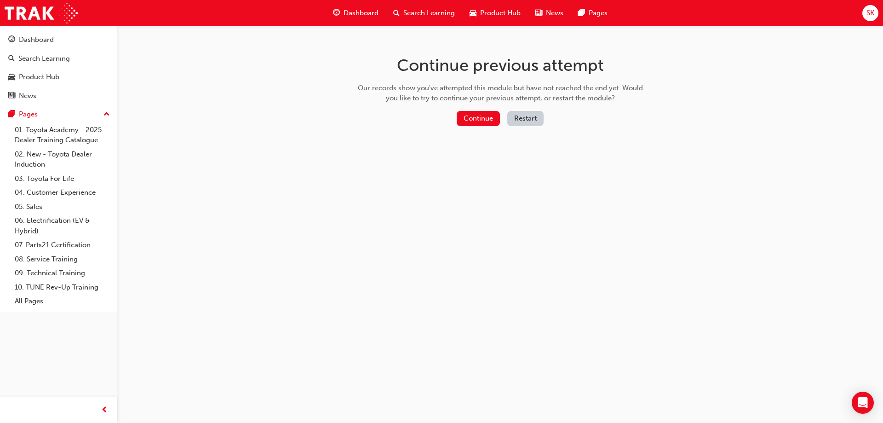
click at [532, 109] on div "Continue previous attempt Our records show you've attempted this module but hav…" at bounding box center [500, 92] width 299 height 133
click at [530, 115] on button "Restart" at bounding box center [525, 118] width 36 height 15
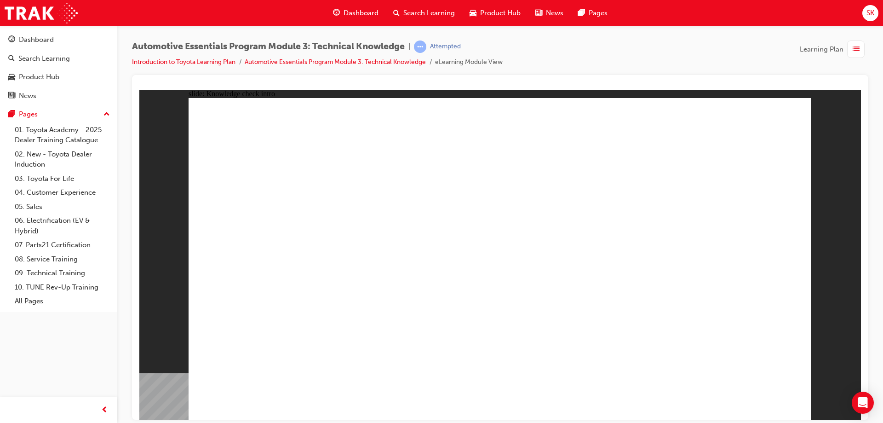
radio input "true"
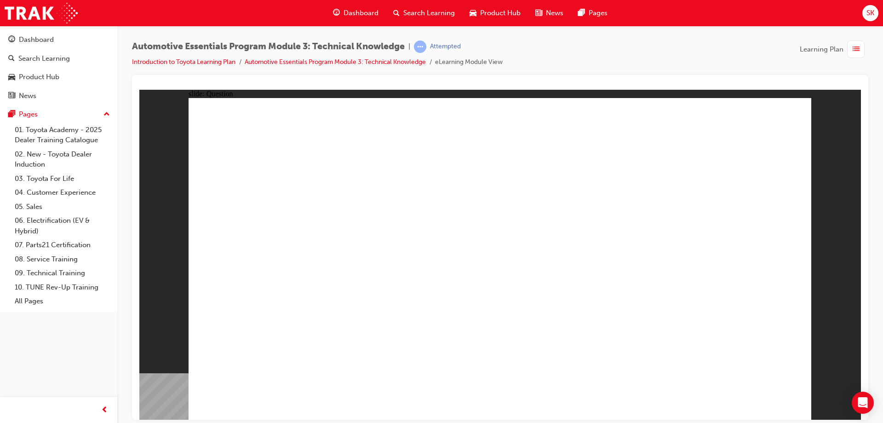
radio input "true"
click at [798, 389] on div "slide: Question Rectangle 1 Question 2 True False Torque is the rate at which e…" at bounding box center [500, 254] width 722 height 330
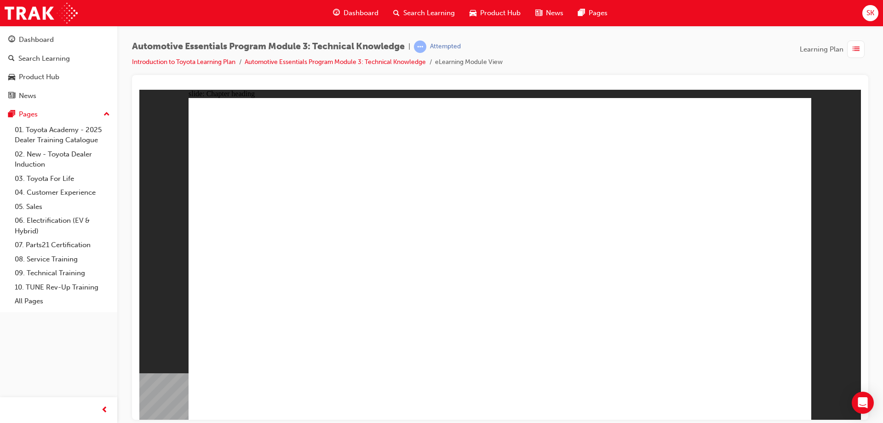
drag, startPoint x: 759, startPoint y: 127, endPoint x: 544, endPoint y: 242, distance: 243.9
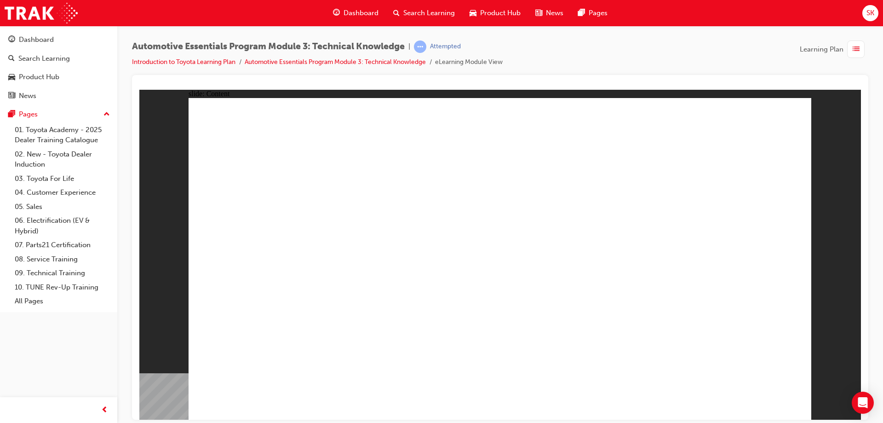
drag, startPoint x: 593, startPoint y: 286, endPoint x: 594, endPoint y: 297, distance: 10.6
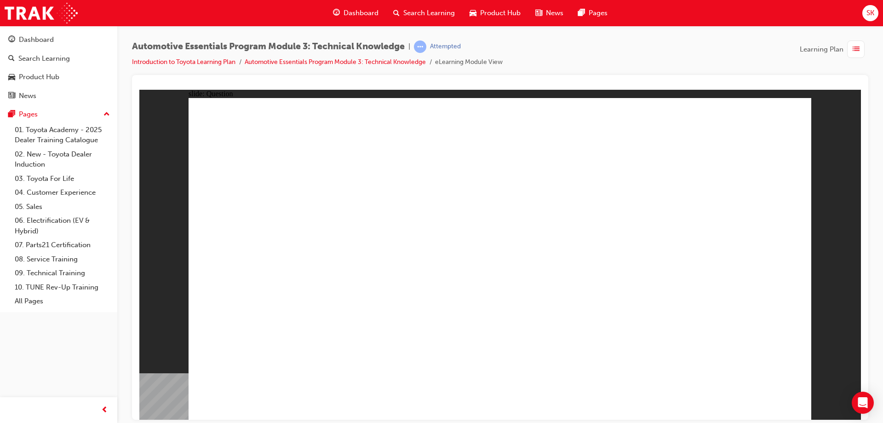
radio input "true"
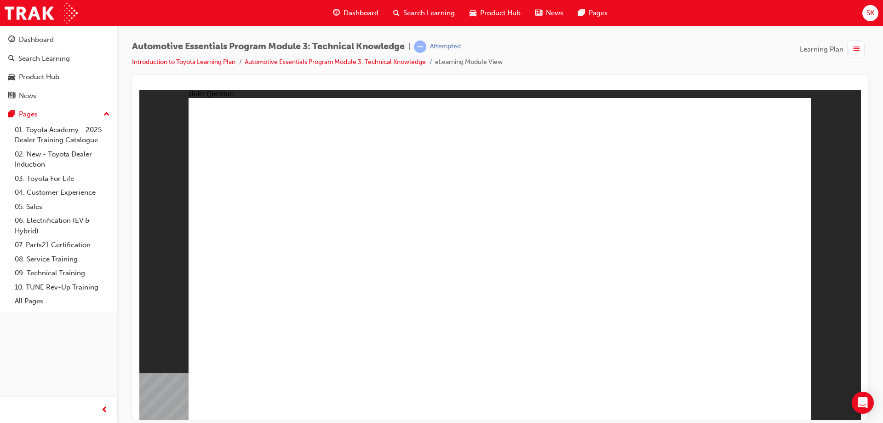
radio input "true"
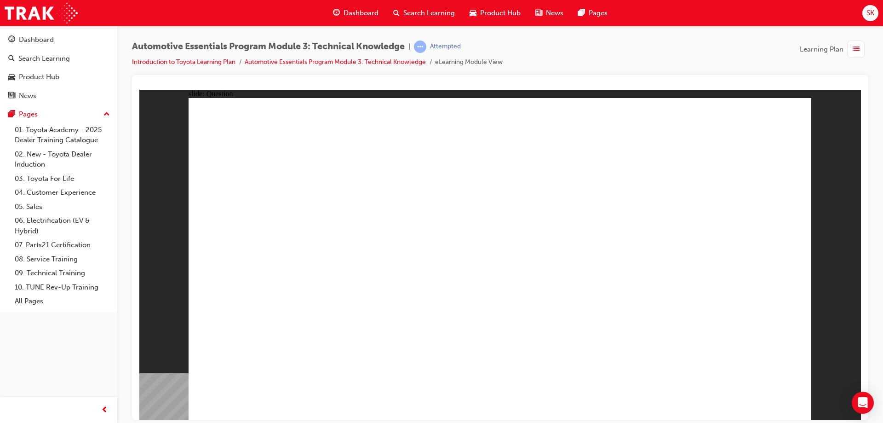
drag, startPoint x: 630, startPoint y: 221, endPoint x: 631, endPoint y: 241, distance: 19.8
radio input "true"
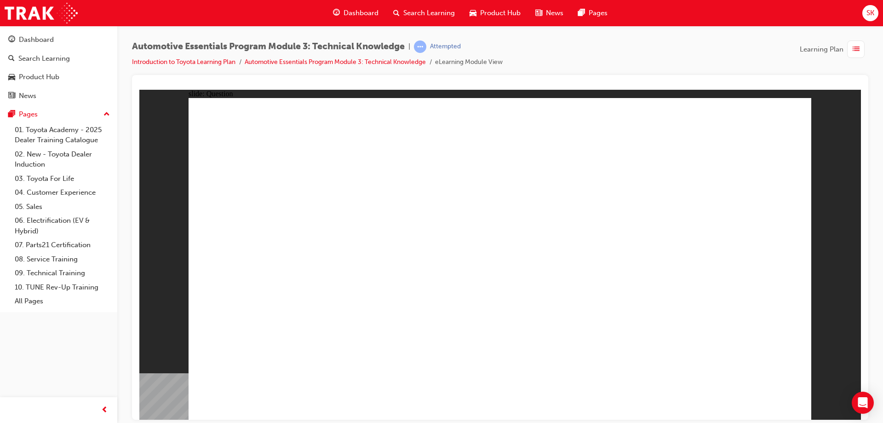
radio input "true"
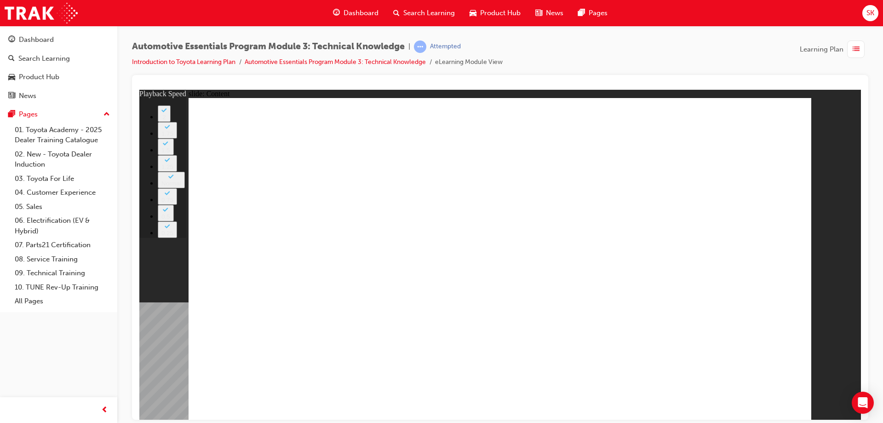
type input "227"
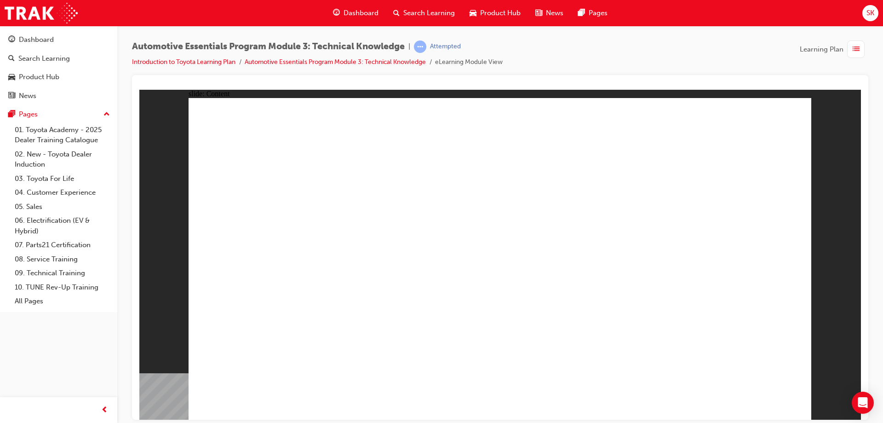
drag, startPoint x: 754, startPoint y: 134, endPoint x: 741, endPoint y: 259, distance: 124.9
drag, startPoint x: 671, startPoint y: 126, endPoint x: 666, endPoint y: 126, distance: 5.5
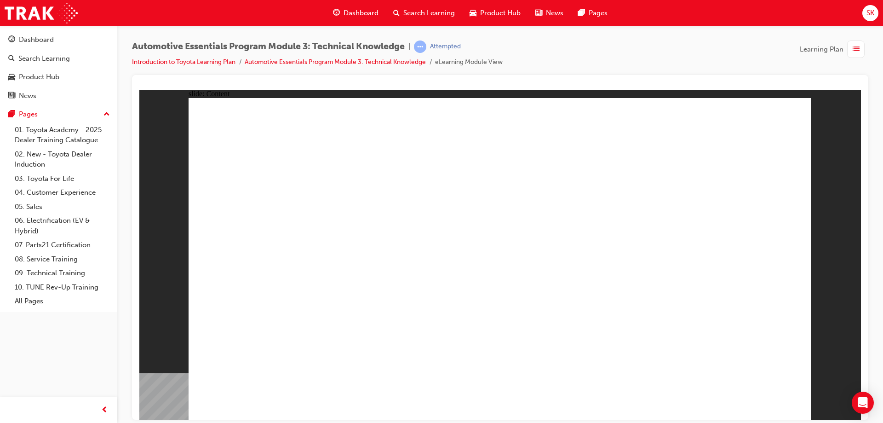
drag, startPoint x: 383, startPoint y: 329, endPoint x: 629, endPoint y: 137, distance: 312.7
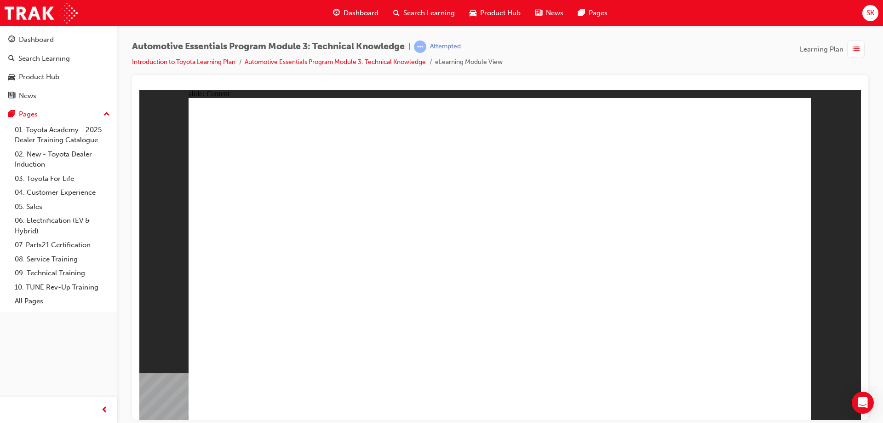
drag, startPoint x: 793, startPoint y: 110, endPoint x: 778, endPoint y: 138, distance: 31.5
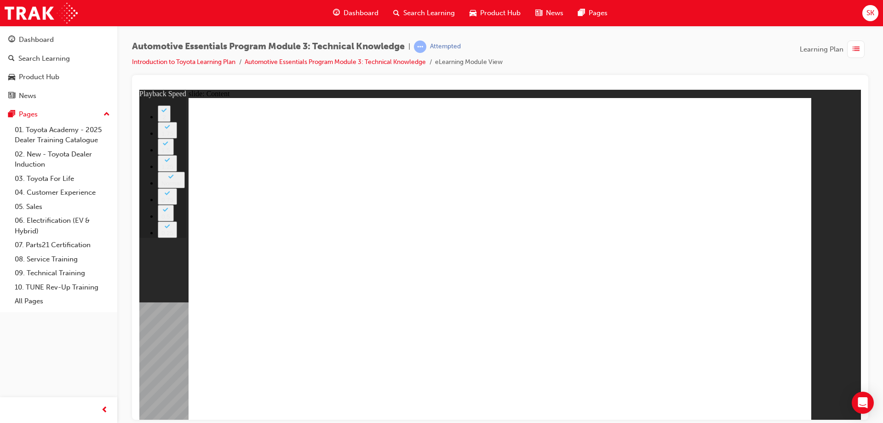
type input "20"
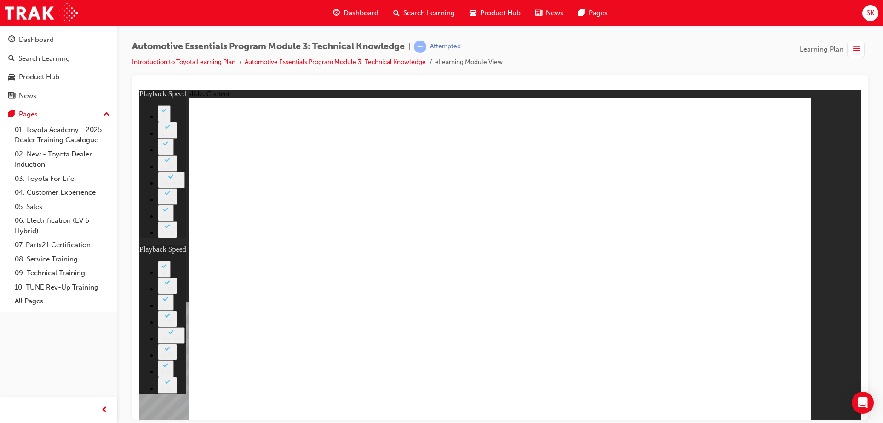
type input "2"
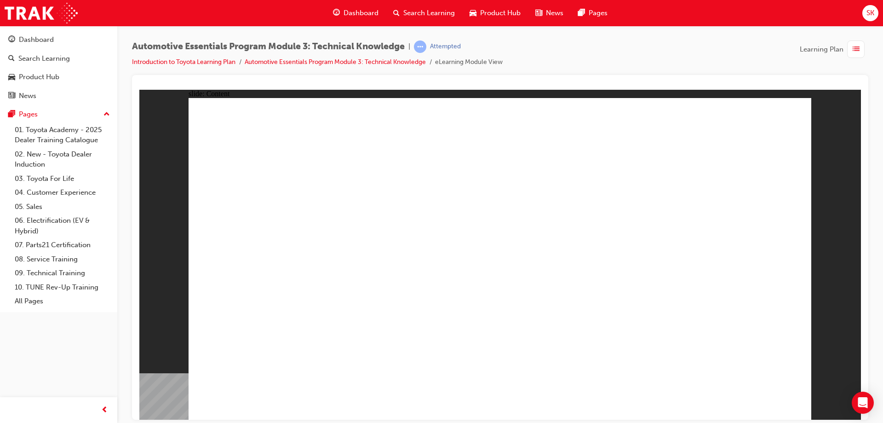
drag, startPoint x: 528, startPoint y: 222, endPoint x: 617, endPoint y: 182, distance: 98.2
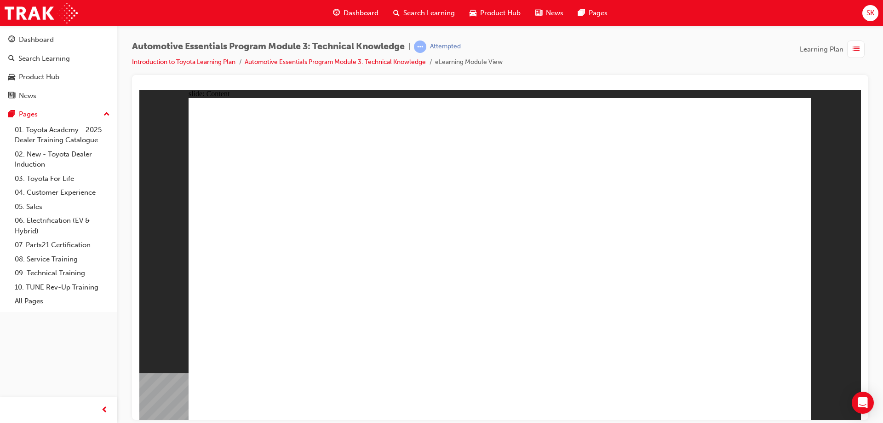
drag, startPoint x: 784, startPoint y: 126, endPoint x: 735, endPoint y: 178, distance: 71.0
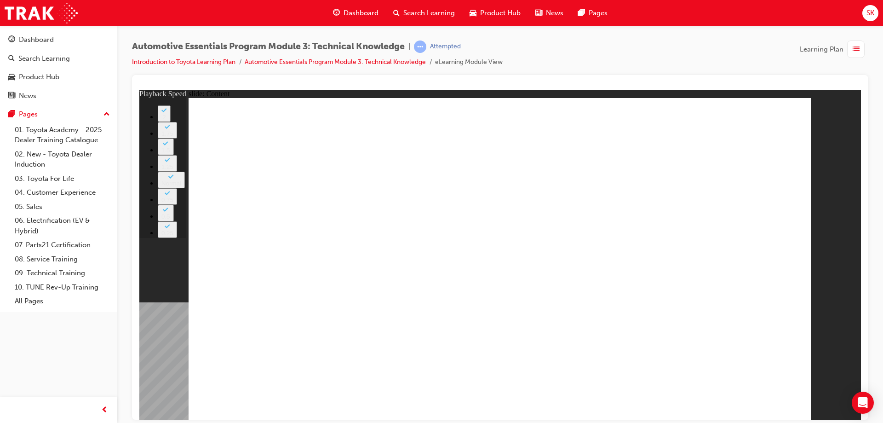
drag, startPoint x: 778, startPoint y: 114, endPoint x: 780, endPoint y: 122, distance: 8.5
type input "6"
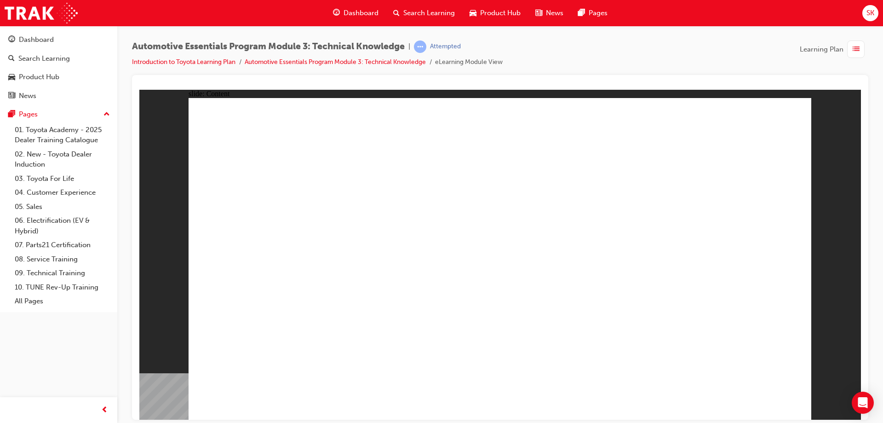
drag, startPoint x: 807, startPoint y: 118, endPoint x: 800, endPoint y: 116, distance: 7.3
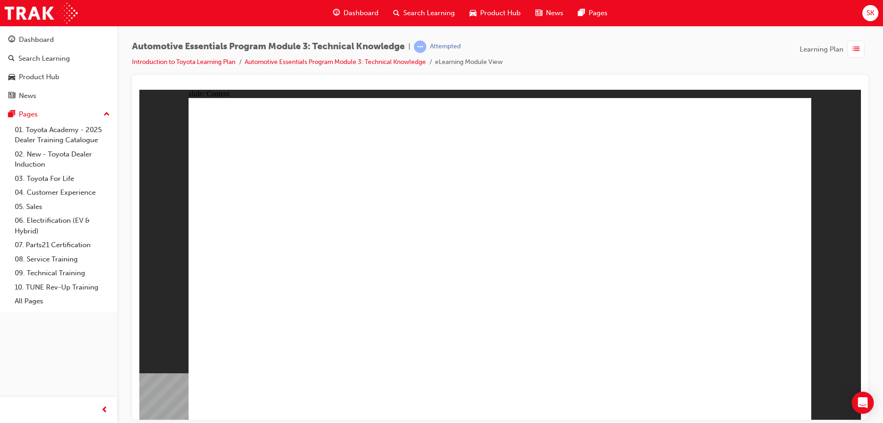
drag, startPoint x: 790, startPoint y: 99, endPoint x: 759, endPoint y: 158, distance: 66.7
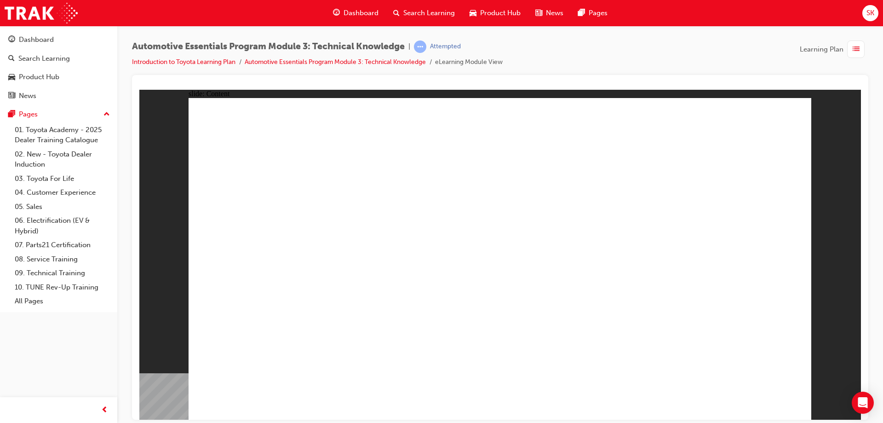
drag, startPoint x: 508, startPoint y: 270, endPoint x: 473, endPoint y: 267, distance: 35.0
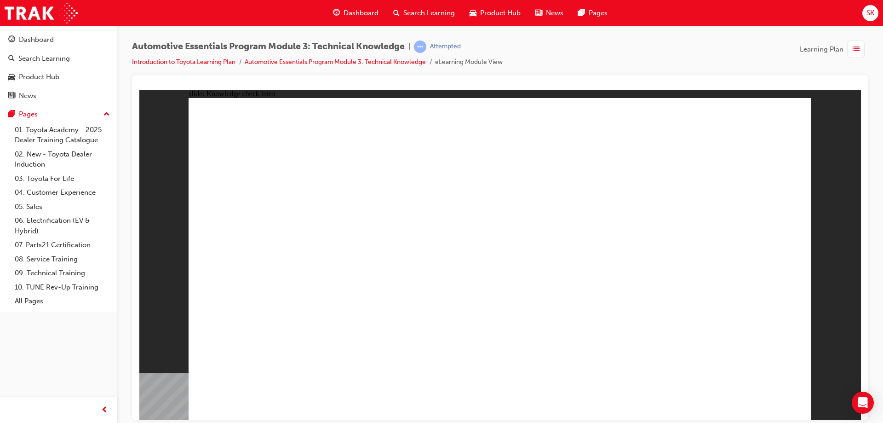
drag, startPoint x: 402, startPoint y: 380, endPoint x: 409, endPoint y: 327, distance: 53.4
radio input "true"
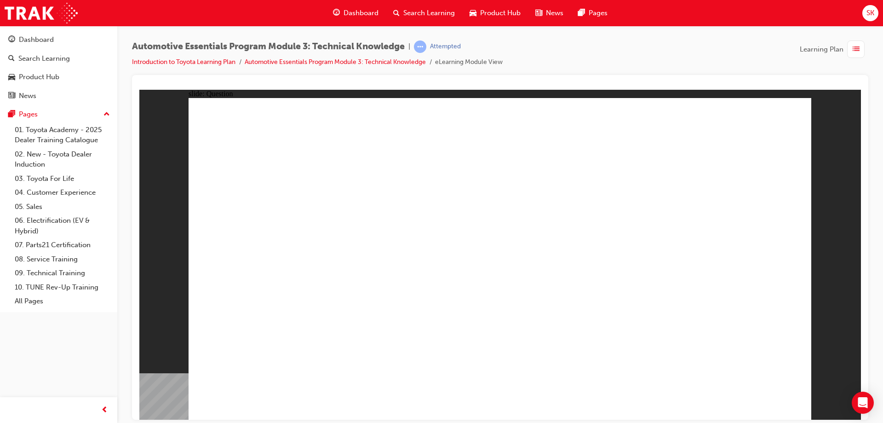
radio input "true"
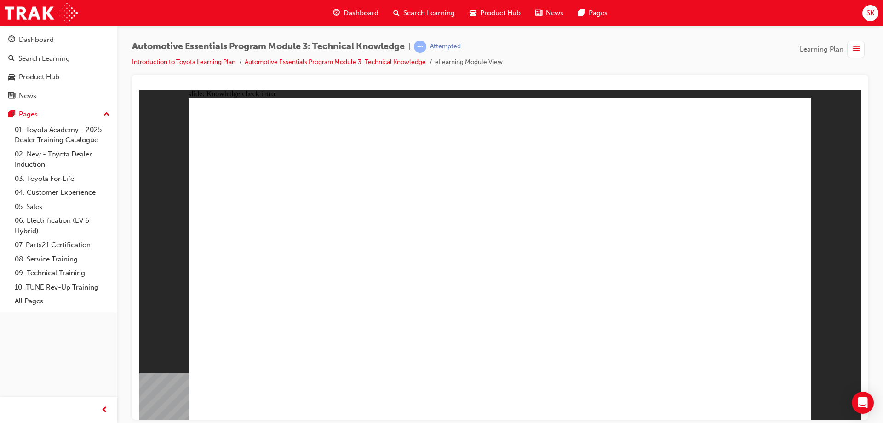
drag, startPoint x: 254, startPoint y: 389, endPoint x: 250, endPoint y: 401, distance: 12.5
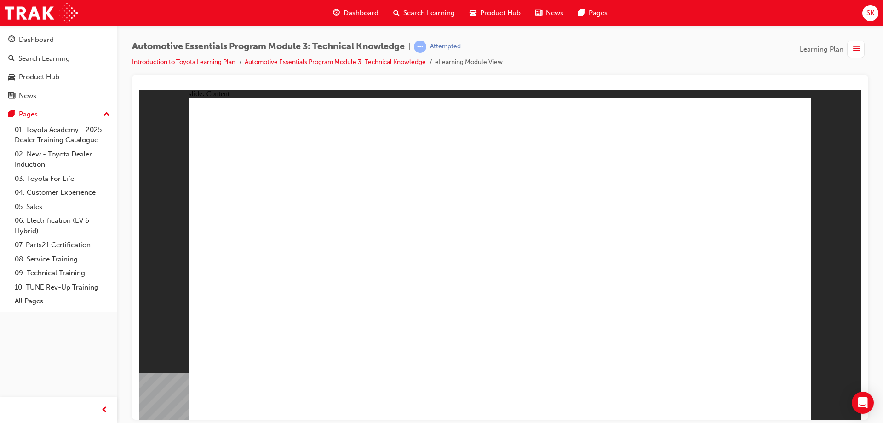
drag, startPoint x: 793, startPoint y: 112, endPoint x: 696, endPoint y: 358, distance: 264.6
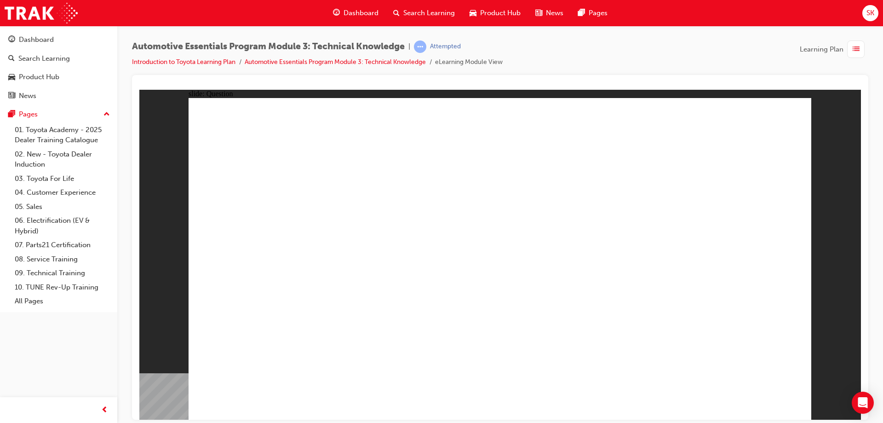
radio input "true"
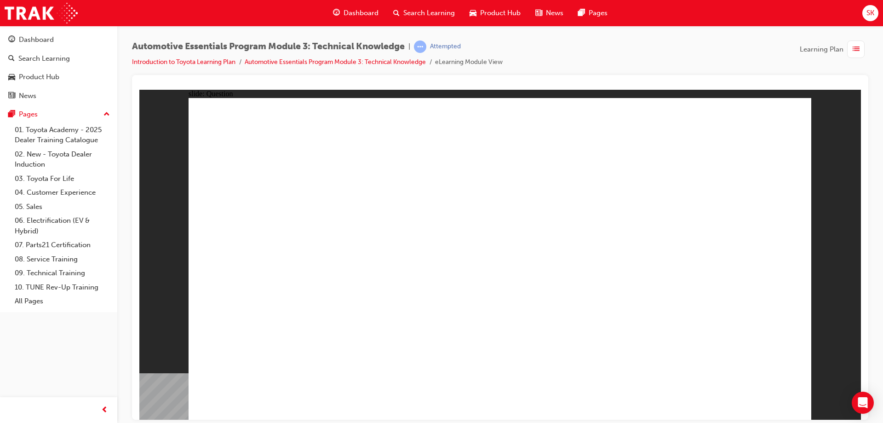
radio input "true"
drag, startPoint x: 748, startPoint y: 382, endPoint x: 752, endPoint y: 389, distance: 8.4
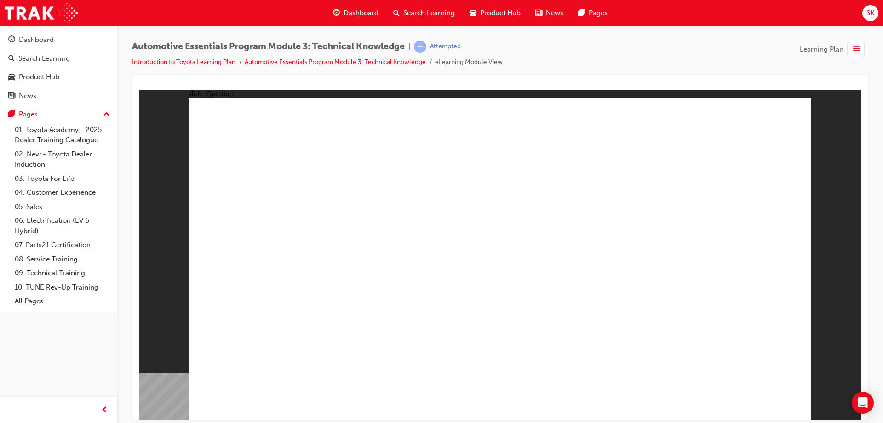
radio input "true"
drag, startPoint x: 359, startPoint y: 363, endPoint x: 344, endPoint y: 348, distance: 20.8
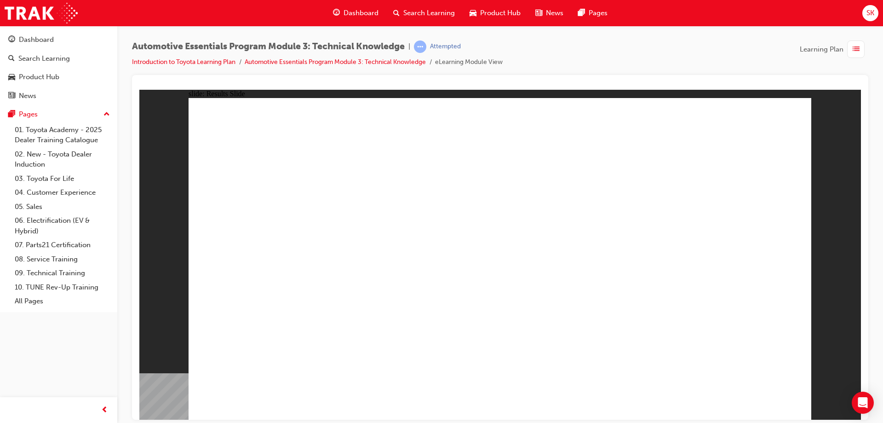
radio input "true"
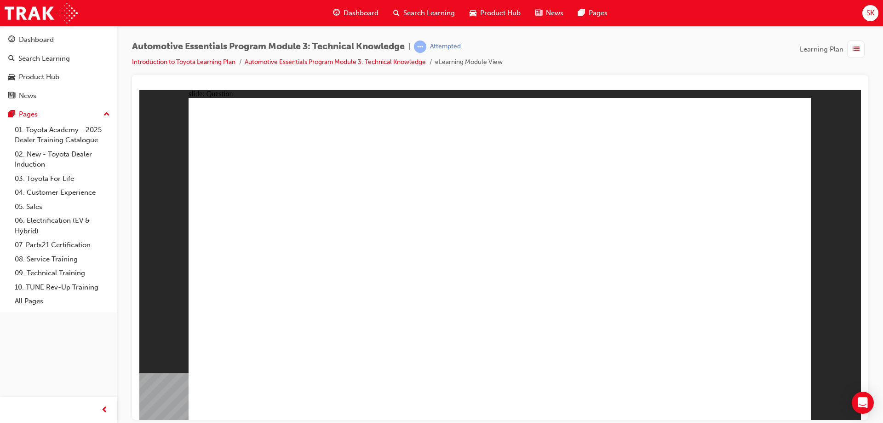
radio input "true"
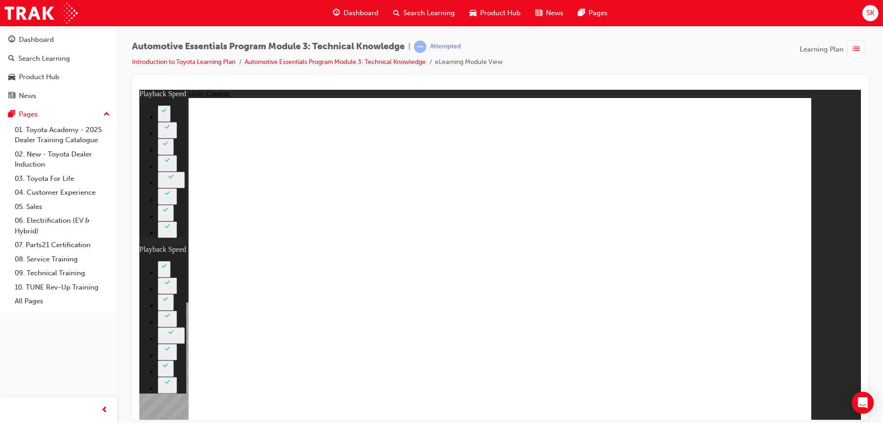
type input "8"
type input "3"
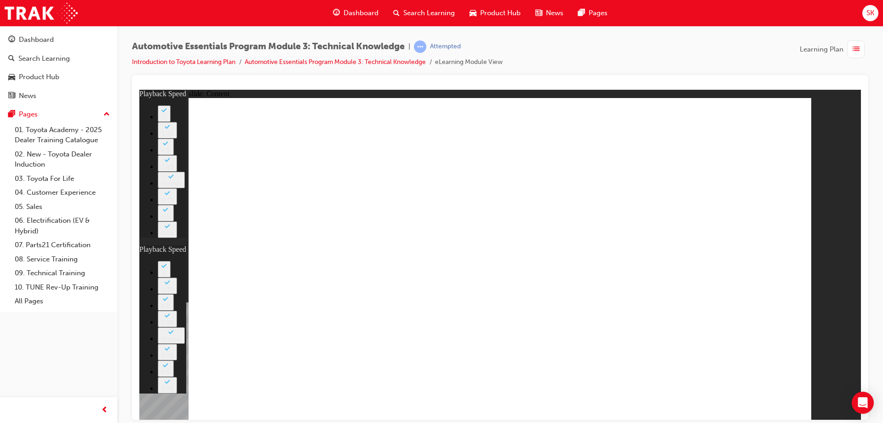
type input "0"
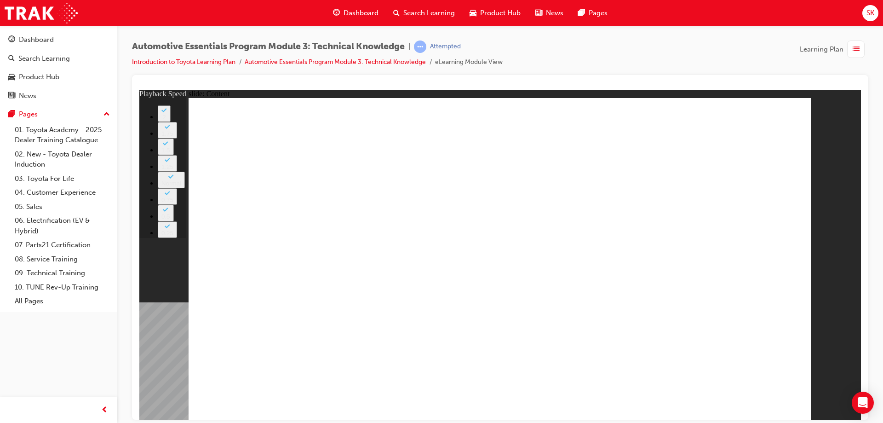
type input "0"
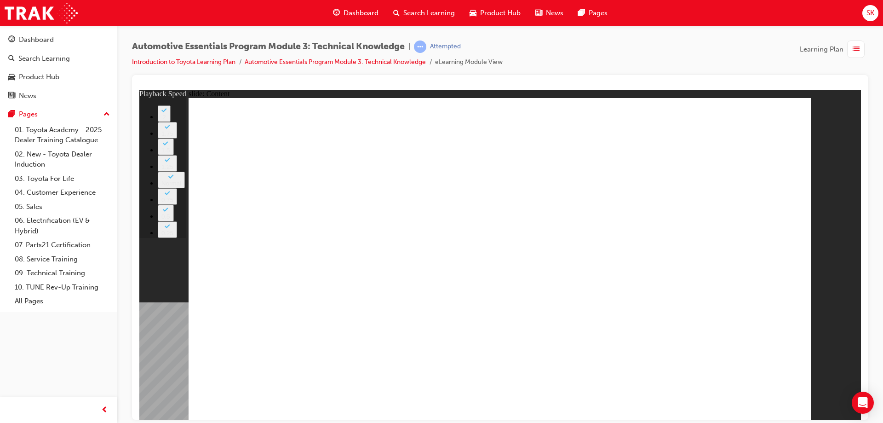
type input "6"
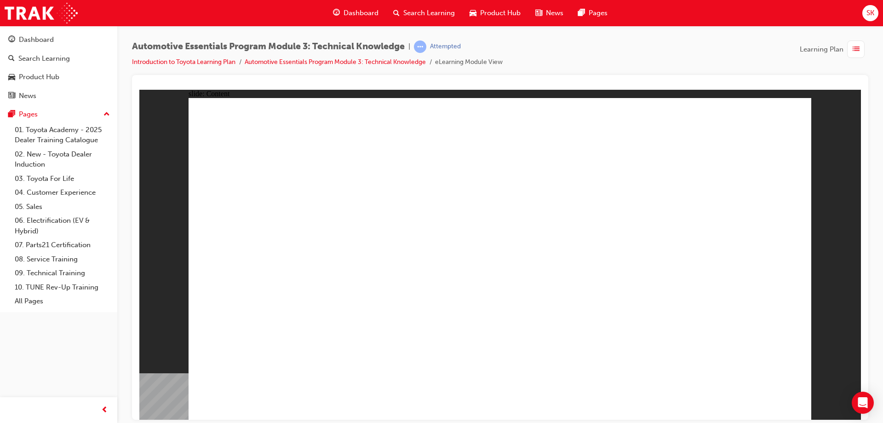
radio input "true"
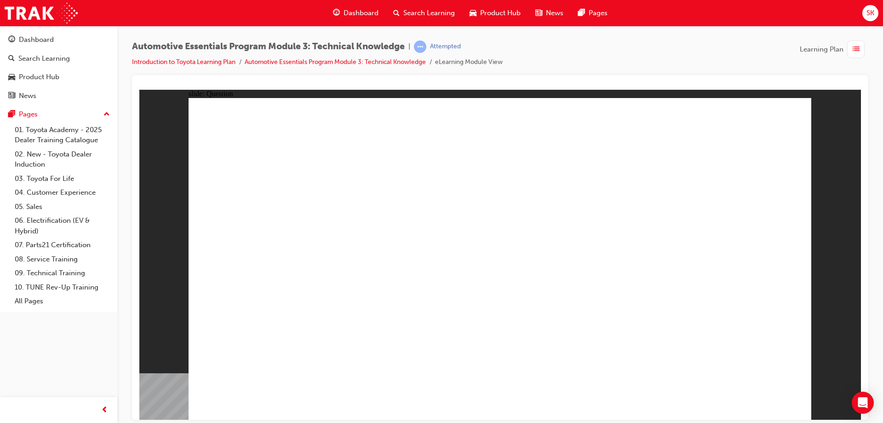
drag, startPoint x: 633, startPoint y: 273, endPoint x: 662, endPoint y: 339, distance: 72.3
radio input "true"
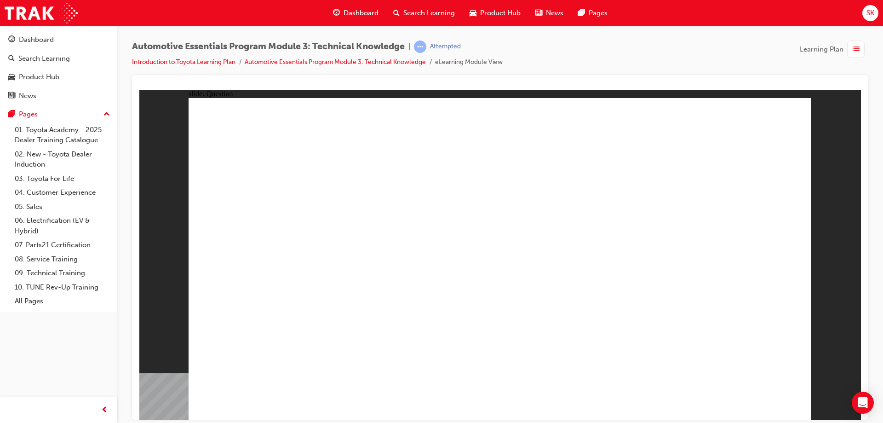
drag, startPoint x: 501, startPoint y: 325, endPoint x: 503, endPoint y: 321, distance: 5.0
drag, startPoint x: 377, startPoint y: 372, endPoint x: 380, endPoint y: 365, distance: 8.0
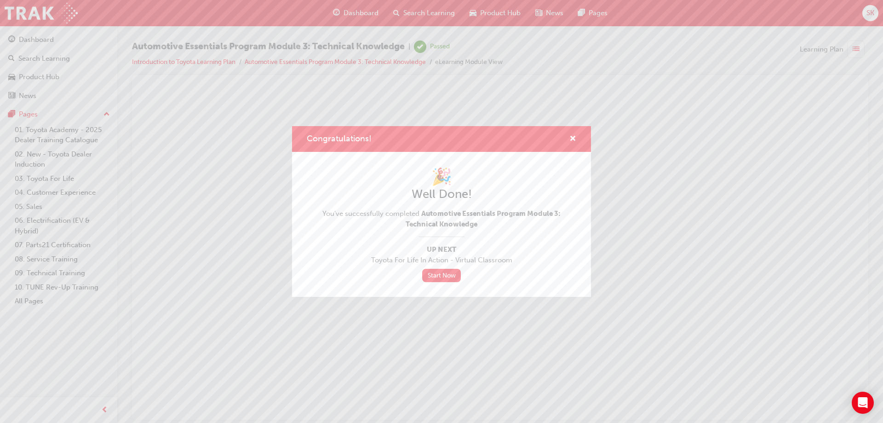
click at [578, 135] on div "Congratulations!" at bounding box center [441, 139] width 299 height 26
click at [571, 136] on span "cross-icon" at bounding box center [573, 139] width 7 height 8
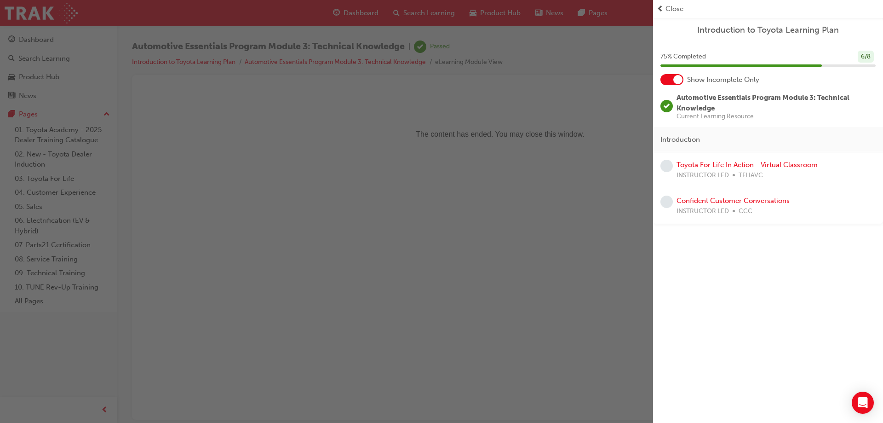
drag, startPoint x: 364, startPoint y: 35, endPoint x: 358, endPoint y: 16, distance: 20.7
click at [364, 34] on div "button" at bounding box center [326, 211] width 653 height 423
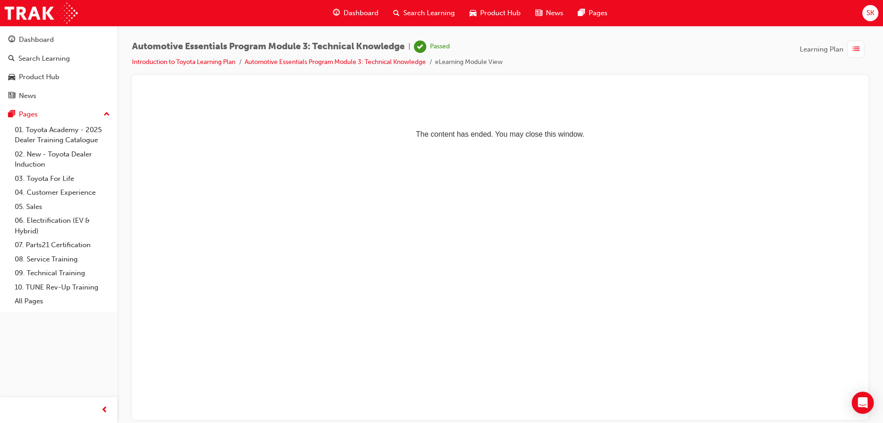
click at [358, 9] on span "Dashboard" at bounding box center [361, 13] width 35 height 11
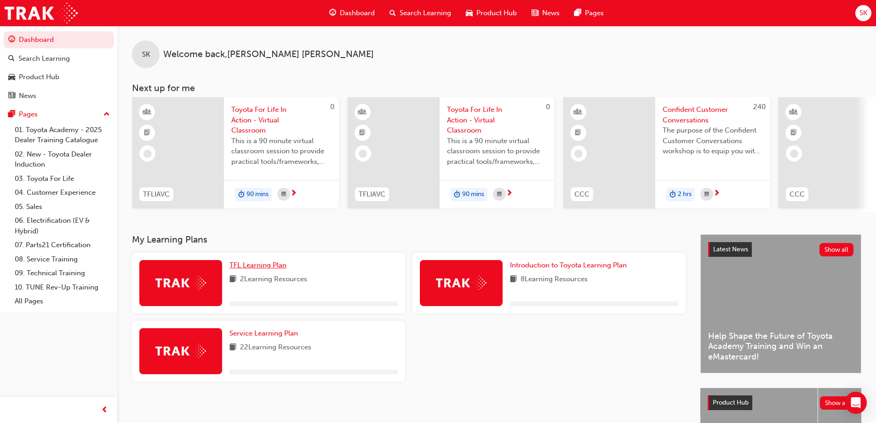
click at [256, 266] on span "TFL Learning Plan" at bounding box center [258, 265] width 57 height 8
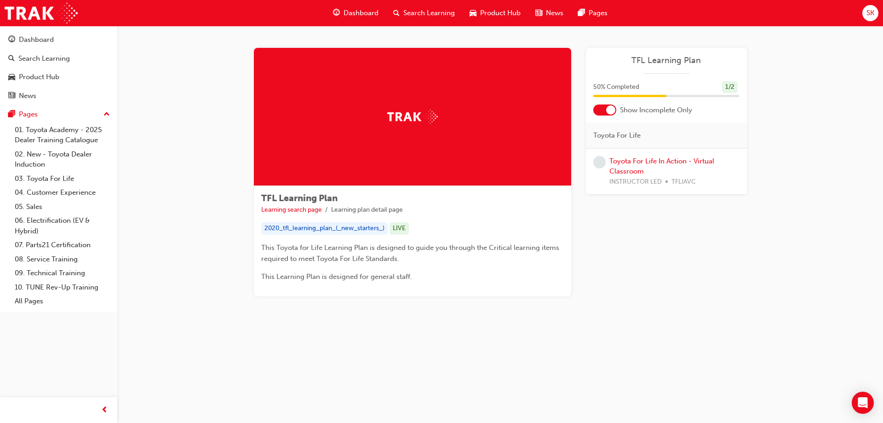
click at [361, 12] on span "Dashboard" at bounding box center [361, 13] width 35 height 11
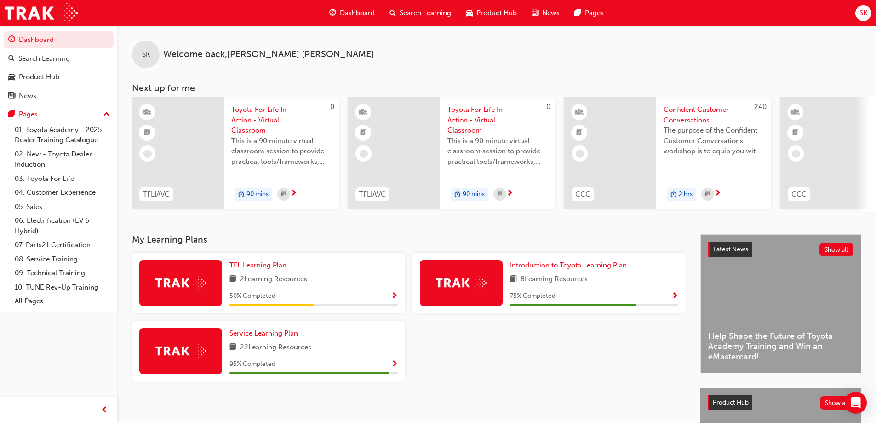
click at [425, 8] on span "Search Learning" at bounding box center [426, 13] width 52 height 11
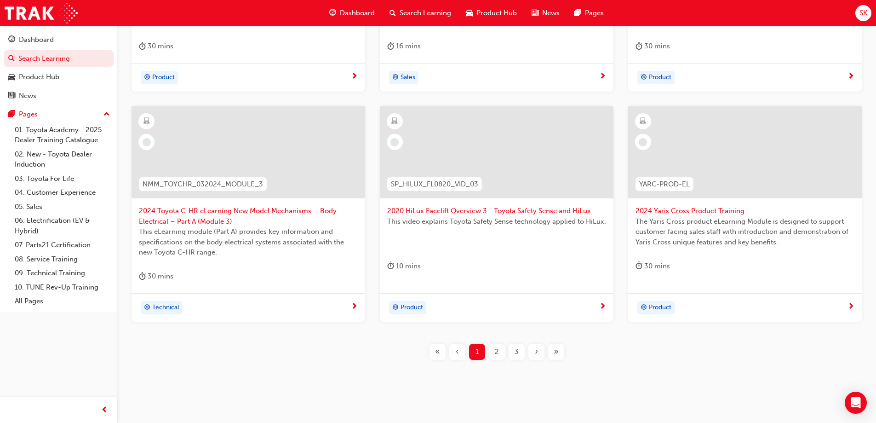
scroll to position [338, 0]
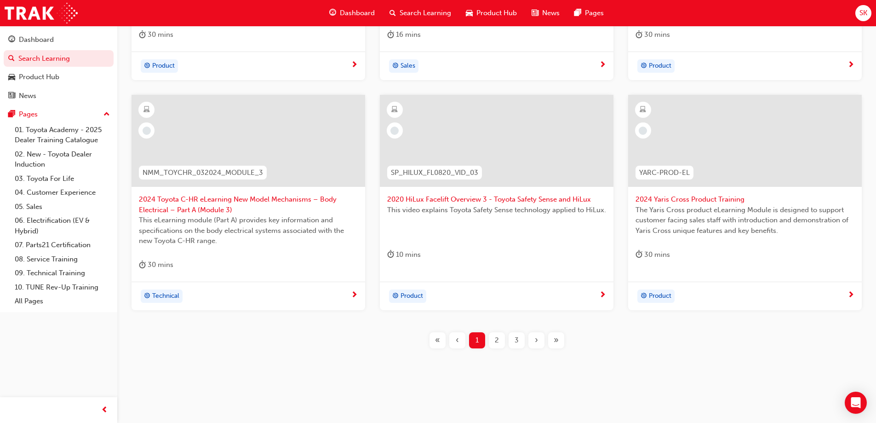
click at [495, 337] on span "2" at bounding box center [497, 340] width 4 height 11
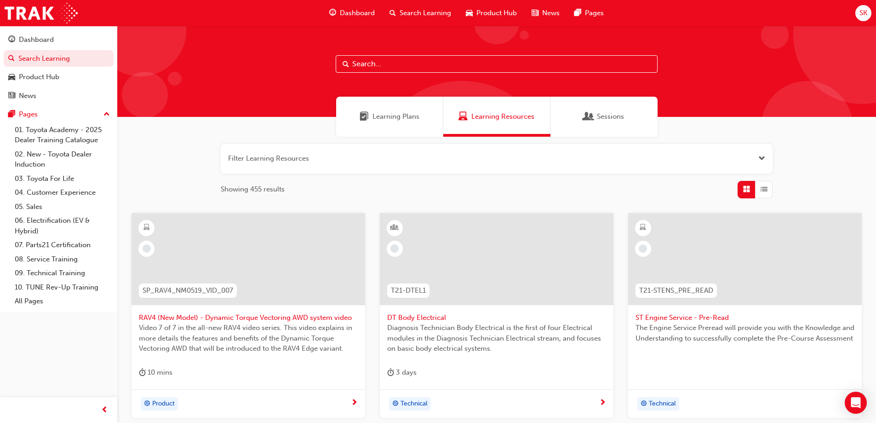
click at [412, 75] on div at bounding box center [496, 71] width 759 height 91
click at [414, 67] on input "text" at bounding box center [497, 63] width 322 height 17
click at [346, 10] on span "Dashboard" at bounding box center [357, 13] width 35 height 11
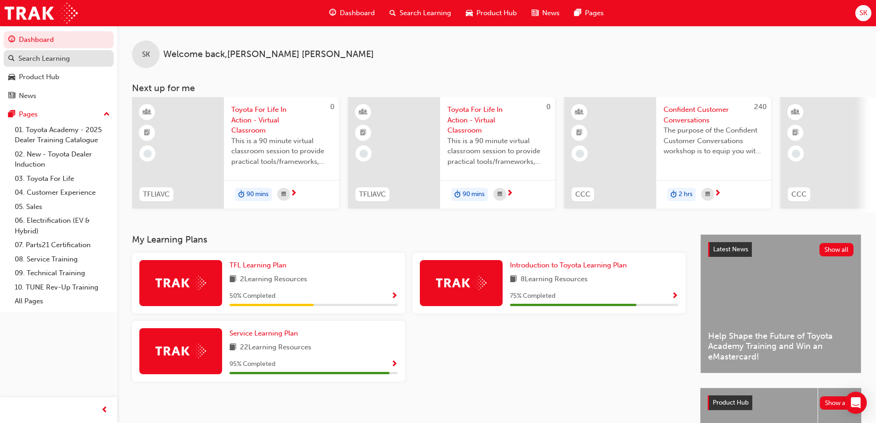
click at [43, 58] on div "Search Learning" at bounding box center [44, 58] width 52 height 11
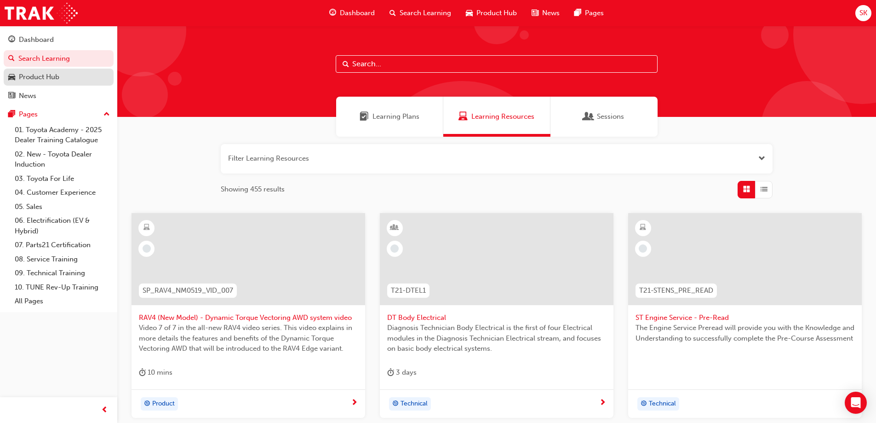
click at [46, 76] on div "Product Hub" at bounding box center [39, 77] width 40 height 11
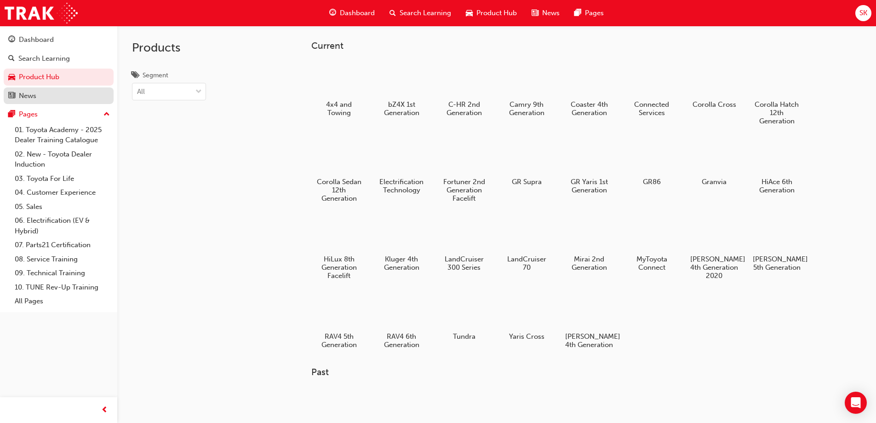
click at [64, 93] on div "News" at bounding box center [58, 96] width 101 height 12
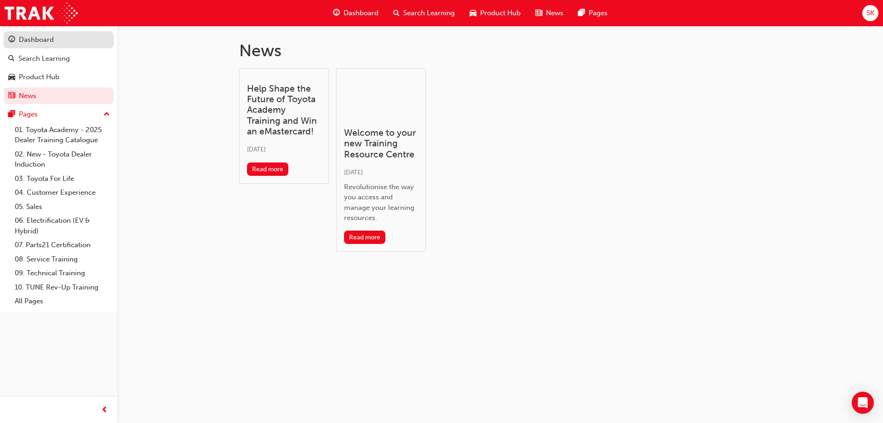
click at [70, 43] on div "Dashboard" at bounding box center [58, 40] width 101 height 12
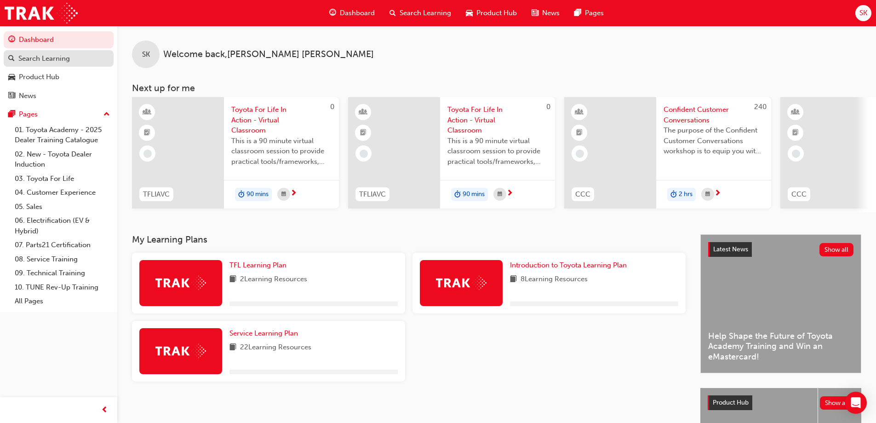
click at [76, 63] on div "Search Learning" at bounding box center [58, 59] width 101 height 12
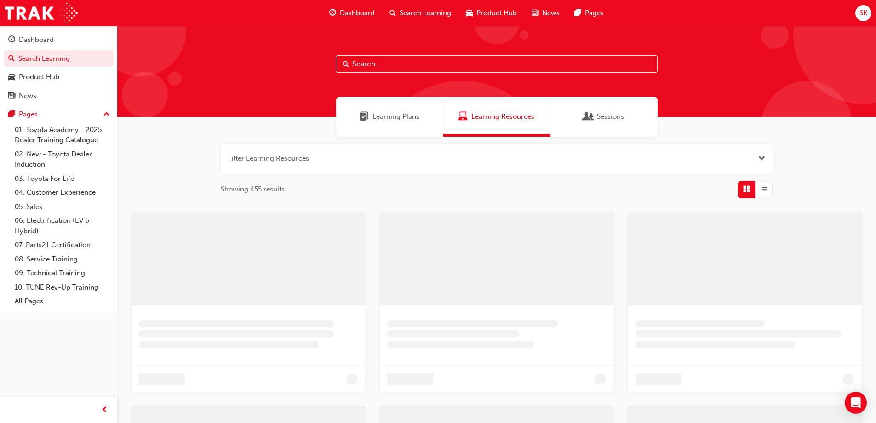
click at [398, 73] on div at bounding box center [496, 71] width 759 height 91
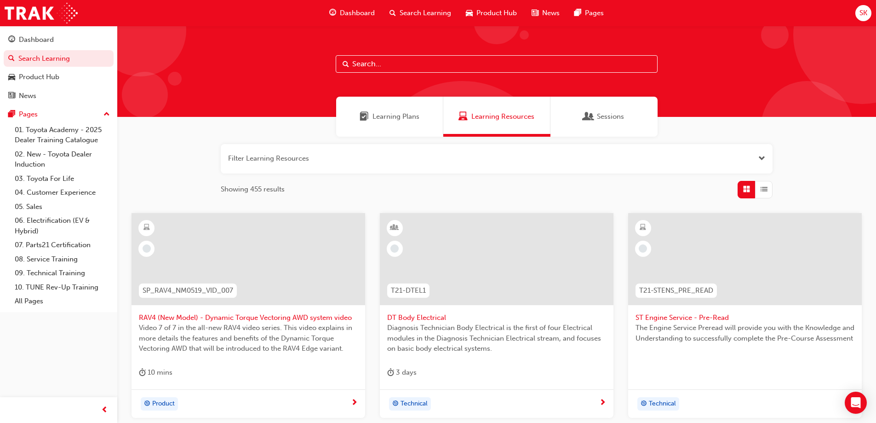
click at [408, 65] on input "text" at bounding box center [497, 63] width 322 height 17
type input "adblue"
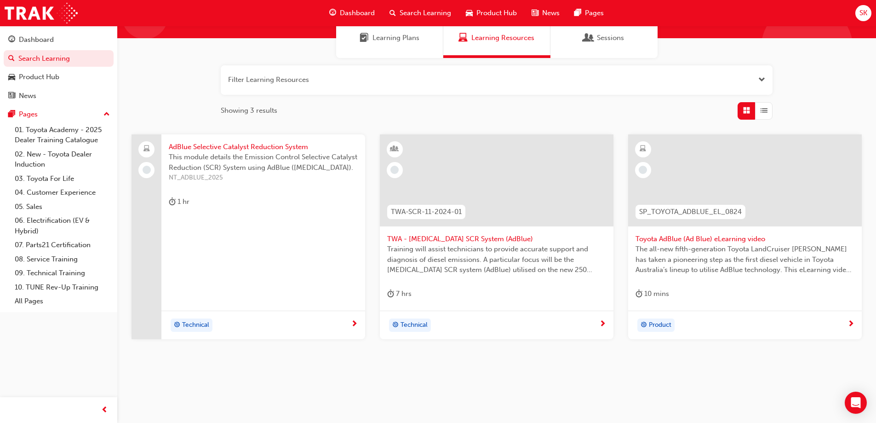
scroll to position [84, 0]
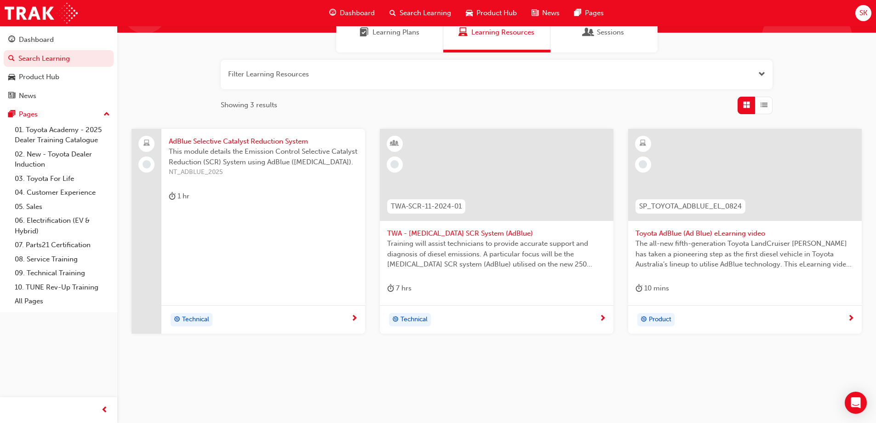
click at [735, 233] on span "Toyota AdBlue (Ad Blue) eLearning video" at bounding box center [745, 233] width 219 height 11
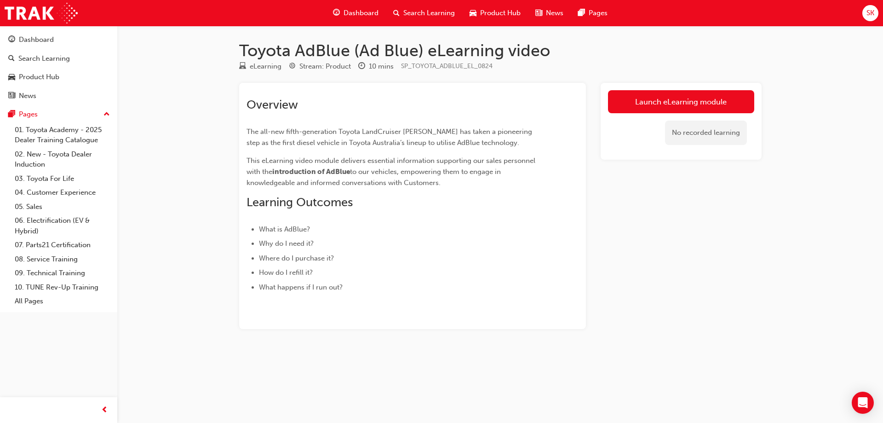
drag, startPoint x: 721, startPoint y: 77, endPoint x: 721, endPoint y: 90, distance: 13.4
click at [721, 78] on div "Toyota AdBlue (Ad Blue) eLearning video eLearning Stream: Product 10 mins SP_TO…" at bounding box center [501, 199] width 552 height 318
drag, startPoint x: 724, startPoint y: 118, endPoint x: 787, endPoint y: 124, distance: 63.3
click at [724, 118] on div "No recorded learning" at bounding box center [681, 132] width 146 height 39
click at [747, 108] on link "Launch eLearning module" at bounding box center [681, 101] width 146 height 23
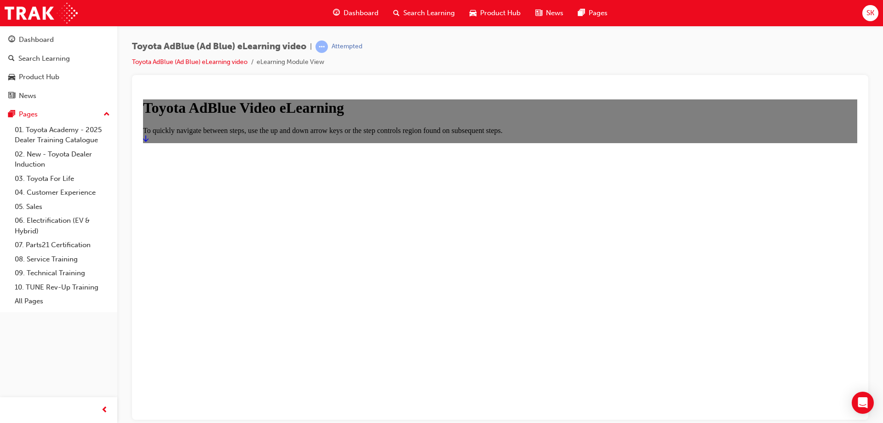
click at [149, 142] on icon "Start" at bounding box center [146, 137] width 6 height 7
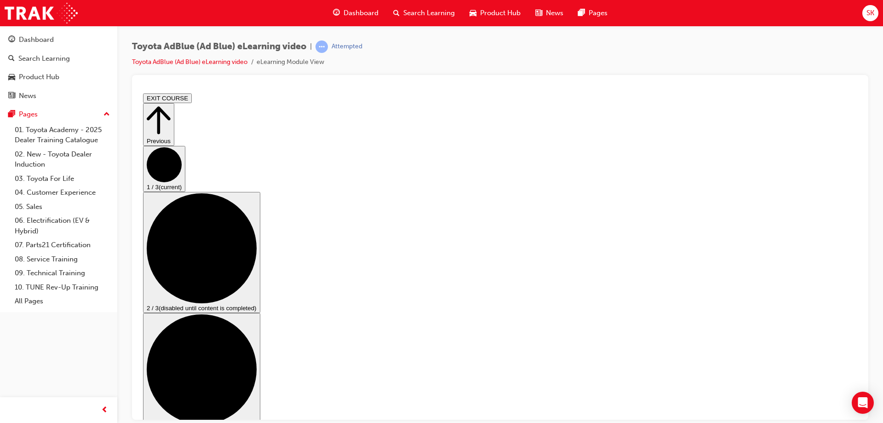
drag, startPoint x: 493, startPoint y: 249, endPoint x: 506, endPoint y: 248, distance: 12.4
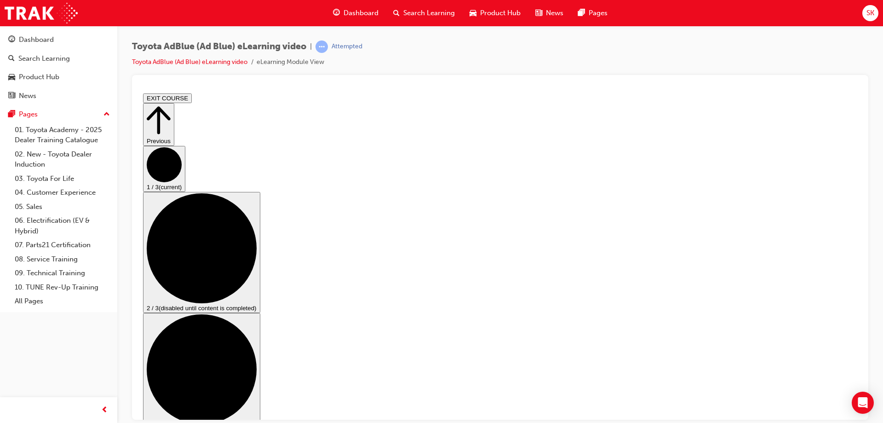
click at [260, 256] on button "2 / 3 (disabled until content is completed)" at bounding box center [201, 251] width 117 height 121
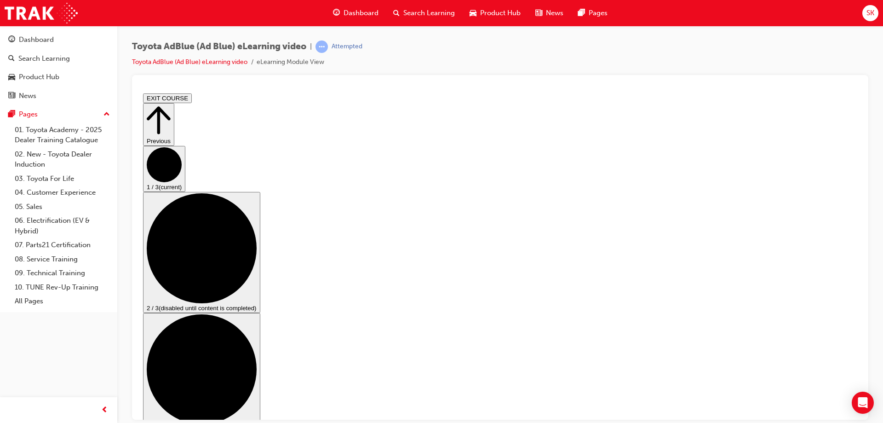
click at [257, 253] on icon "Step controls" at bounding box center [202, 248] width 110 height 110
click at [174, 105] on button "Previous" at bounding box center [158, 124] width 31 height 43
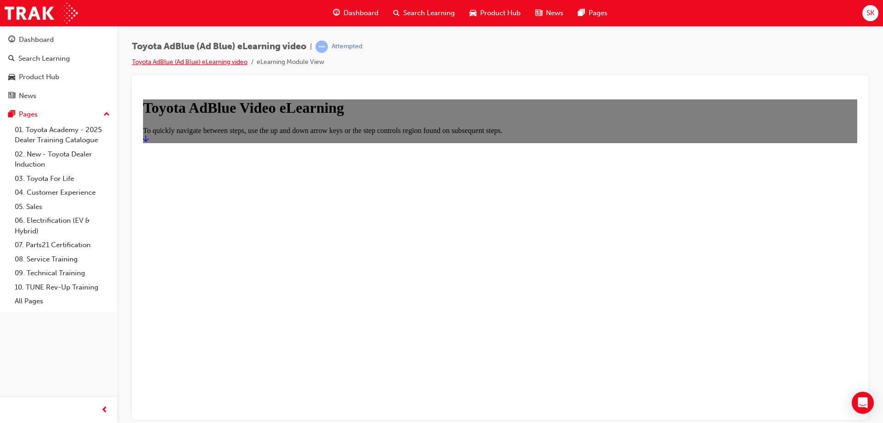
click at [199, 64] on link "Toyota AdBlue (Ad Blue) eLearning video" at bounding box center [189, 62] width 115 height 8
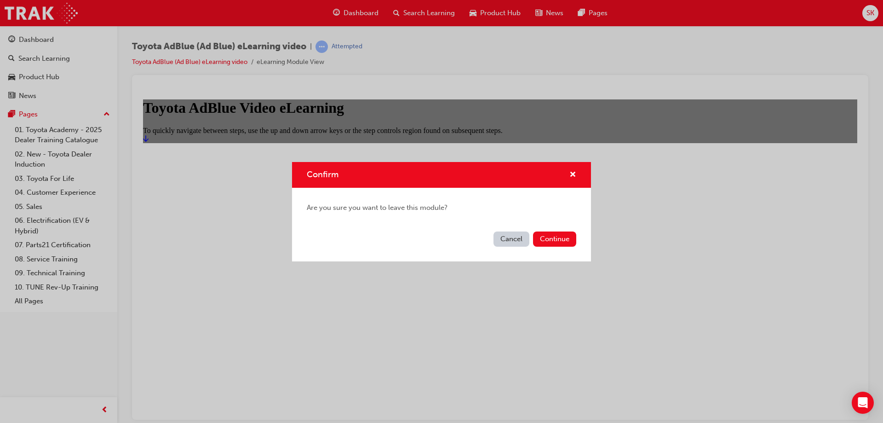
click at [514, 244] on button "Cancel" at bounding box center [512, 238] width 36 height 15
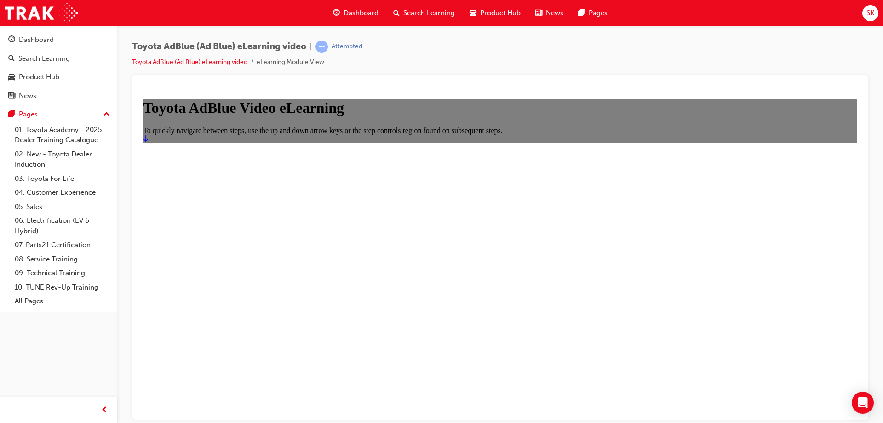
click at [373, 13] on span "Dashboard" at bounding box center [361, 13] width 35 height 11
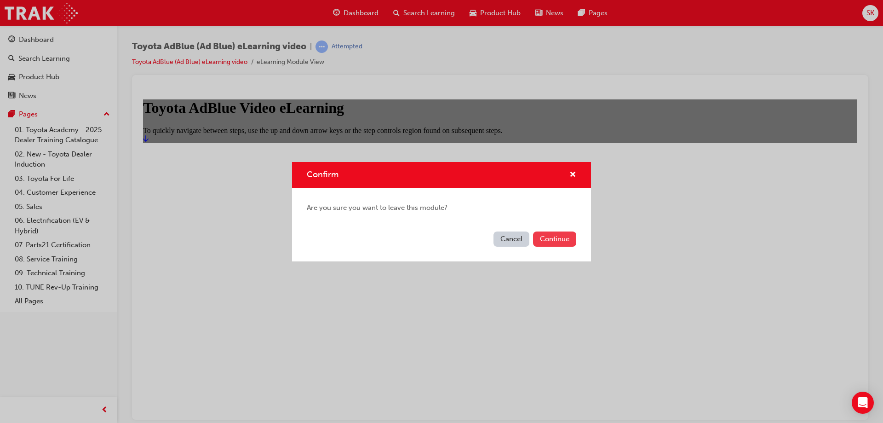
click at [559, 242] on button "Continue" at bounding box center [554, 238] width 43 height 15
